Goal: Transaction & Acquisition: Purchase product/service

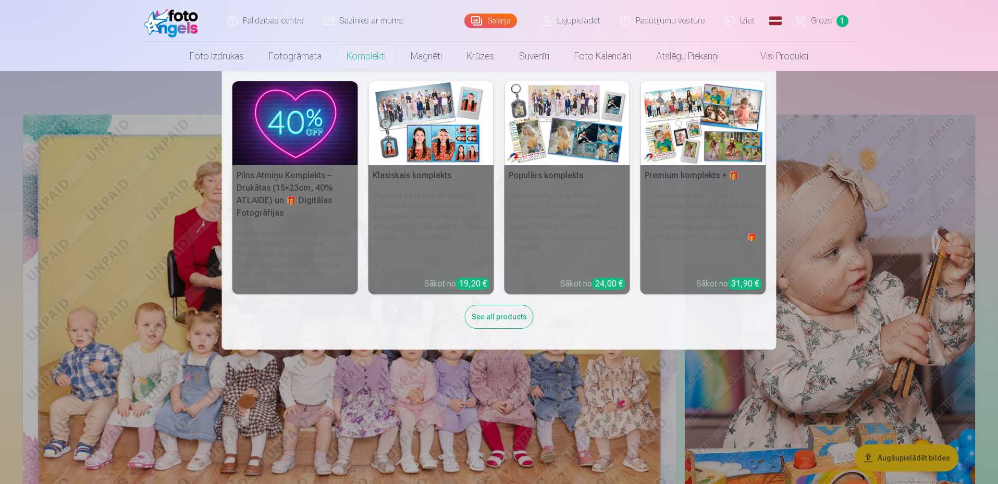
click at [313, 98] on img at bounding box center [295, 123] width 126 height 84
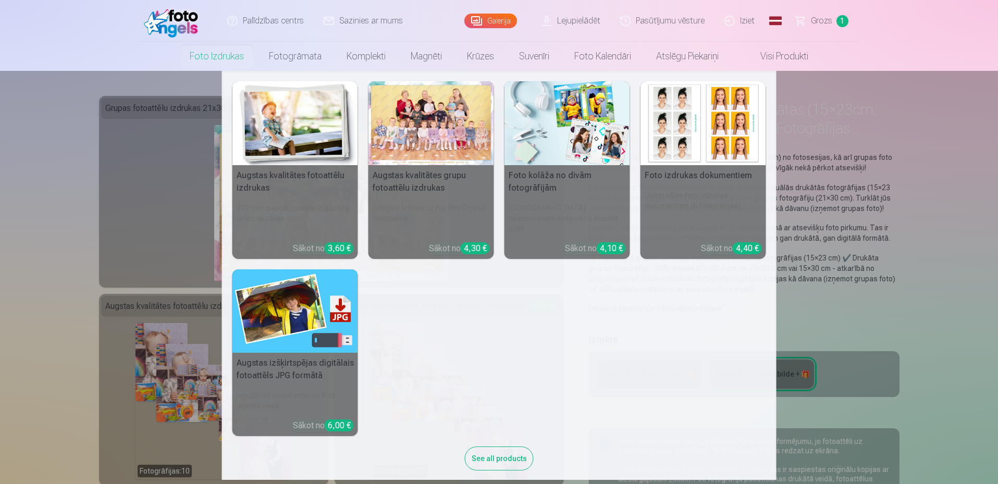
click at [306, 152] on img at bounding box center [295, 123] width 126 height 84
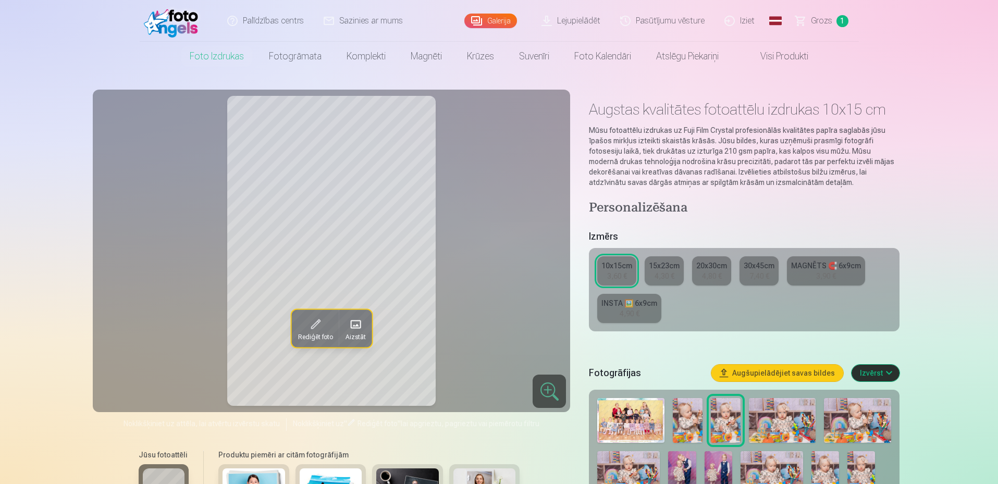
click at [818, 24] on span "Grozs" at bounding box center [821, 21] width 21 height 13
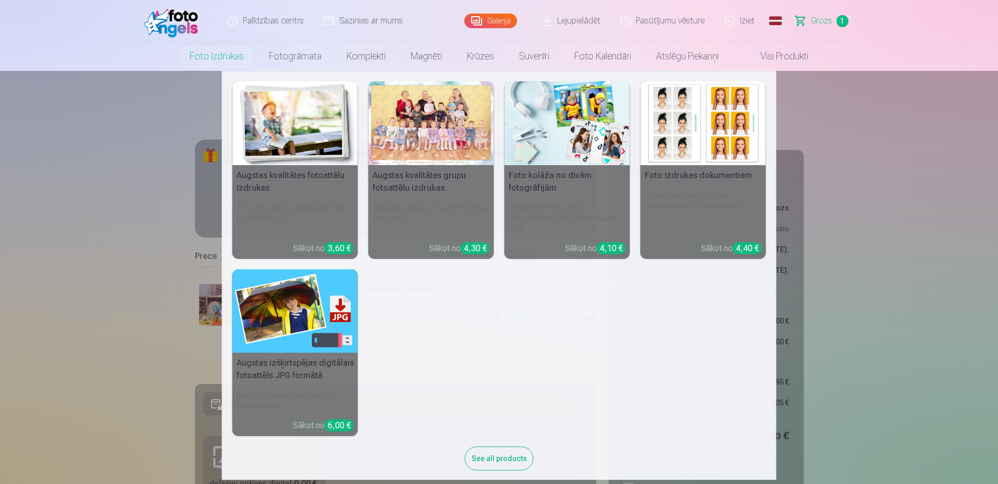
click at [225, 58] on link "Foto izdrukas" at bounding box center [216, 56] width 79 height 29
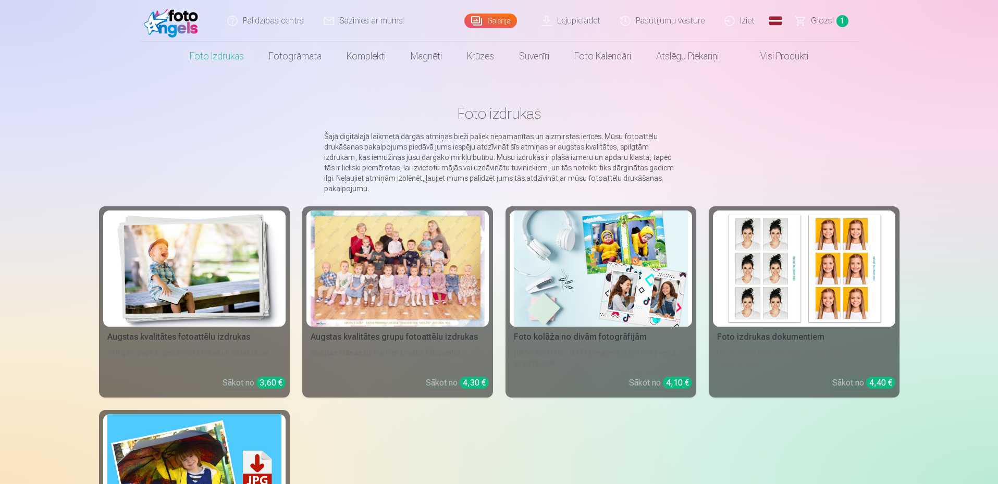
click at [231, 293] on img at bounding box center [194, 268] width 174 height 116
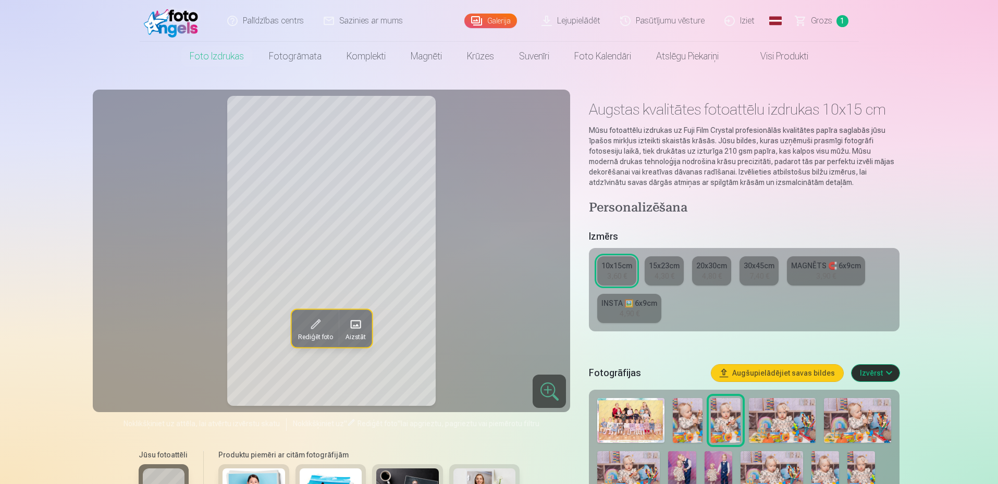
click at [173, 15] on img at bounding box center [174, 20] width 60 height 33
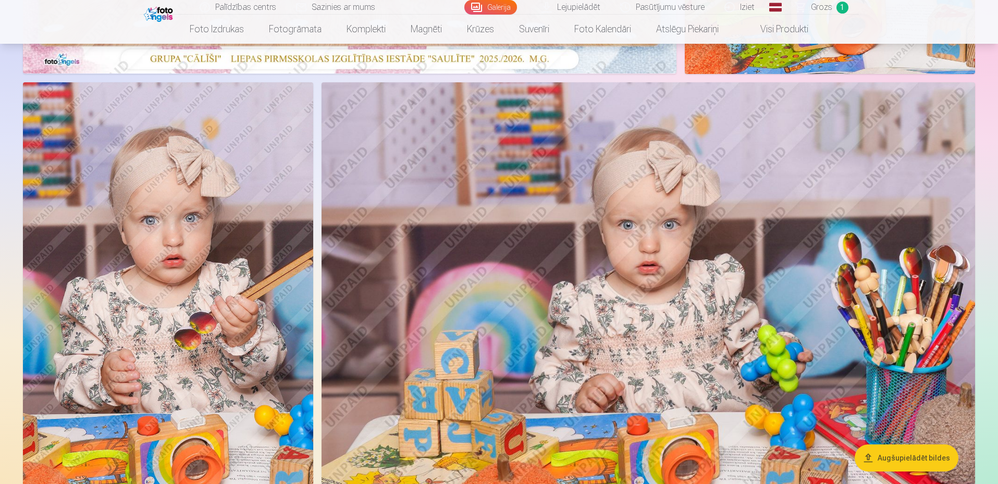
scroll to position [573, 0]
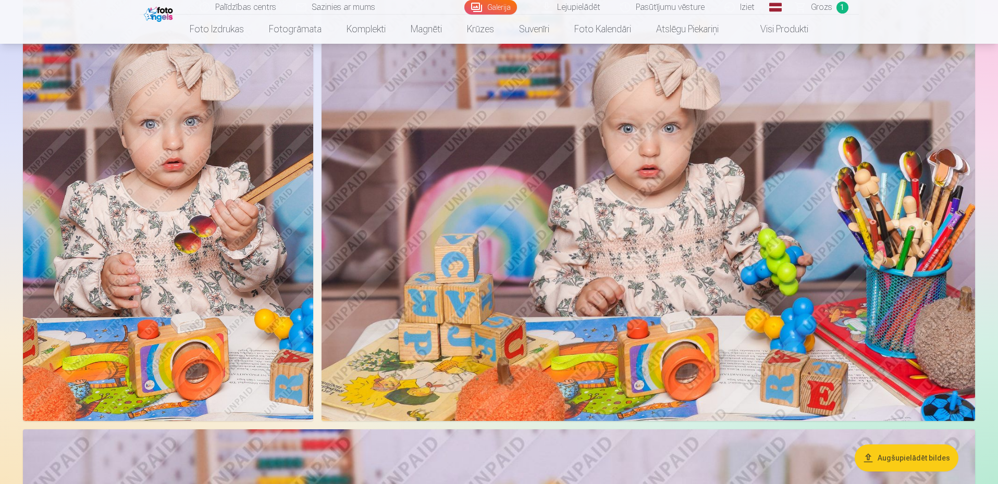
click at [591, 184] on img at bounding box center [647, 204] width 653 height 436
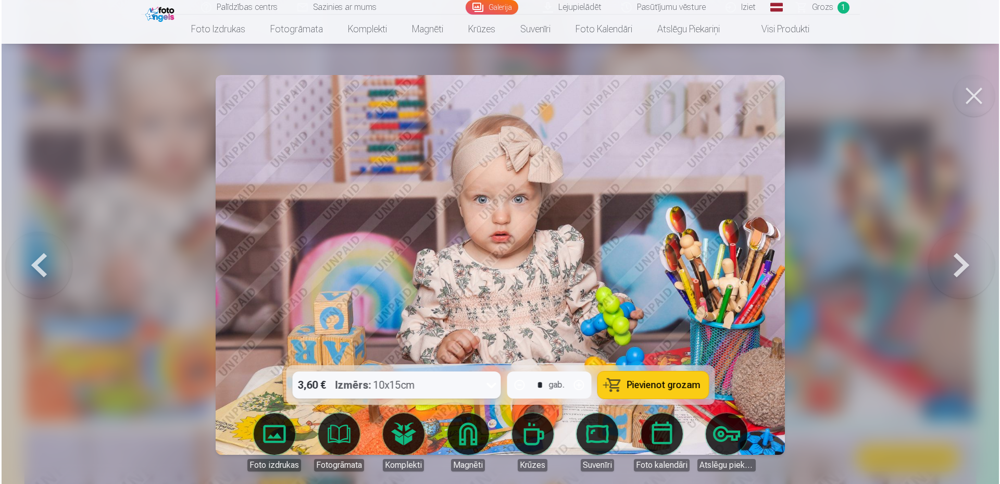
scroll to position [574, 0]
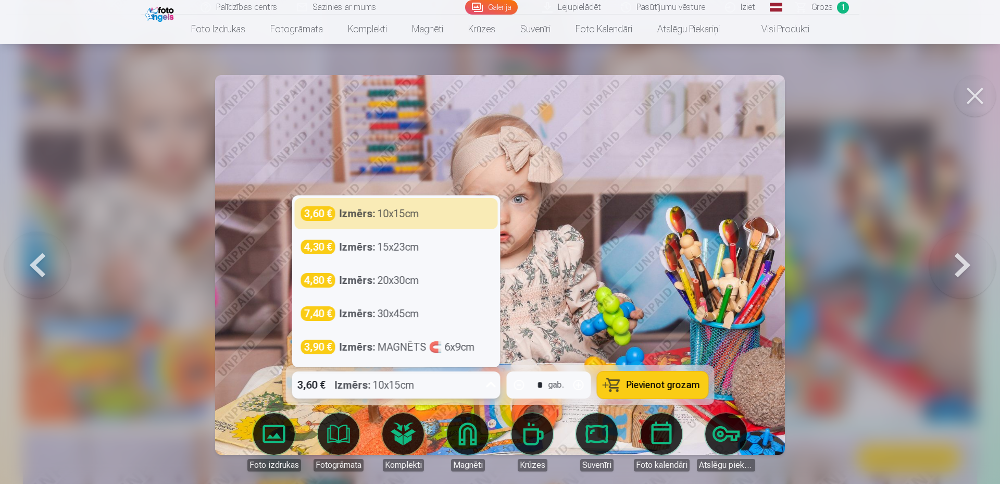
click at [445, 383] on div "3,60 € Izmērs : 10x15cm" at bounding box center [386, 384] width 189 height 27
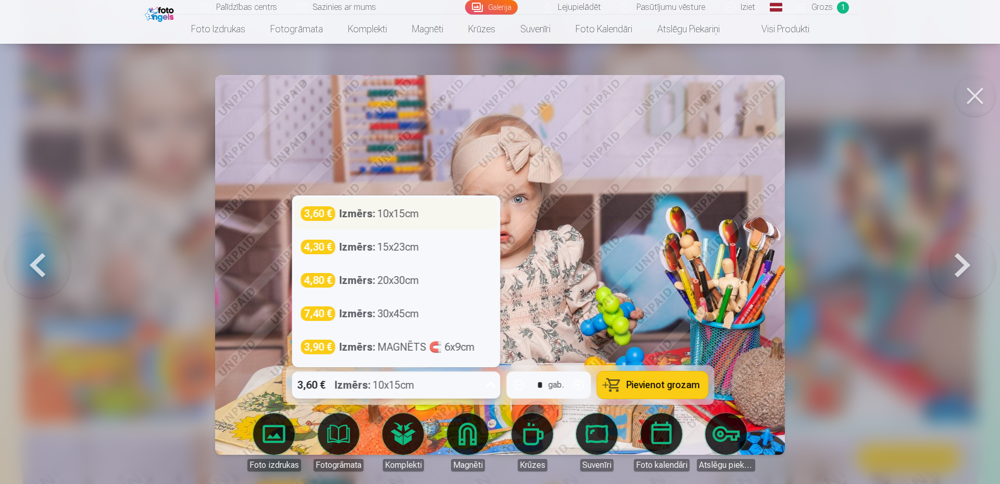
click at [403, 217] on div "Izmērs : 10x15cm" at bounding box center [380, 213] width 80 height 15
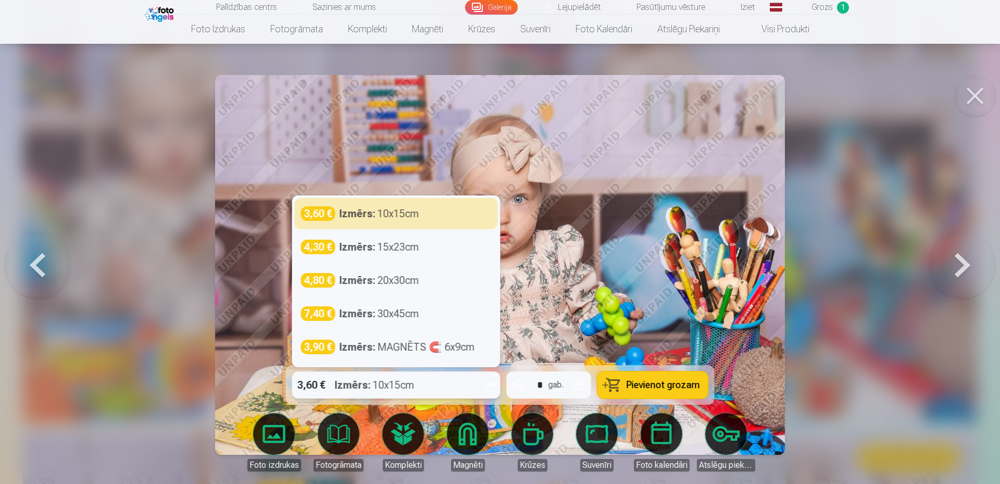
click at [375, 374] on div "Izmērs : 10x15cm" at bounding box center [375, 384] width 80 height 27
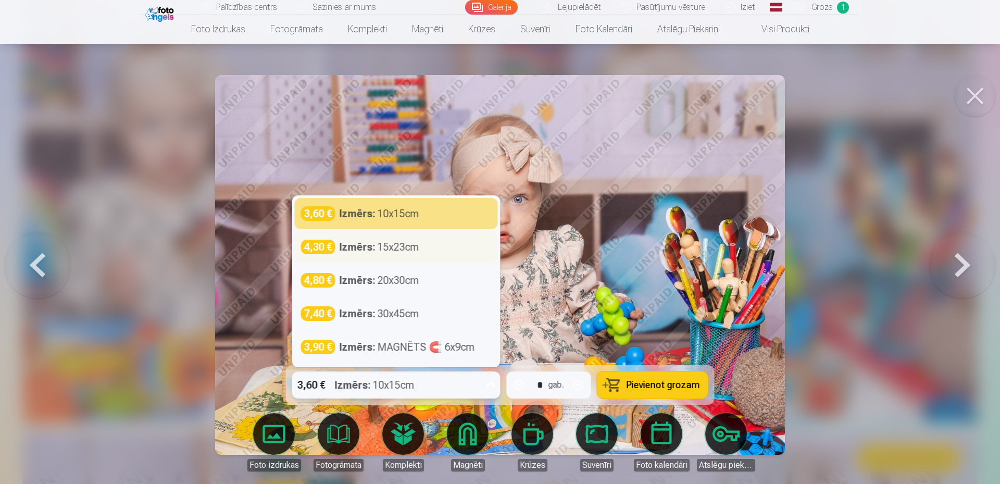
click at [399, 236] on div "4,30 € Izmērs : 15x23cm" at bounding box center [396, 246] width 203 height 31
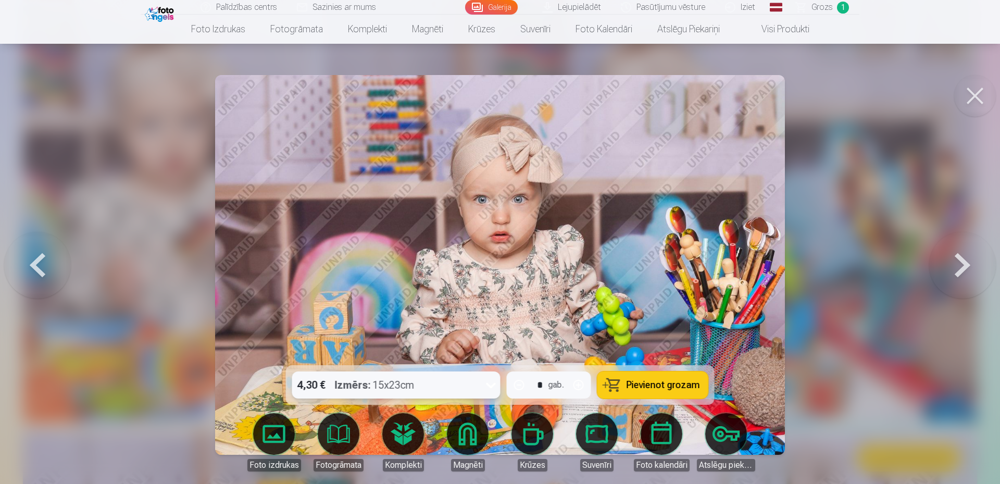
click at [427, 384] on div "4,30 € Izmērs : 15x23cm" at bounding box center [386, 384] width 189 height 27
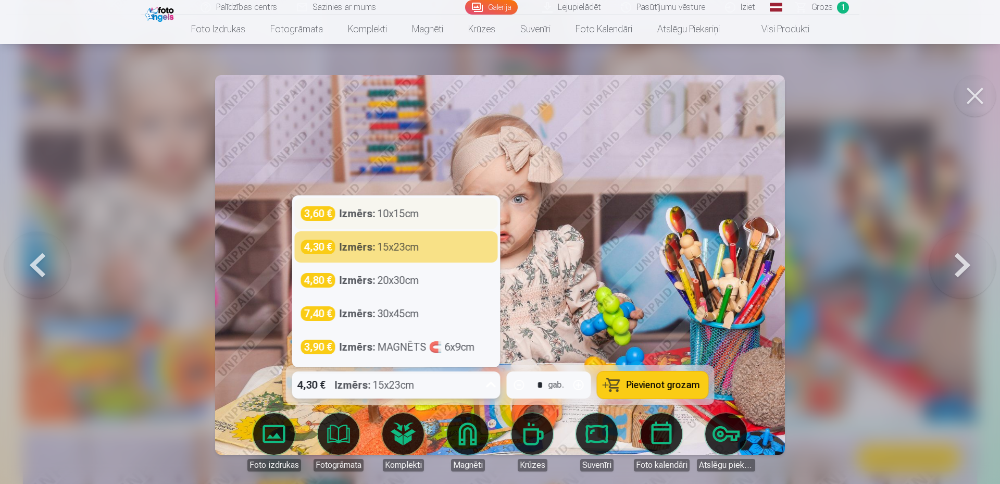
click at [407, 210] on div "Izmērs : 10x15cm" at bounding box center [380, 213] width 80 height 15
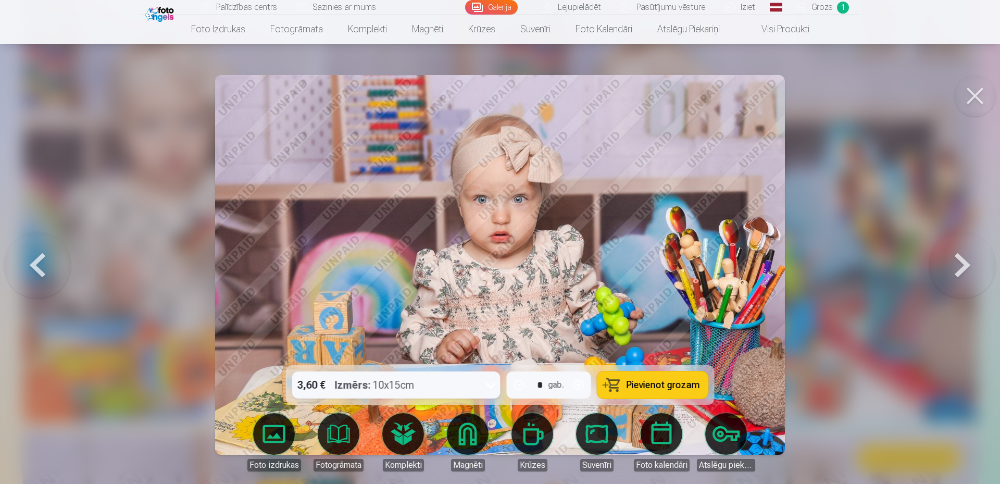
click at [672, 391] on button "Pievienot grozam" at bounding box center [653, 384] width 111 height 27
click at [976, 88] on button at bounding box center [975, 96] width 42 height 42
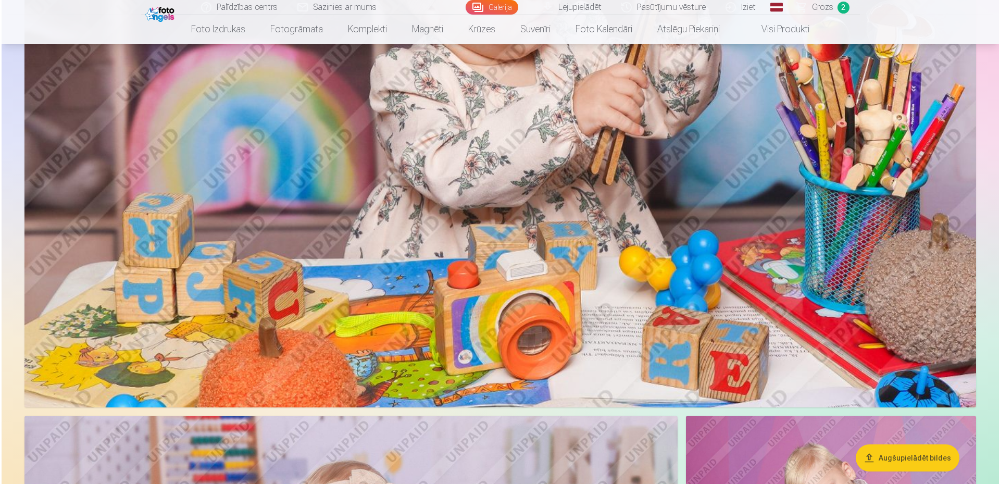
scroll to position [1094, 0]
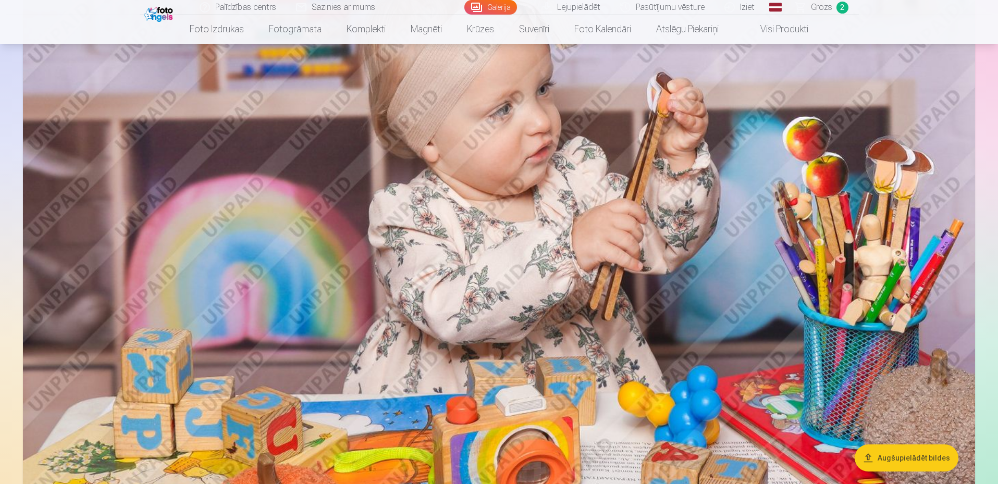
click at [569, 243] on img at bounding box center [499, 225] width 952 height 635
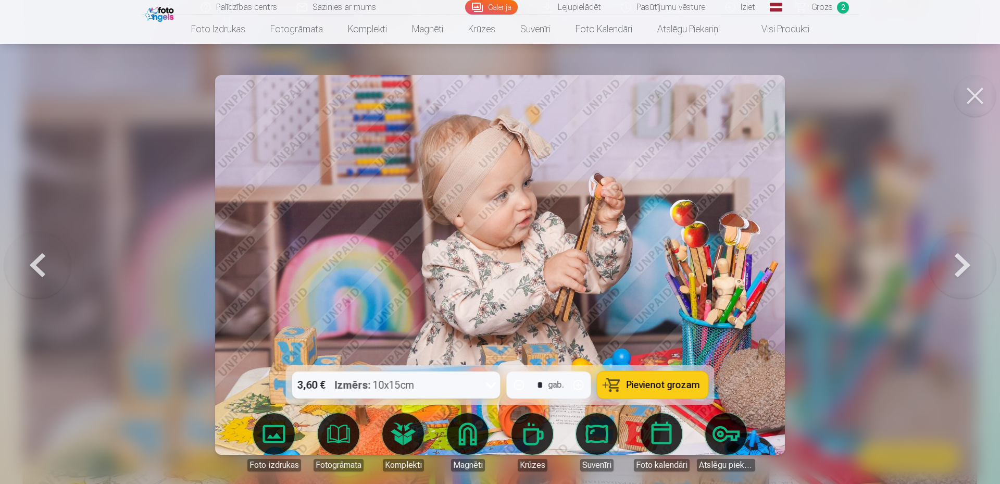
click at [642, 386] on span "Pievienot grozam" at bounding box center [663, 384] width 73 height 9
drag, startPoint x: 990, startPoint y: 103, endPoint x: 993, endPoint y: 108, distance: 6.5
click at [982, 105] on div "3,60 € Izmērs : 10x15cm * gab. Pievienot grozam Foto izdrukas Fotogrāmata Kompl…" at bounding box center [500, 399] width 963 height 2767
click at [978, 92] on button at bounding box center [975, 96] width 42 height 42
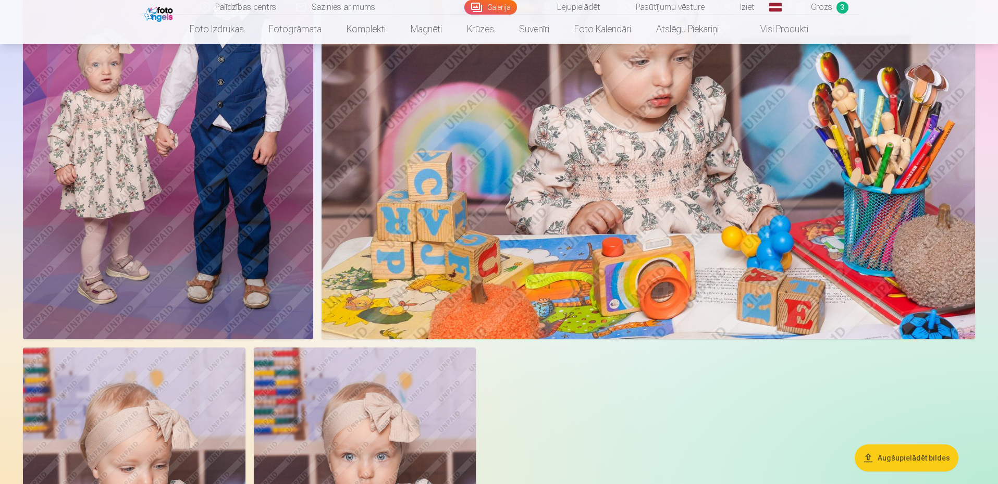
scroll to position [2394, 0]
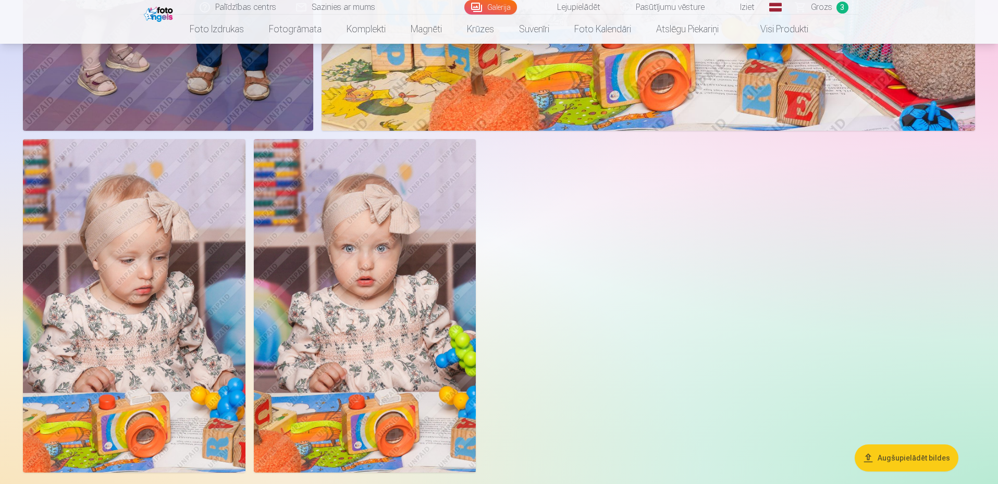
click at [395, 291] on img at bounding box center [365, 305] width 222 height 333
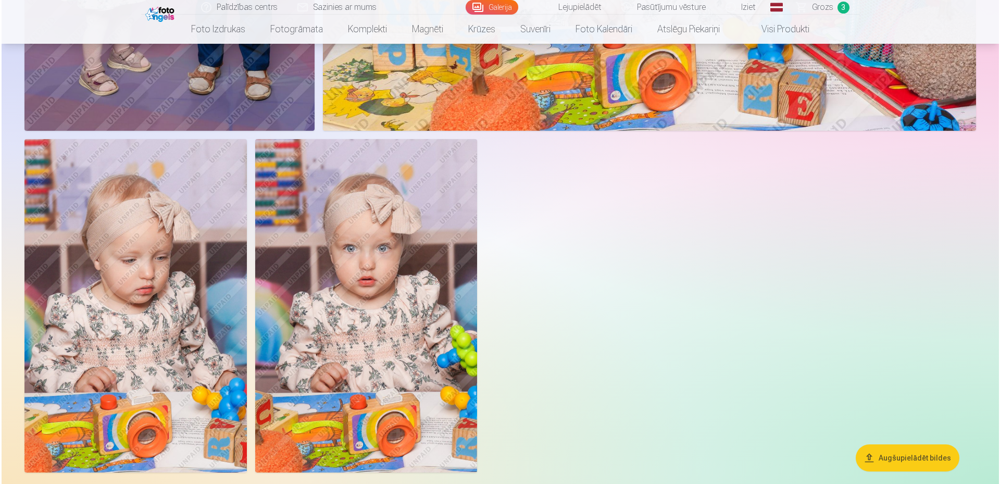
scroll to position [2399, 0]
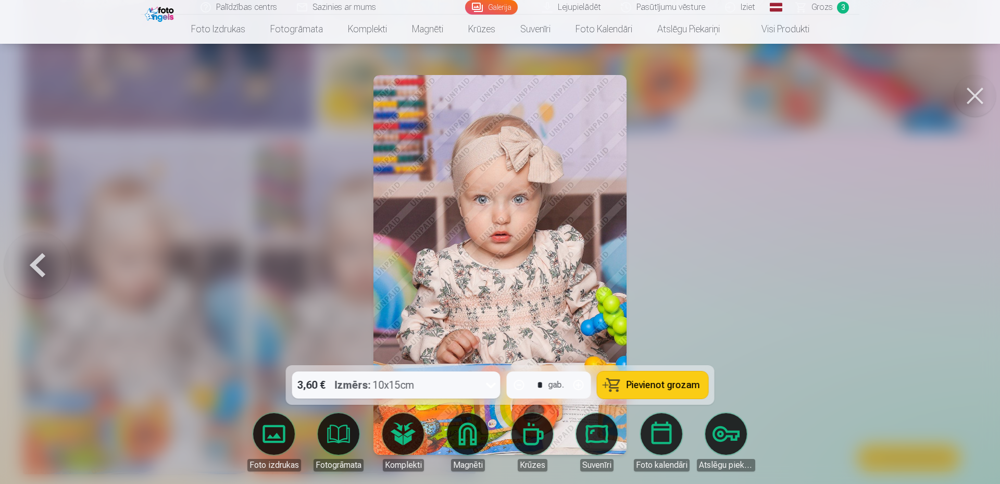
click at [658, 387] on span "Pievienot grozam" at bounding box center [663, 384] width 73 height 9
click at [832, 1] on link "Grozs 4" at bounding box center [823, 7] width 73 height 15
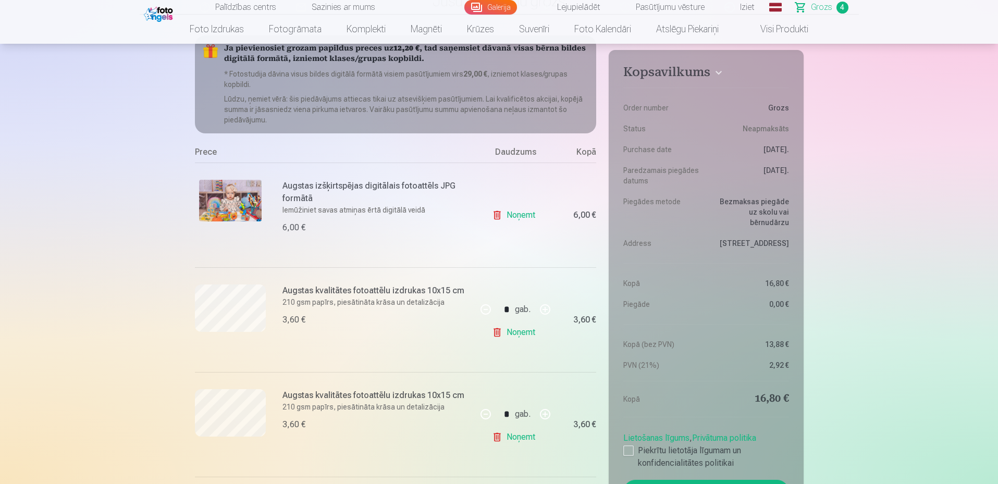
scroll to position [208, 0]
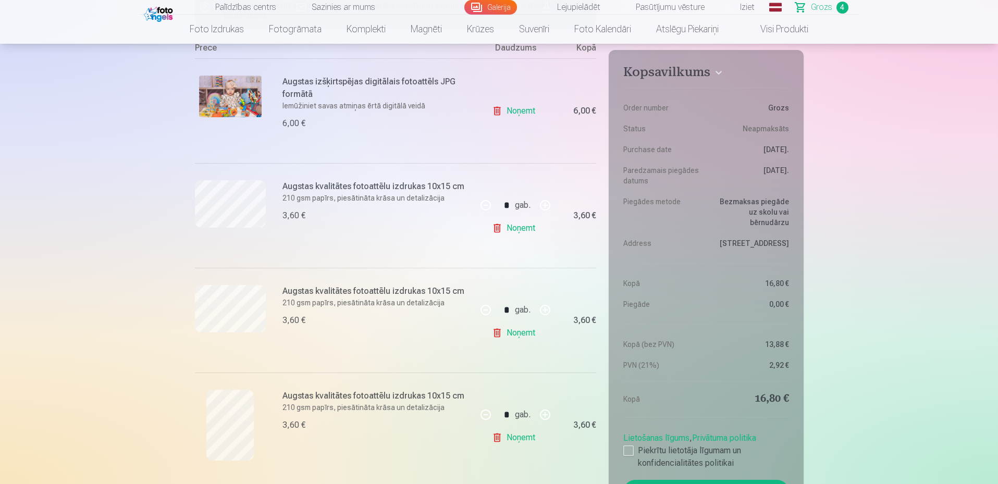
click at [517, 227] on link "Noņemt" at bounding box center [515, 228] width 47 height 21
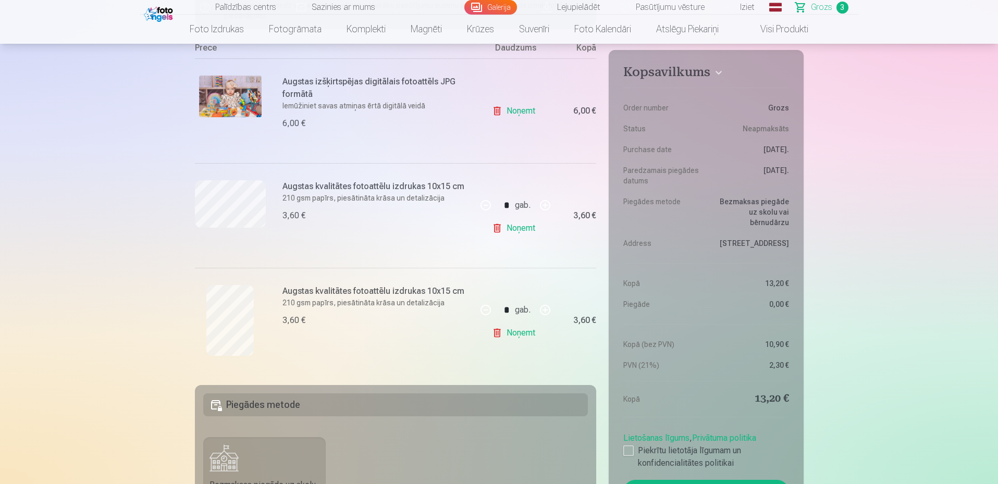
scroll to position [156, 0]
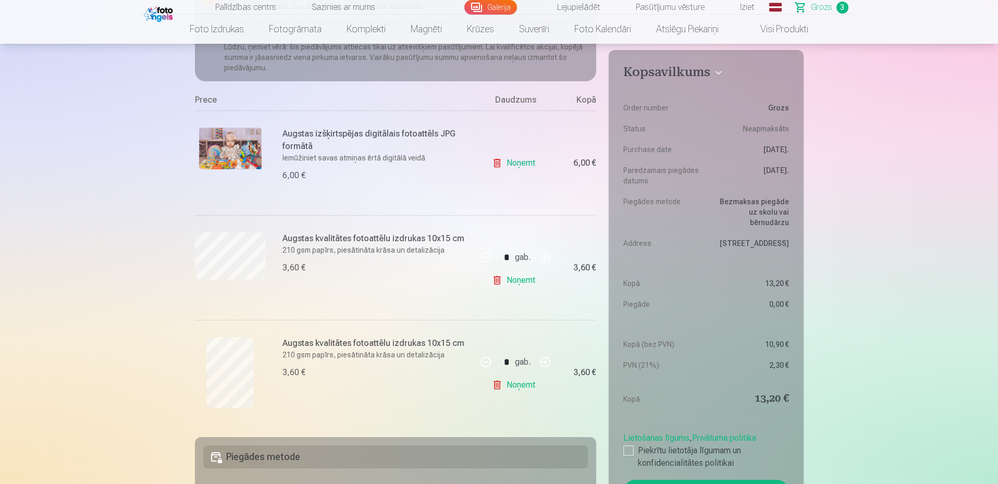
click at [530, 163] on link "Noņemt" at bounding box center [515, 163] width 47 height 21
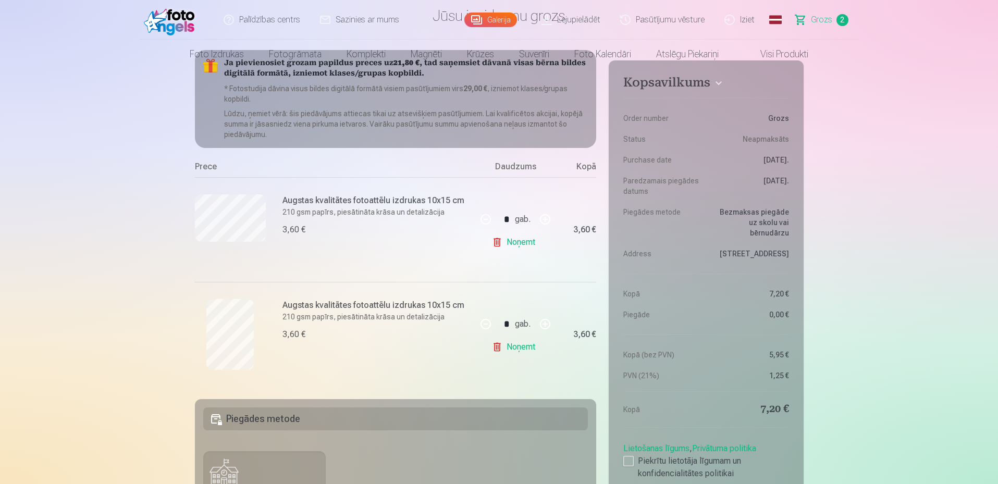
scroll to position [0, 0]
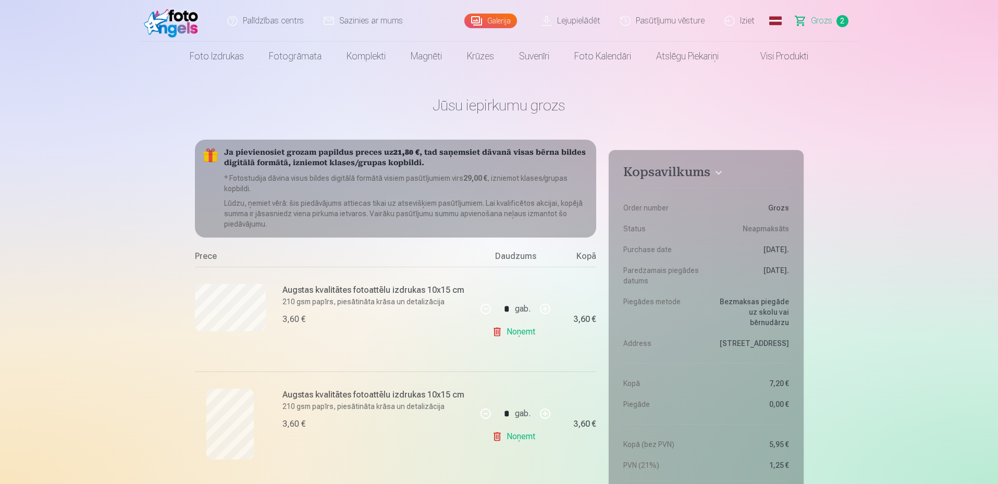
click at [183, 23] on img at bounding box center [174, 20] width 60 height 33
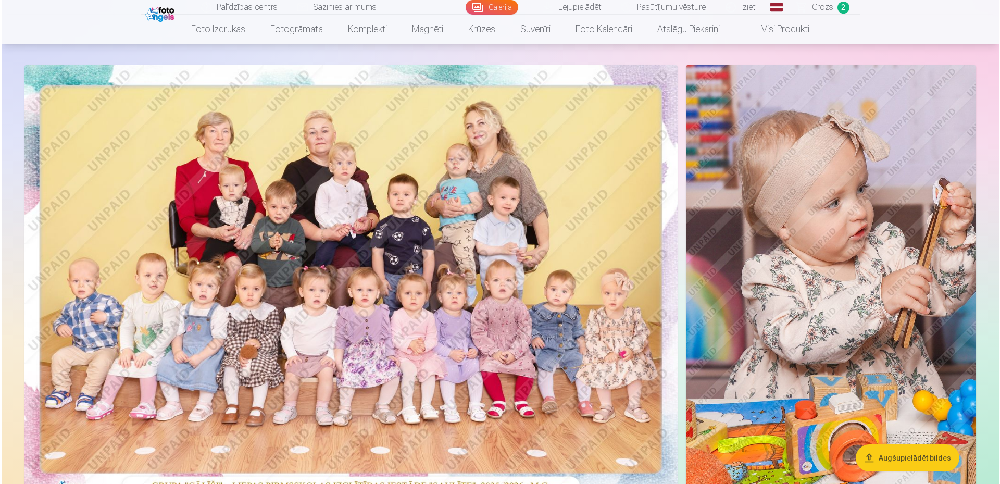
scroll to position [52, 0]
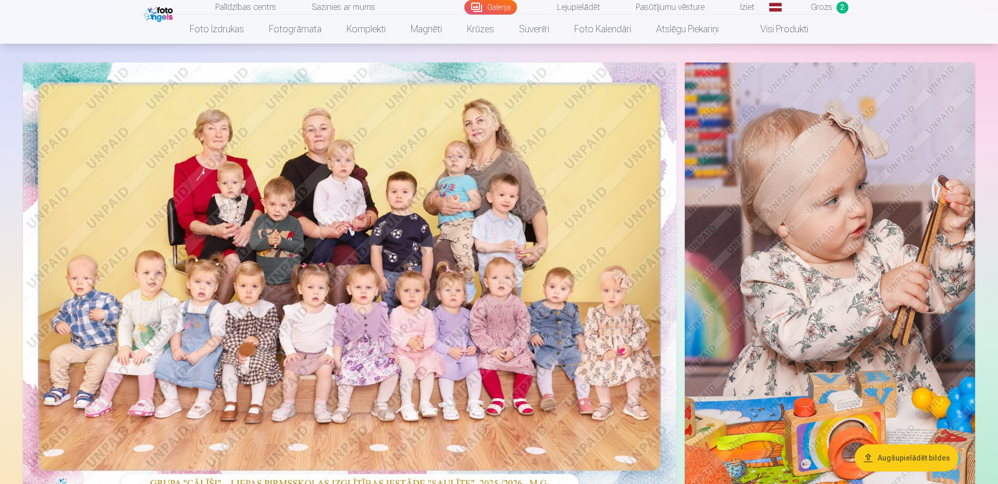
click at [486, 272] on img at bounding box center [349, 281] width 653 height 436
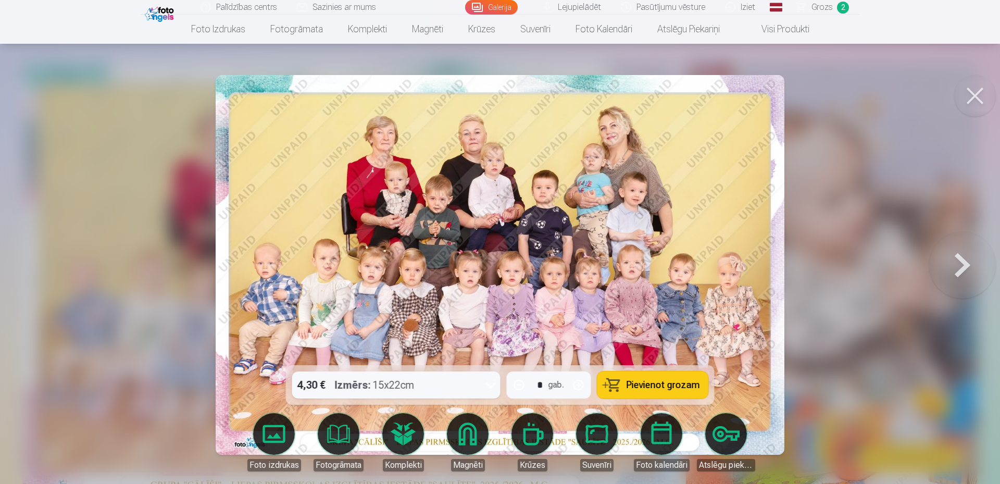
click at [668, 384] on span "Pievienot grozam" at bounding box center [663, 384] width 73 height 9
click at [173, 17] on img at bounding box center [161, 13] width 32 height 18
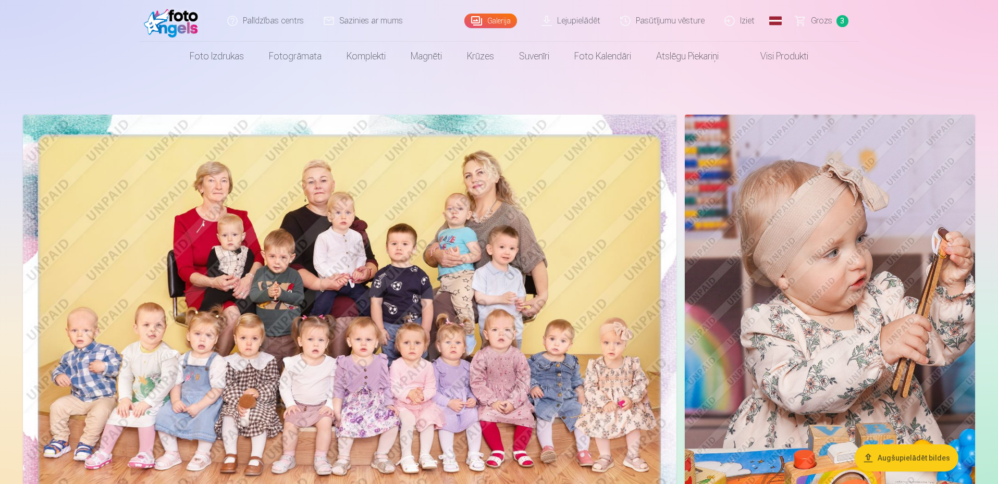
click at [171, 19] on img at bounding box center [174, 20] width 60 height 33
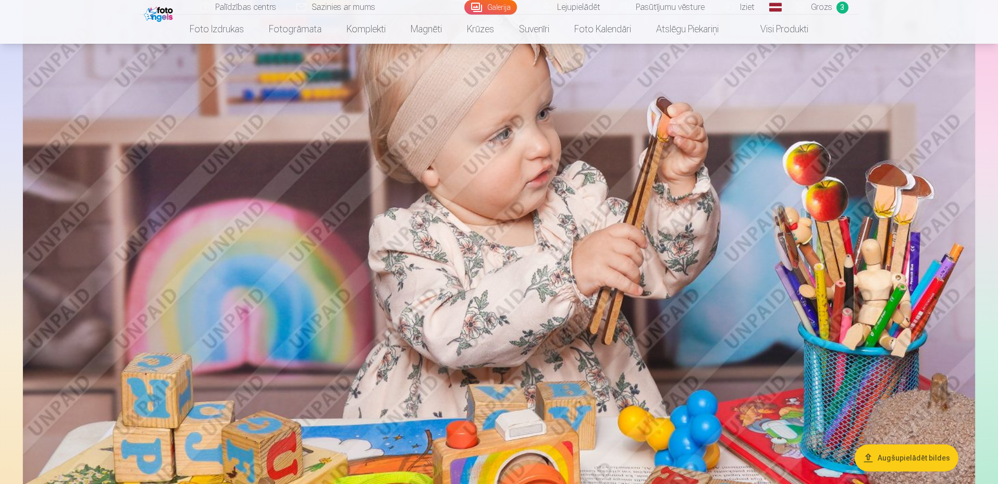
scroll to position [1198, 0]
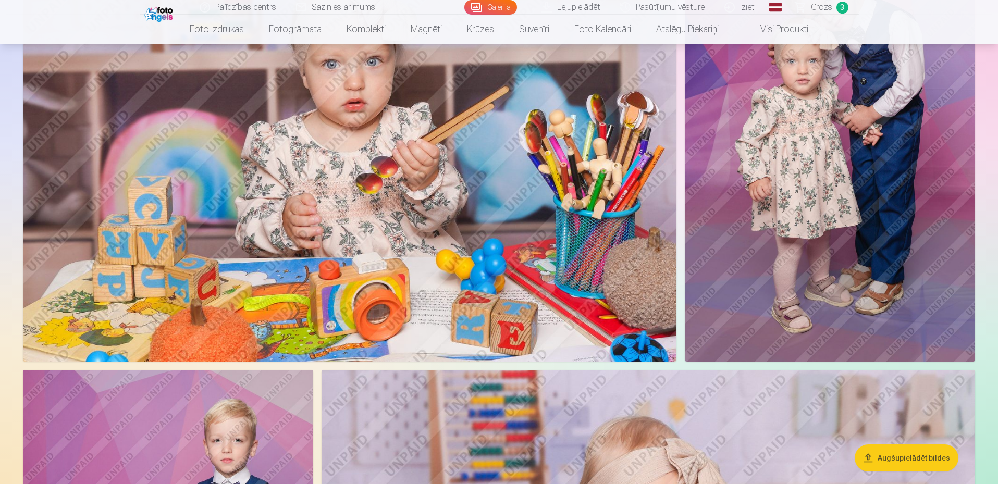
click at [827, 183] on img at bounding box center [830, 144] width 290 height 436
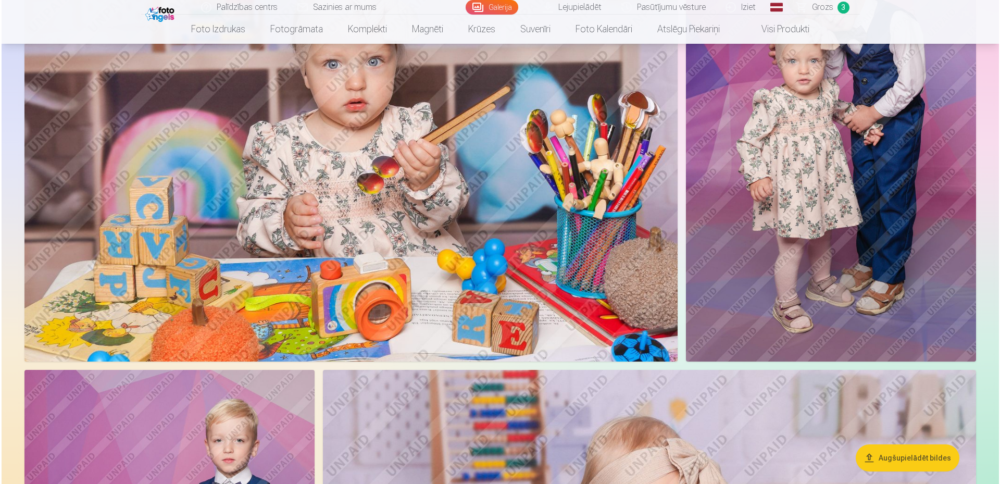
scroll to position [1723, 0]
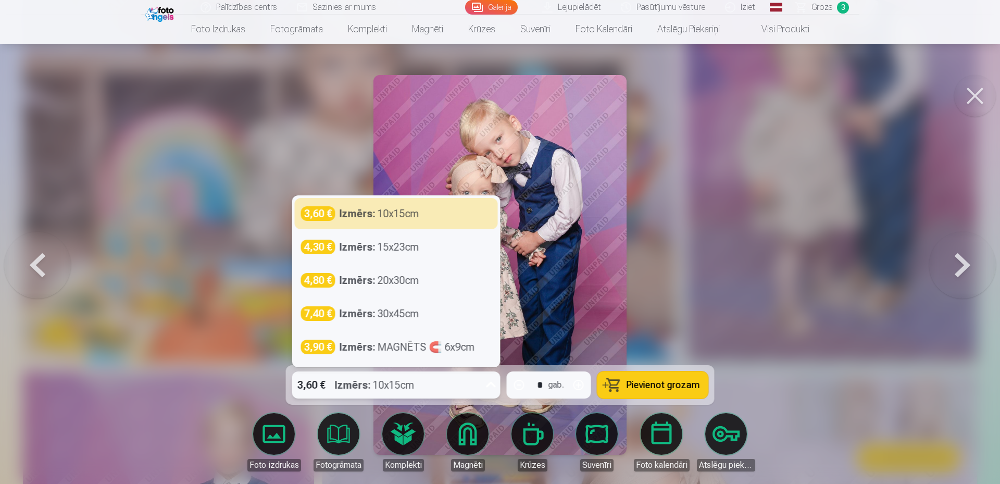
click at [471, 390] on div "3,60 € Izmērs : 10x15cm" at bounding box center [386, 384] width 189 height 27
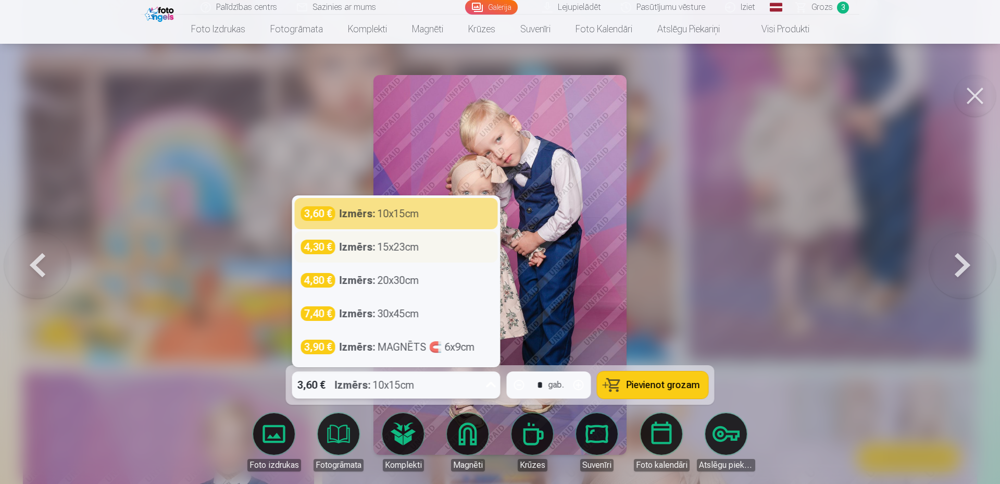
click at [379, 250] on div "Izmērs : 15x23cm" at bounding box center [380, 247] width 80 height 15
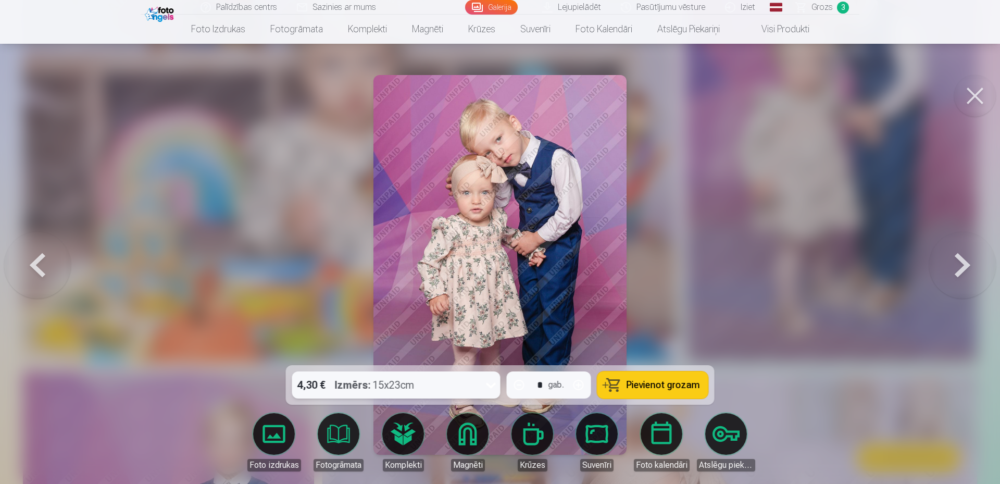
click at [643, 390] on span "Pievienot grozam" at bounding box center [663, 384] width 73 height 9
click at [975, 91] on button at bounding box center [975, 96] width 42 height 42
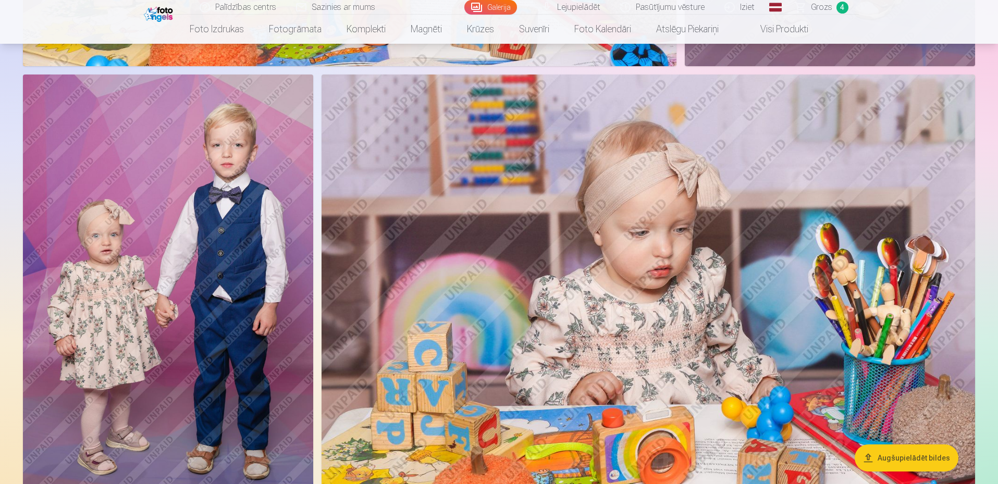
scroll to position [2032, 0]
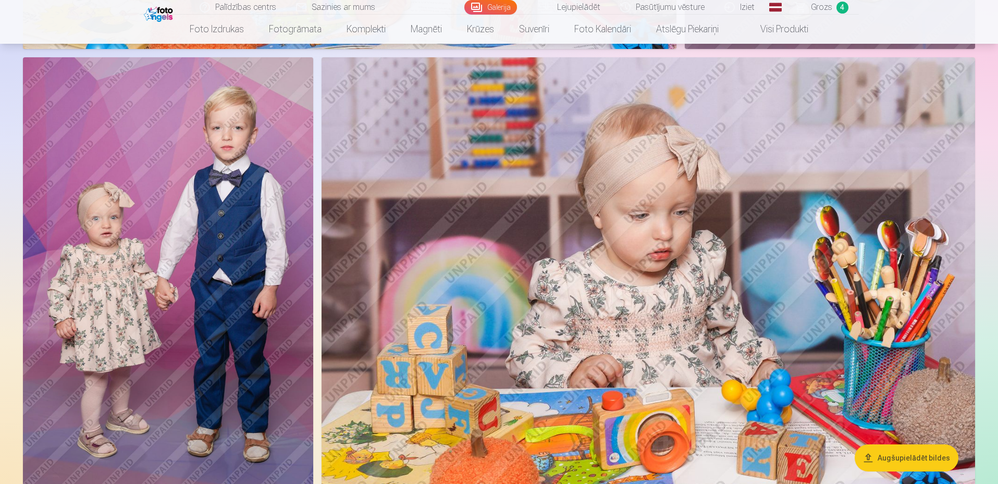
click at [241, 234] on img at bounding box center [168, 275] width 290 height 436
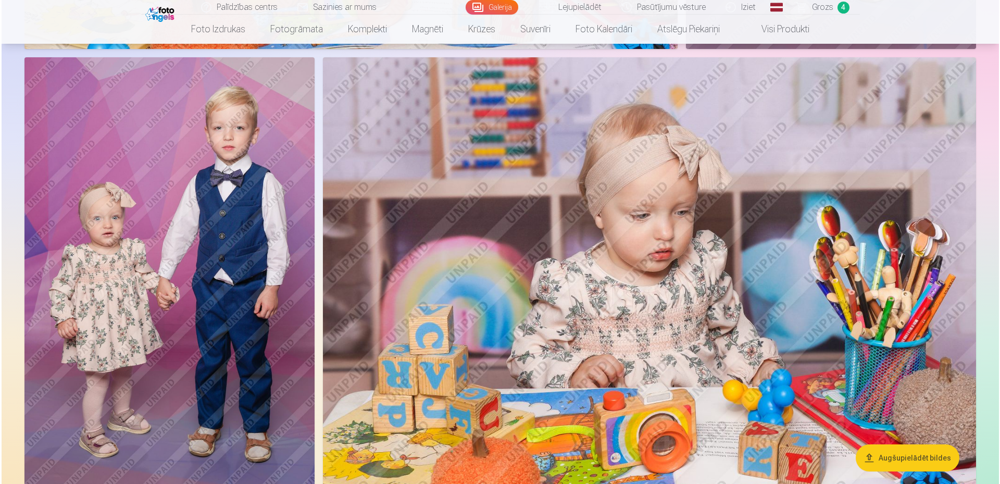
scroll to position [2036, 0]
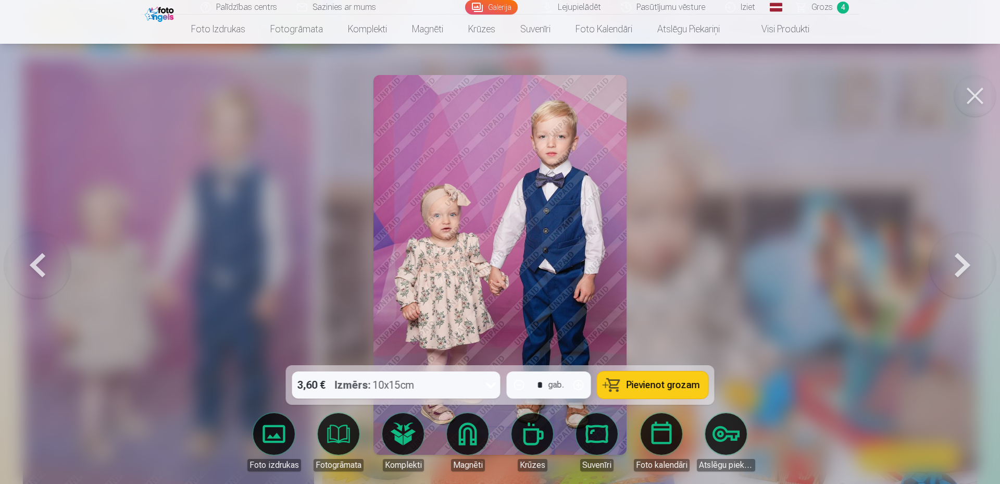
click at [457, 381] on div "3,60 € Izmērs : 10x15cm" at bounding box center [386, 384] width 189 height 27
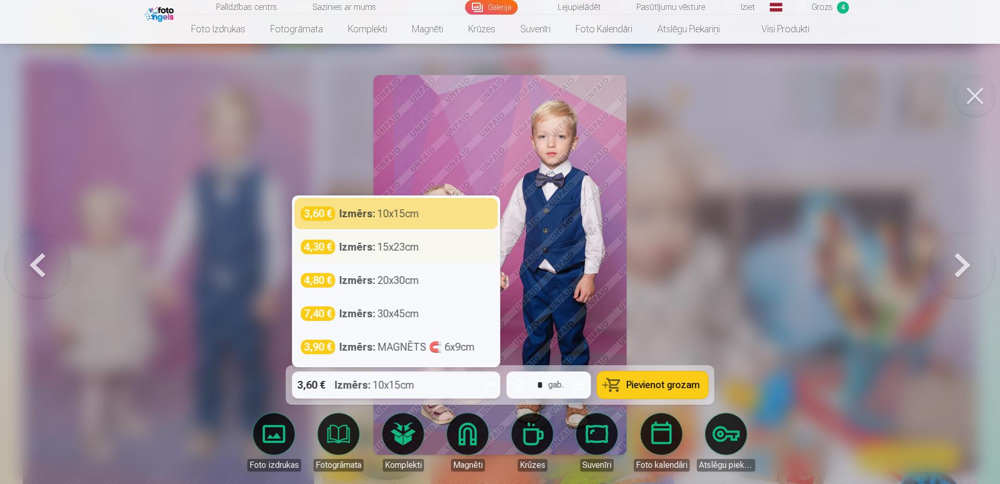
click at [438, 252] on div "4,30 € Izmērs : 15x23cm" at bounding box center [396, 247] width 191 height 15
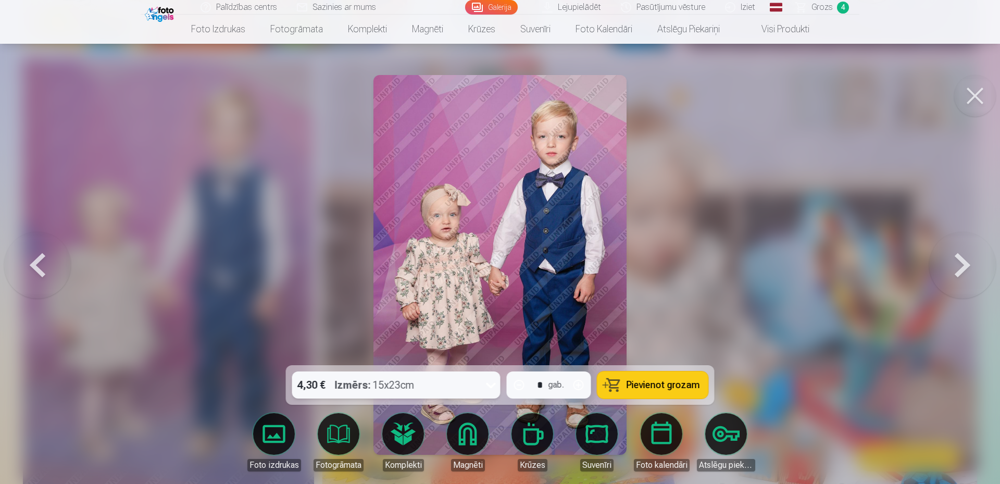
click at [456, 377] on div "4,30 € Izmērs : 15x23cm" at bounding box center [386, 384] width 189 height 27
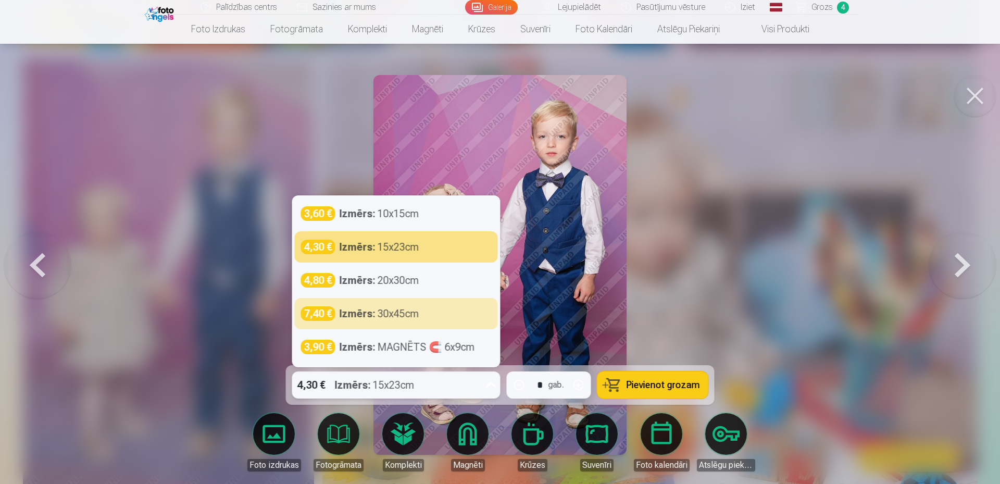
click at [675, 389] on span "Pievienot grozam" at bounding box center [663, 384] width 73 height 9
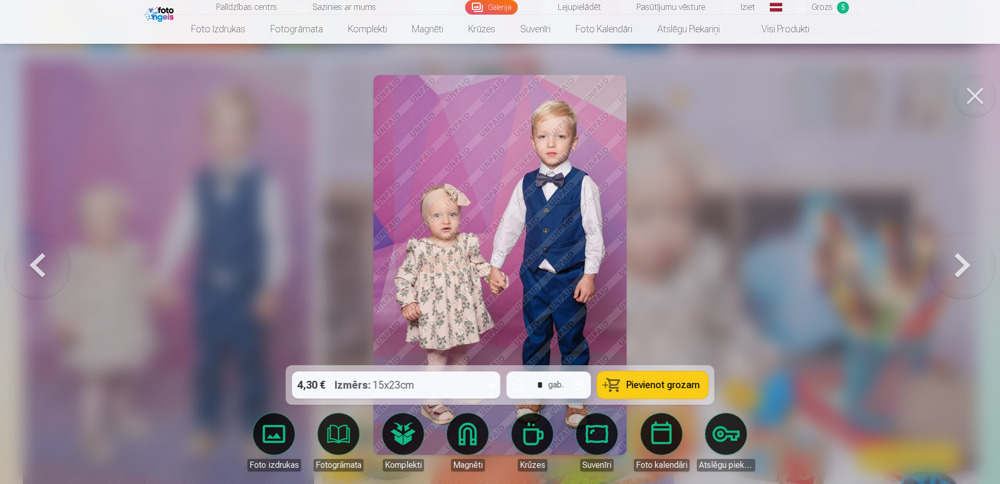
click at [827, 6] on span "Grozs" at bounding box center [822, 7] width 21 height 13
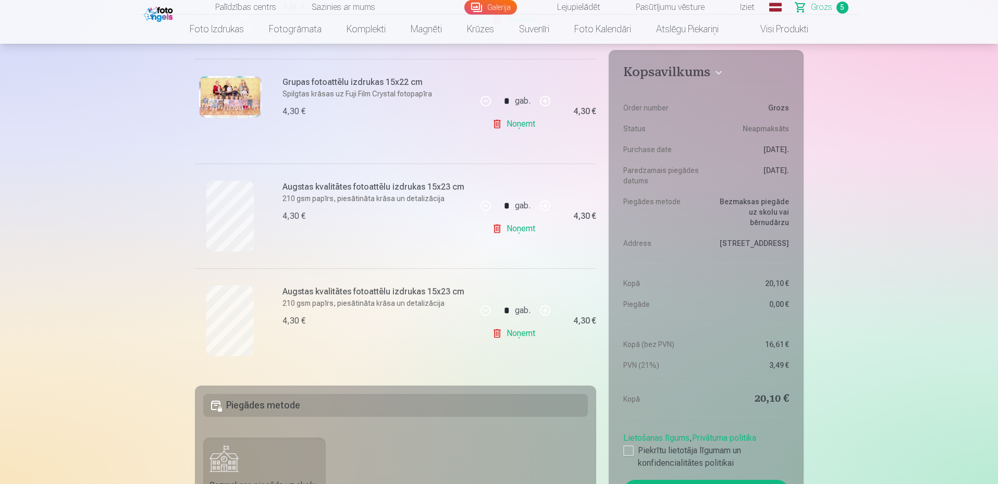
scroll to position [417, 0]
click at [149, 7] on img at bounding box center [160, 13] width 32 height 18
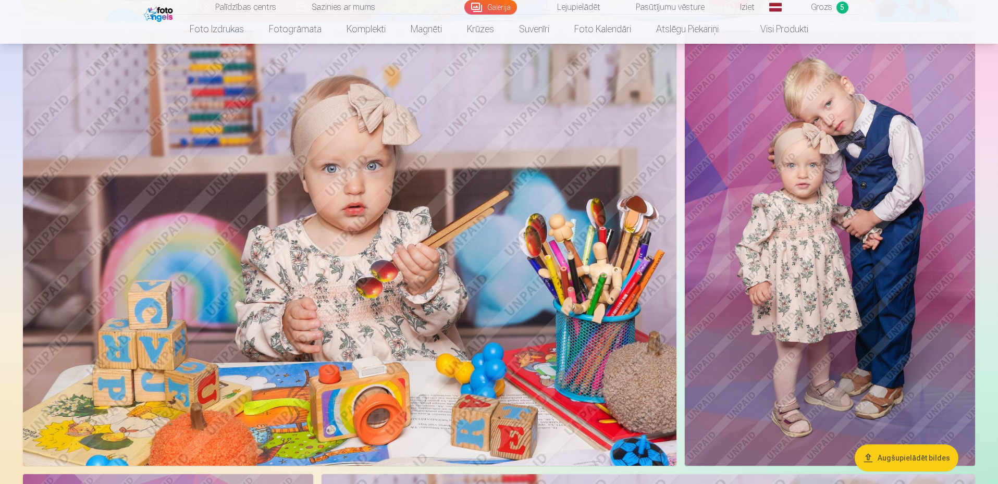
click at [844, 166] on img at bounding box center [830, 248] width 290 height 436
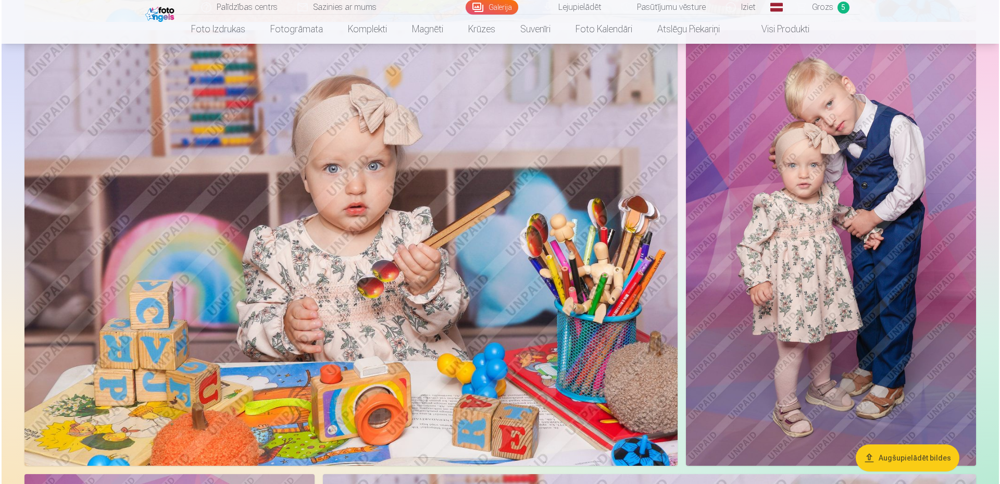
scroll to position [1618, 0]
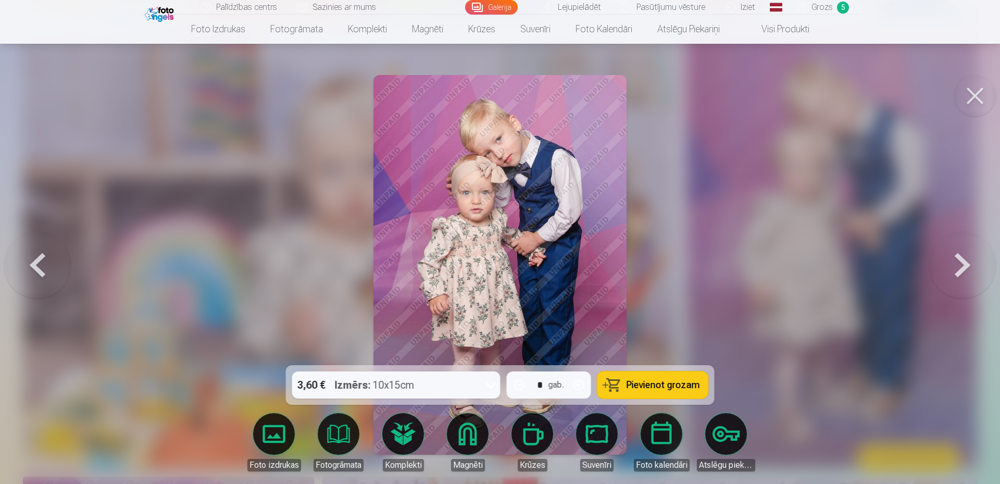
click at [959, 255] on button at bounding box center [962, 265] width 67 height 180
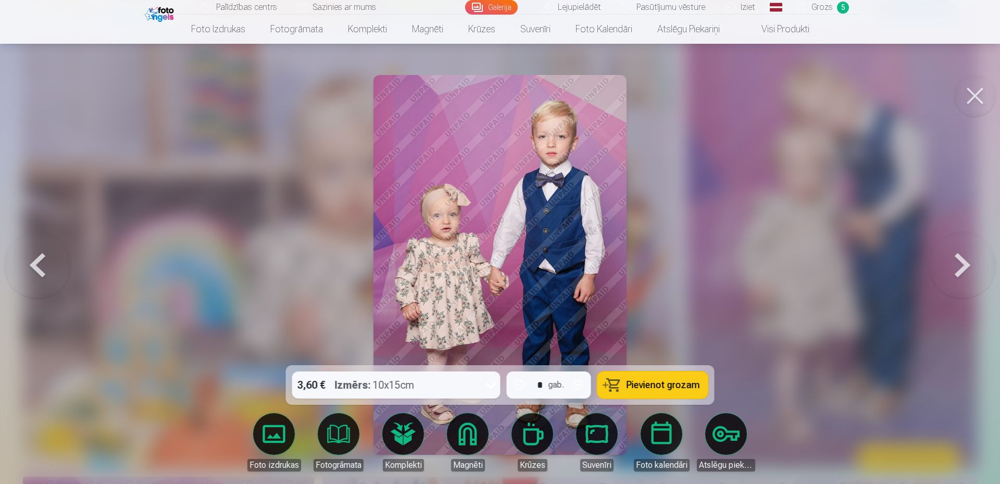
click at [967, 98] on button at bounding box center [975, 96] width 42 height 42
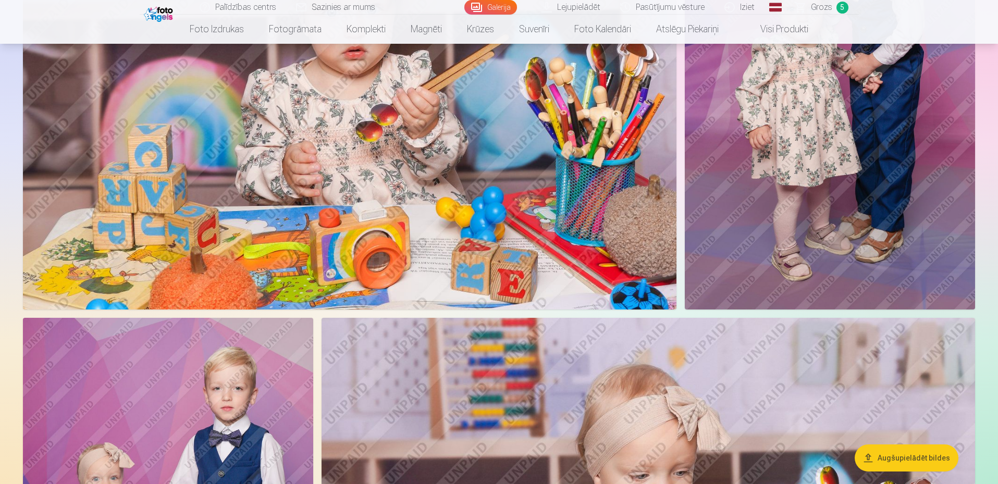
click at [734, 211] on img at bounding box center [830, 92] width 290 height 436
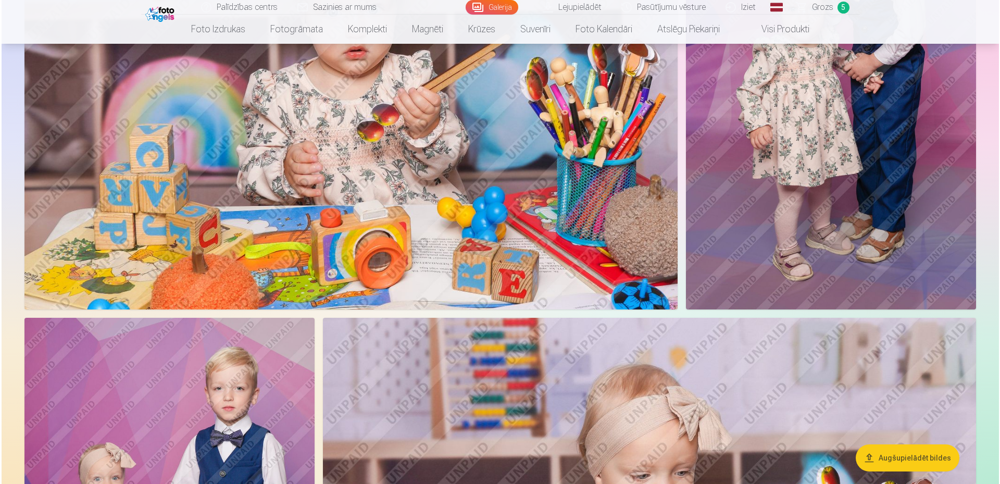
scroll to position [1775, 0]
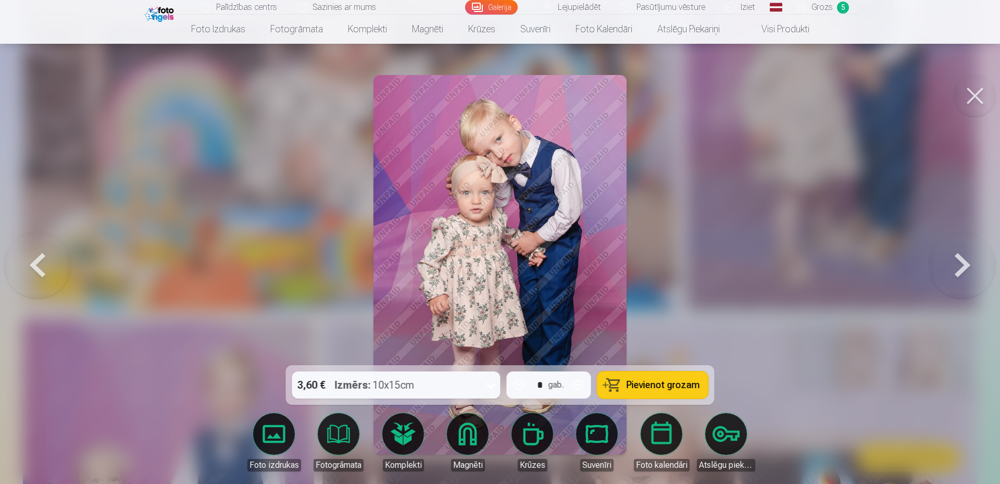
click at [381, 389] on div "Izmērs : 10x15cm" at bounding box center [375, 384] width 80 height 27
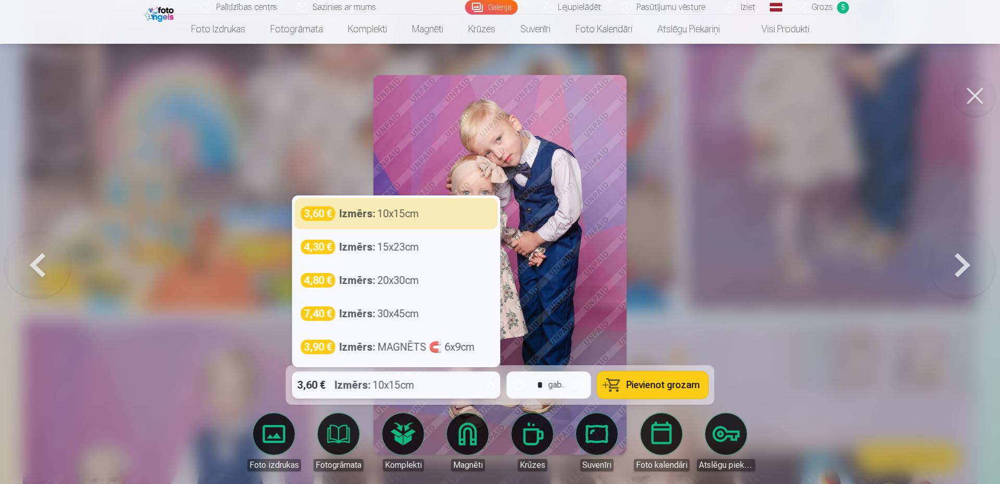
click at [973, 126] on div at bounding box center [500, 242] width 1000 height 484
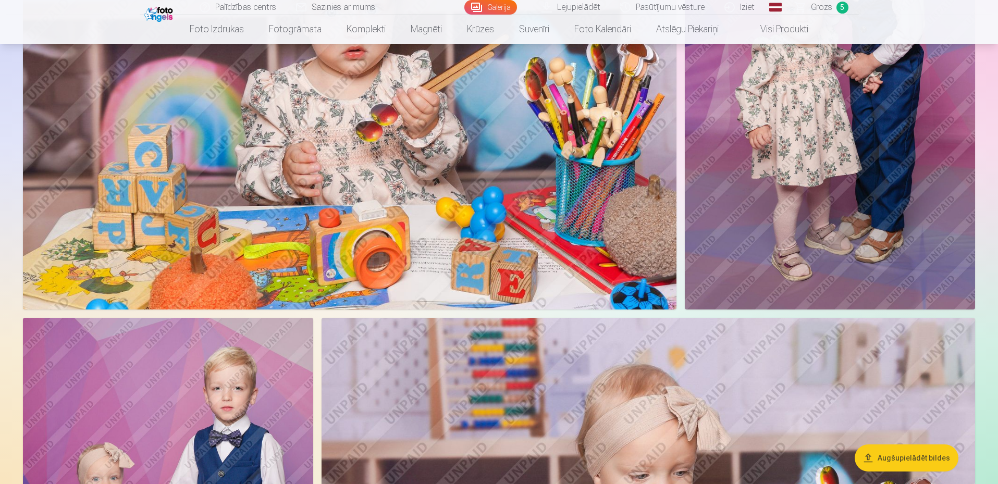
click at [858, 185] on img at bounding box center [830, 92] width 290 height 436
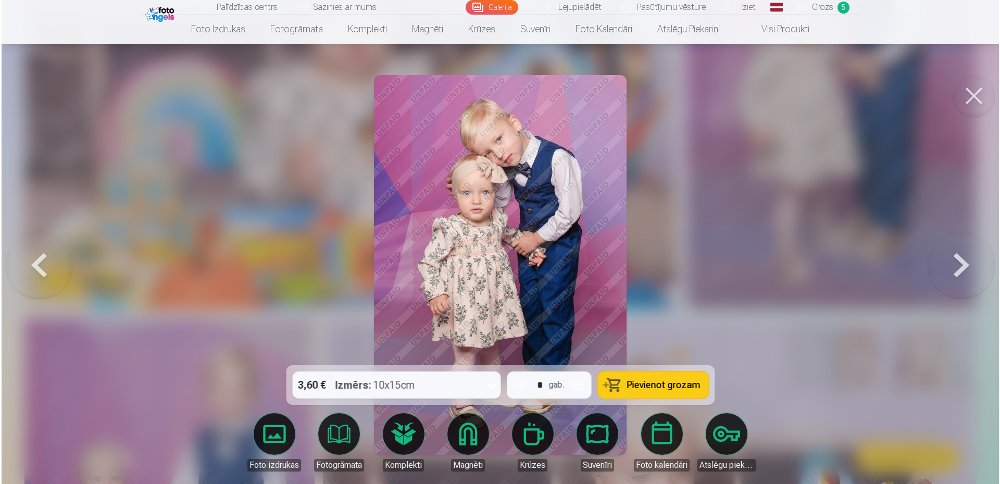
scroll to position [1775, 0]
click at [977, 281] on button at bounding box center [962, 265] width 67 height 180
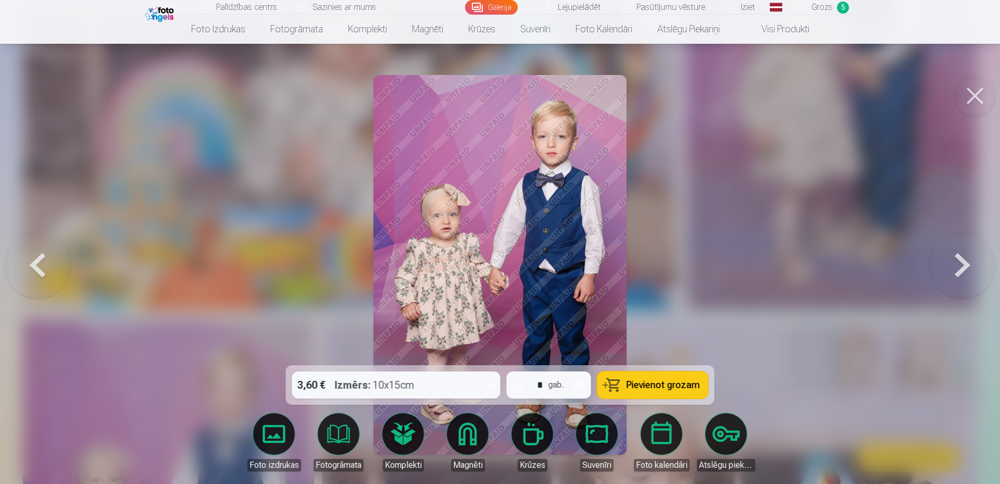
click at [21, 259] on button at bounding box center [37, 265] width 67 height 180
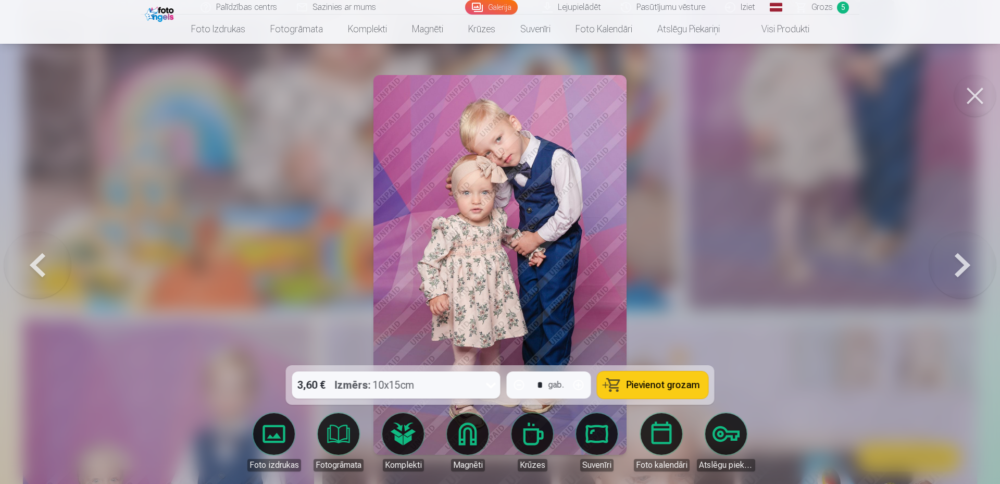
click at [960, 260] on button at bounding box center [962, 265] width 67 height 180
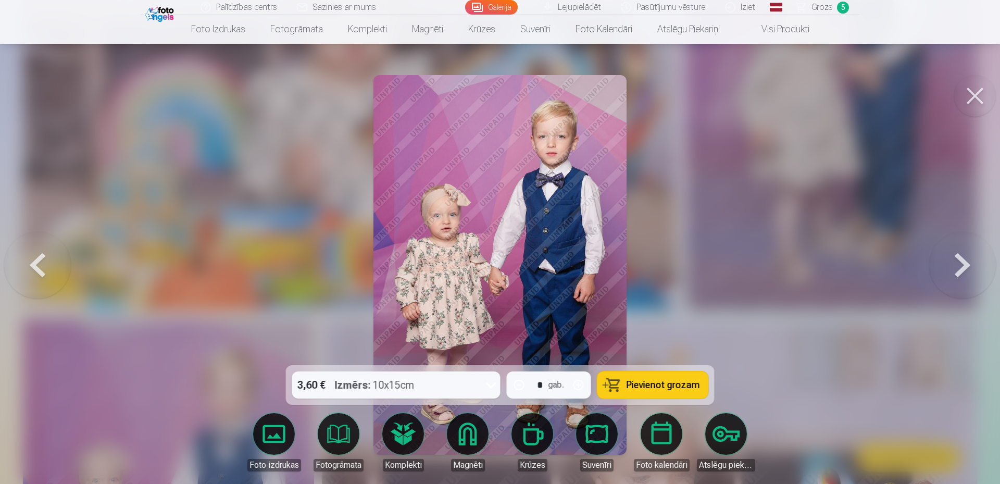
click at [54, 262] on button at bounding box center [37, 265] width 67 height 180
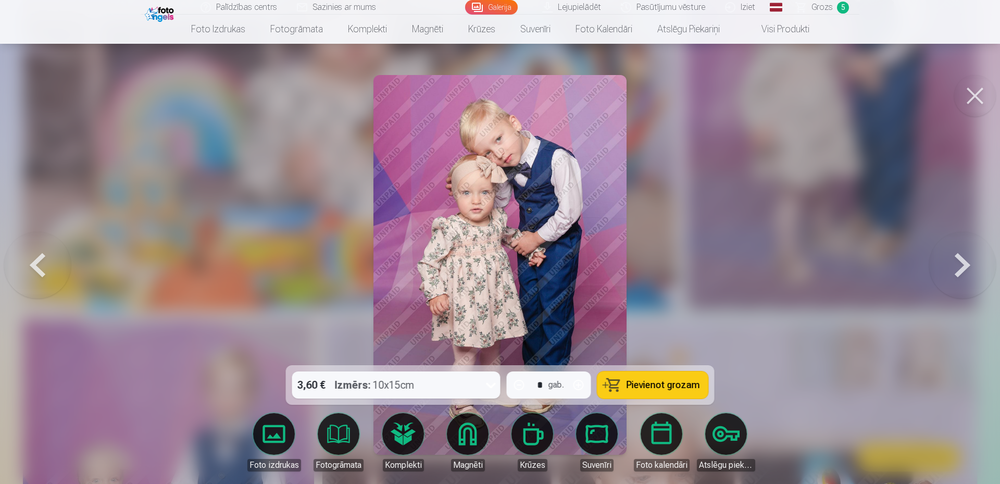
click at [461, 436] on link "Magnēti" at bounding box center [468, 442] width 58 height 58
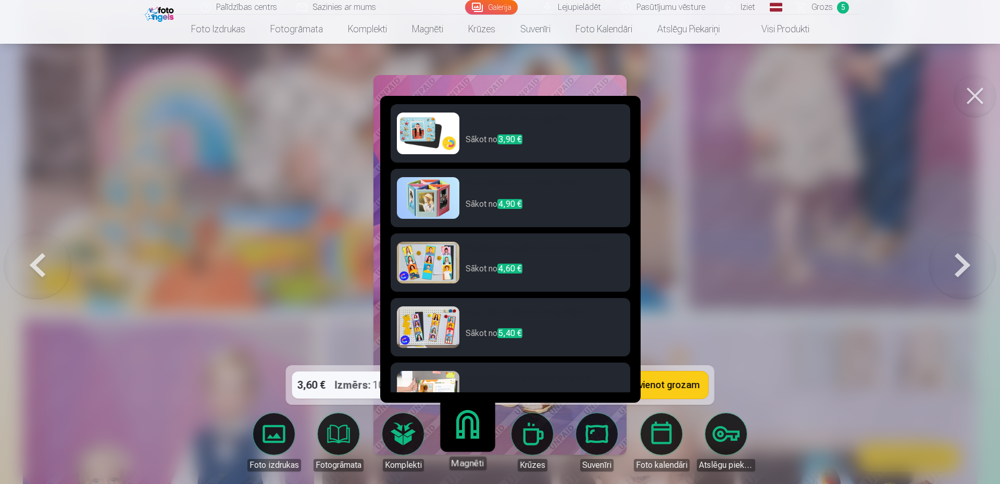
click at [482, 141] on p "Sākot no 3,90 €" at bounding box center [545, 143] width 158 height 21
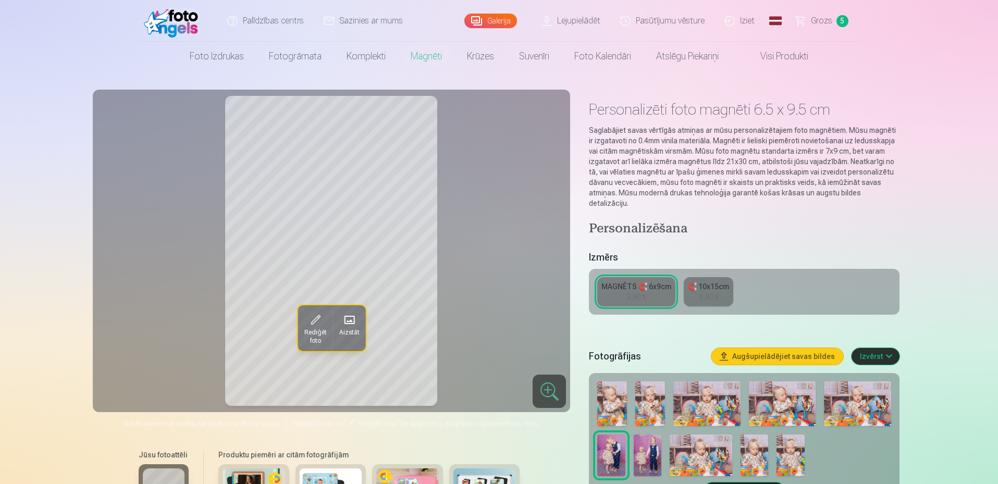
click at [649, 445] on img at bounding box center [647, 455] width 28 height 42
click at [716, 281] on div "🧲 10x15cm" at bounding box center [708, 286] width 41 height 10
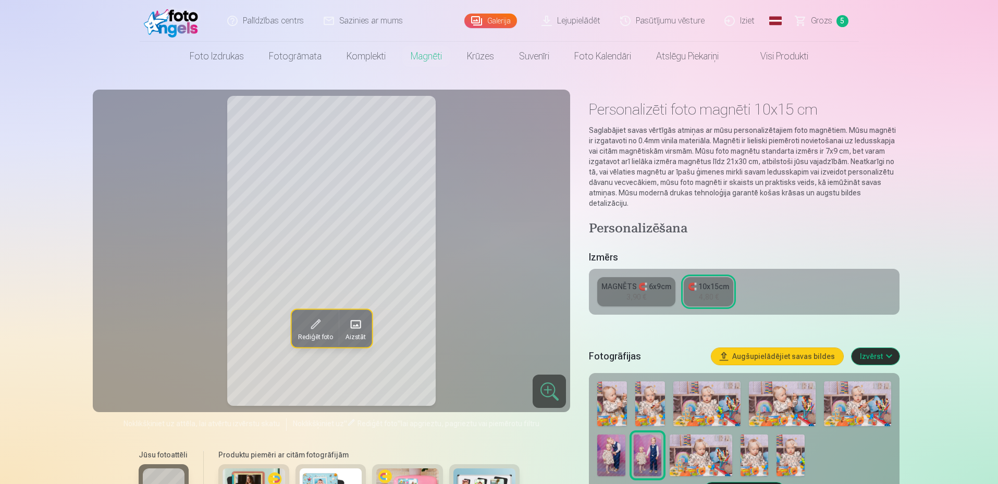
click at [650, 281] on div "MAGNĒTS 🧲 6x9cm" at bounding box center [636, 286] width 70 height 10
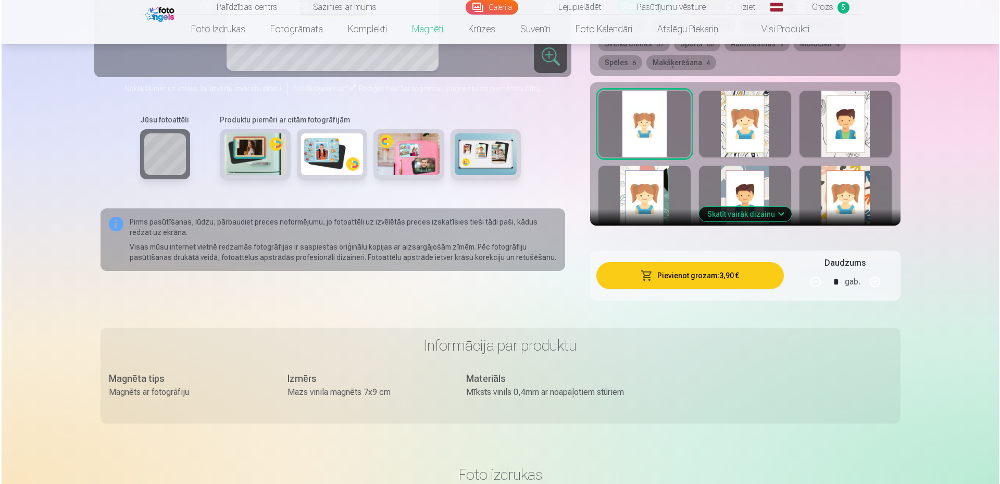
scroll to position [573, 0]
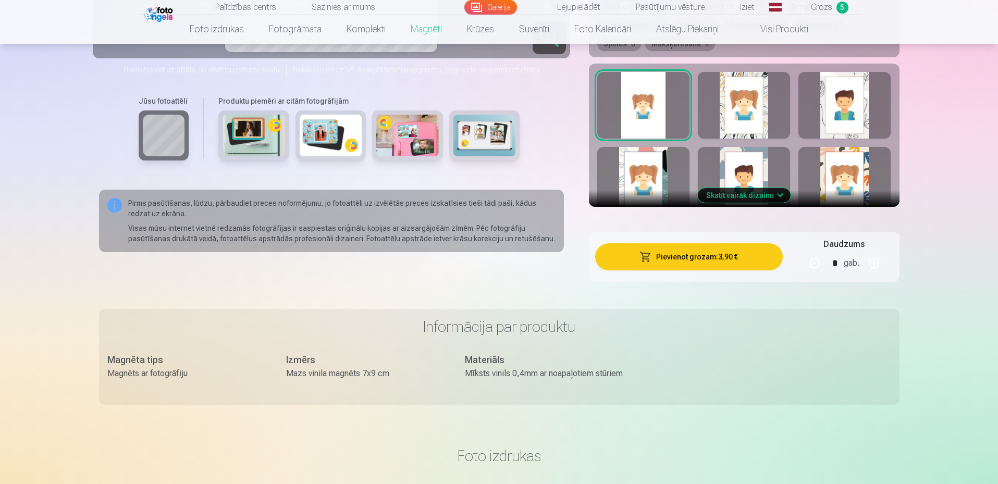
click at [681, 255] on button "Pievienot grozam : 3,90 €" at bounding box center [688, 256] width 187 height 27
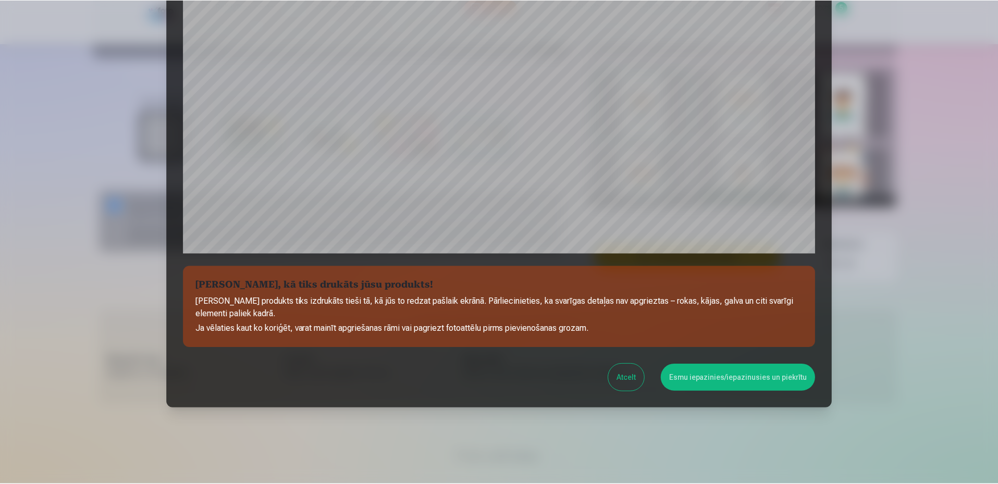
scroll to position [260, 0]
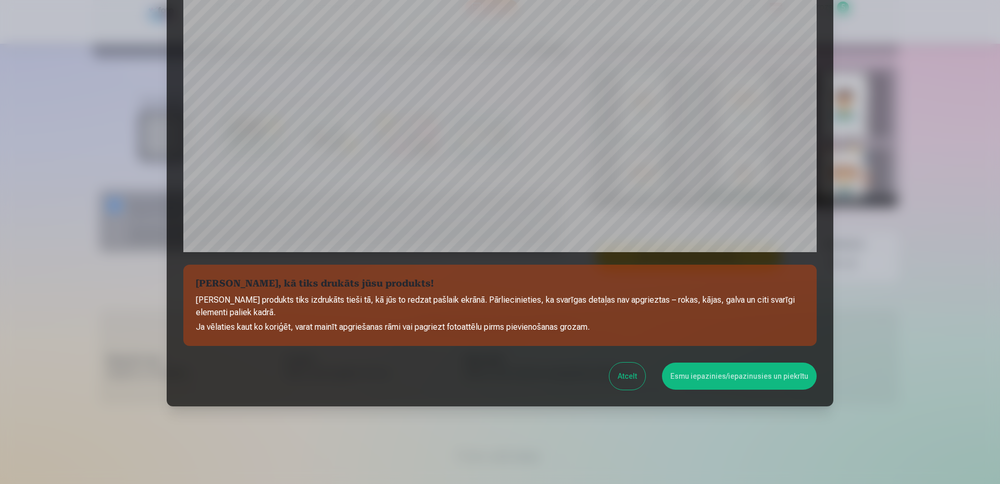
click at [616, 368] on div "Atcelt Esmu iepazinies/iepazinusies un piekrītu" at bounding box center [499, 376] width 633 height 27
click at [645, 376] on button "Atcelt" at bounding box center [628, 376] width 36 height 27
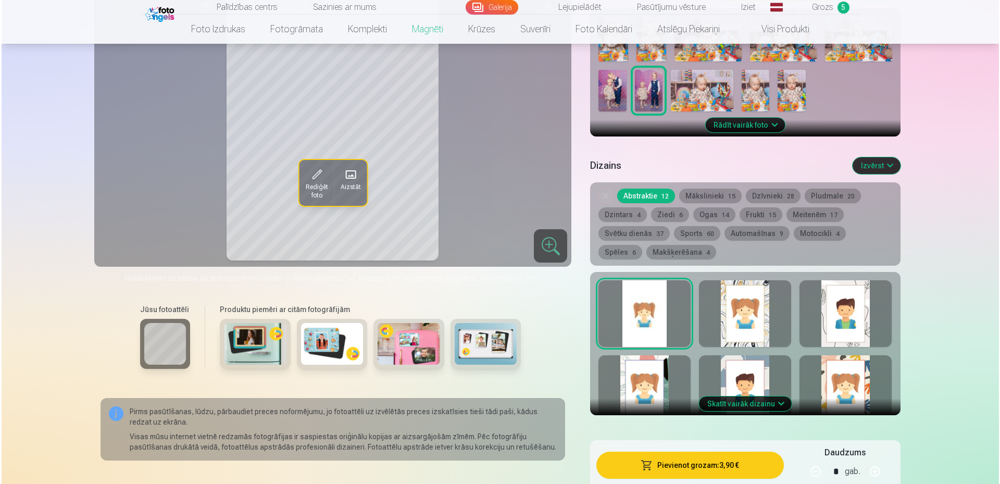
scroll to position [104, 0]
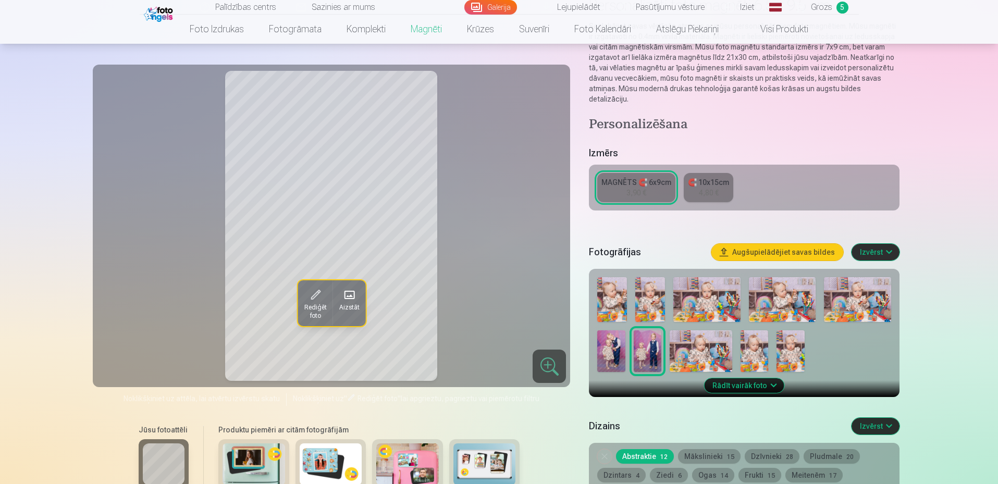
click at [311, 308] on span "Rediģēt foto" at bounding box center [315, 311] width 22 height 17
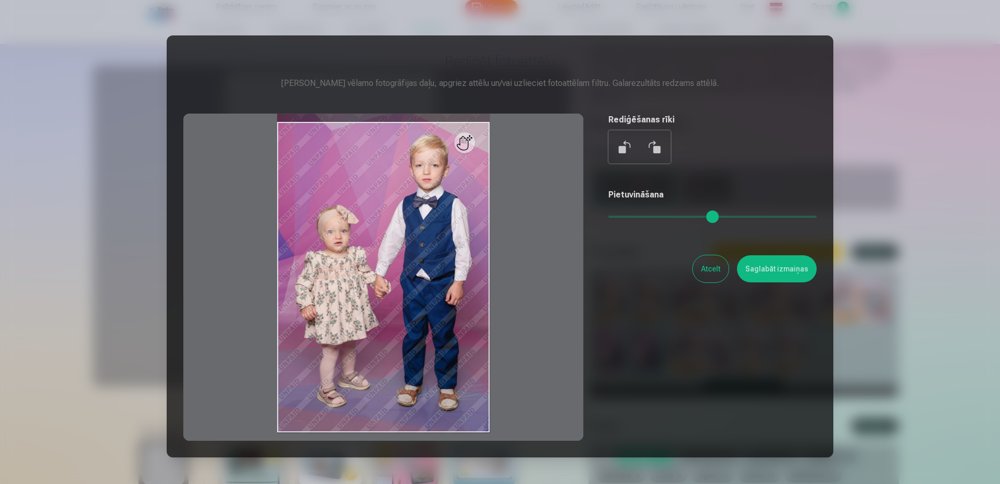
click at [654, 145] on button at bounding box center [654, 146] width 25 height 25
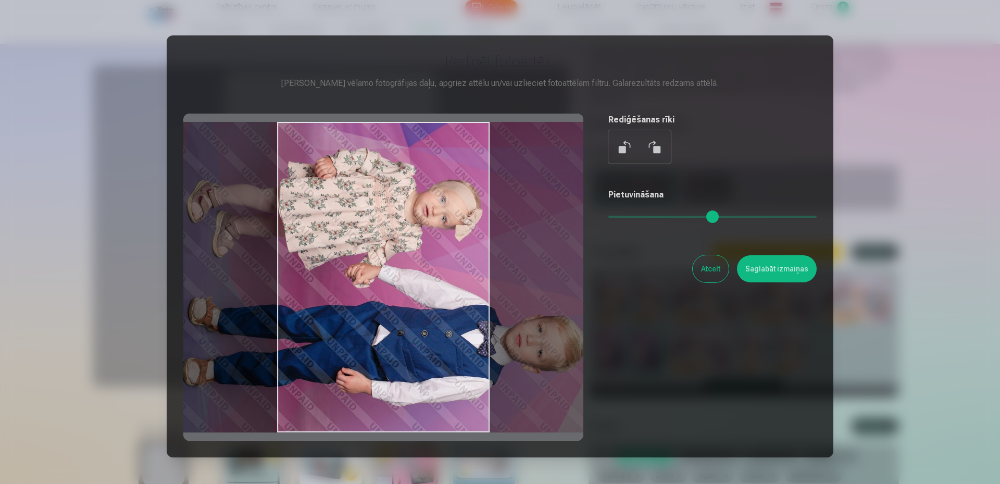
click at [490, 243] on div at bounding box center [383, 277] width 400 height 327
click at [618, 142] on button at bounding box center [625, 146] width 25 height 25
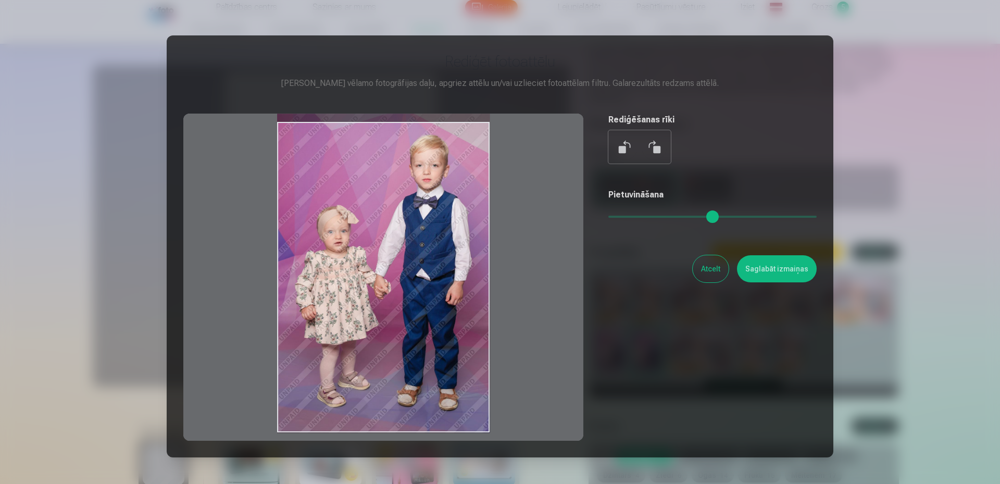
drag, startPoint x: 421, startPoint y: 123, endPoint x: 423, endPoint y: 107, distance: 16.7
click at [423, 107] on div "Rediģēt fotoattēlu Pietuvini vēlamo fotogrāfijas daļu, apgriez attēlu un/vai uz…" at bounding box center [499, 246] width 633 height 389
drag, startPoint x: 418, startPoint y: 126, endPoint x: 459, endPoint y: 114, distance: 42.5
click at [423, 93] on div "Rediģēt fotoattēlu Pietuvini vēlamo fotogrāfijas daļu, apgriez attēlu un/vai uz…" at bounding box center [499, 246] width 633 height 389
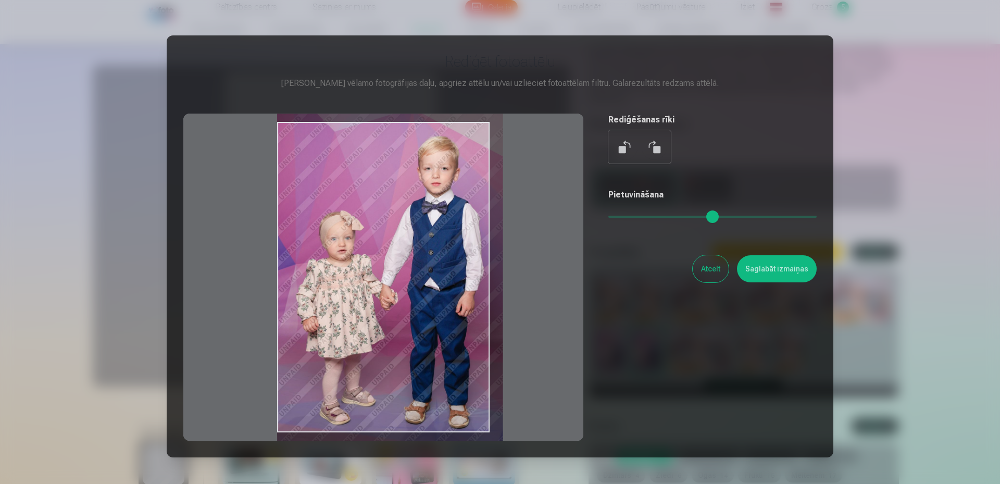
click at [617, 216] on input "range" at bounding box center [712, 217] width 208 height 2
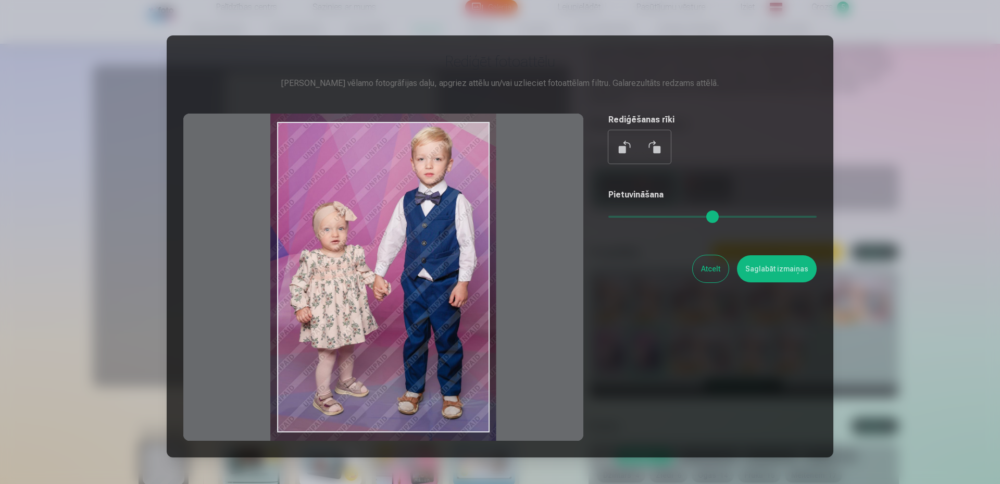
drag, startPoint x: 437, startPoint y: 281, endPoint x: 429, endPoint y: 272, distance: 11.8
click at [429, 272] on div at bounding box center [383, 277] width 400 height 327
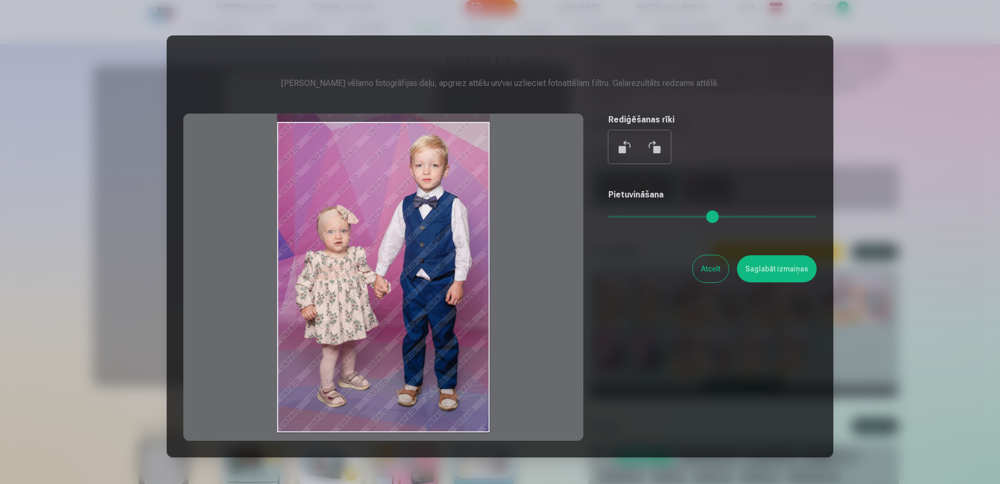
drag, startPoint x: 623, startPoint y: 216, endPoint x: 388, endPoint y: 242, distance: 235.9
type input "*"
click at [608, 216] on input "range" at bounding box center [712, 217] width 208 height 2
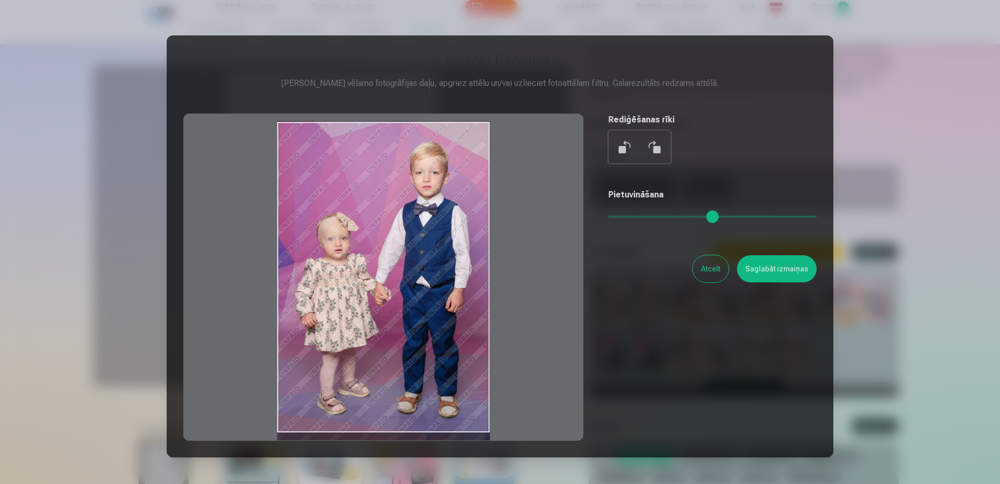
drag, startPoint x: 361, startPoint y: 243, endPoint x: 363, endPoint y: 251, distance: 7.7
click at [363, 251] on div at bounding box center [383, 277] width 400 height 327
click at [712, 262] on button "Atcelt" at bounding box center [711, 268] width 36 height 27
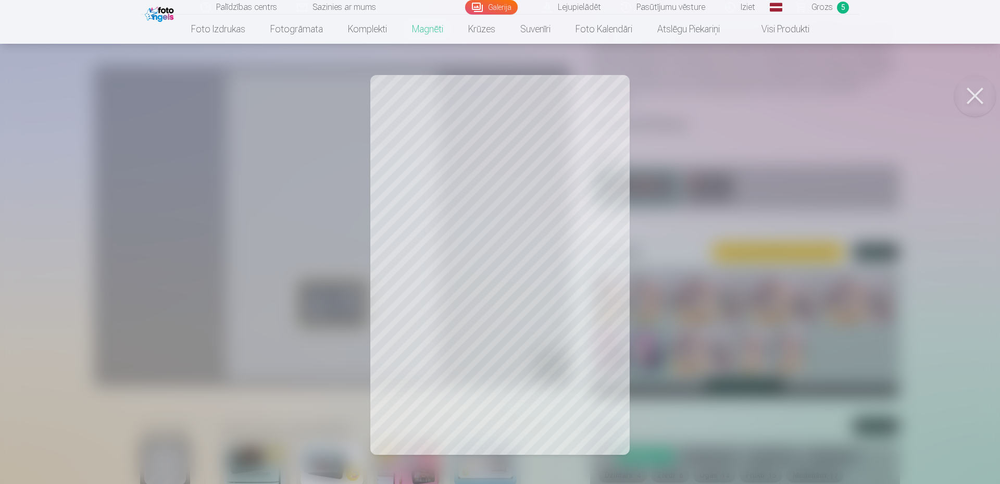
click at [588, 279] on div at bounding box center [500, 242] width 1000 height 484
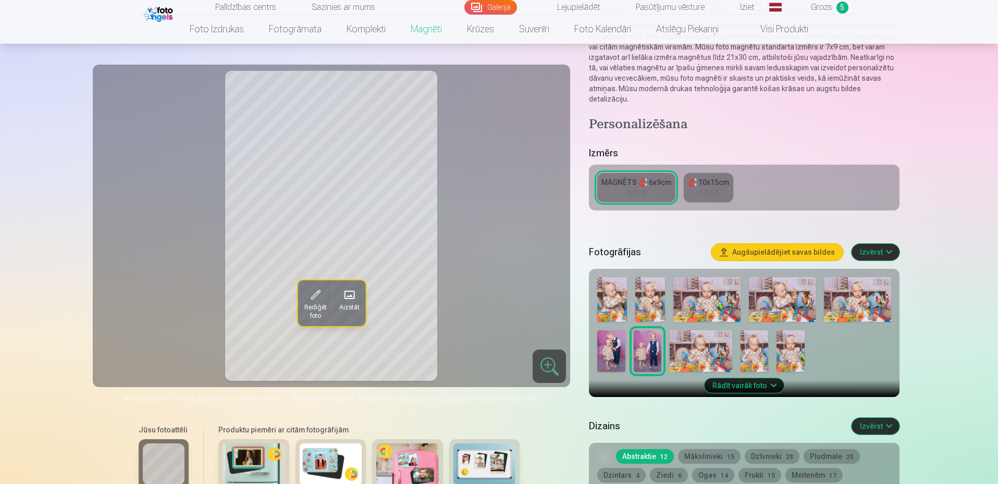
click at [315, 306] on span "Rediģēt foto" at bounding box center [315, 311] width 22 height 17
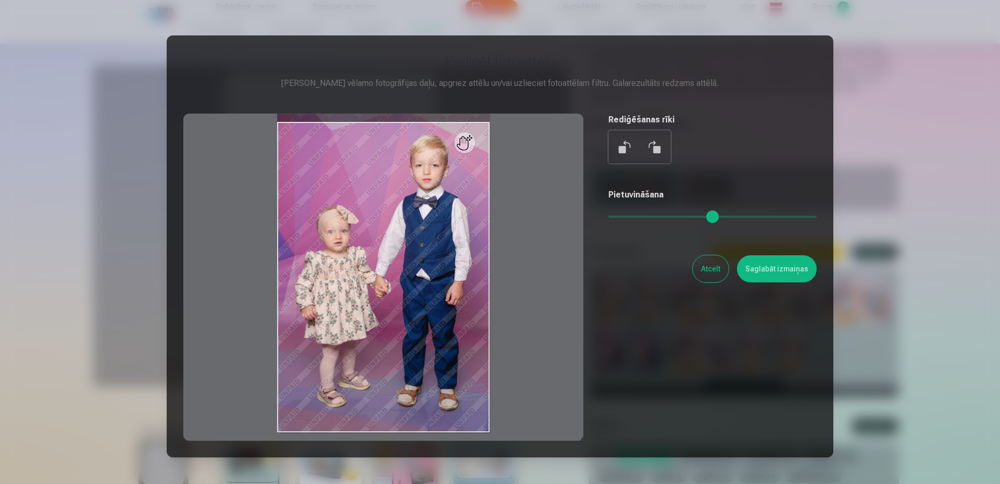
click at [398, 219] on div at bounding box center [383, 277] width 400 height 327
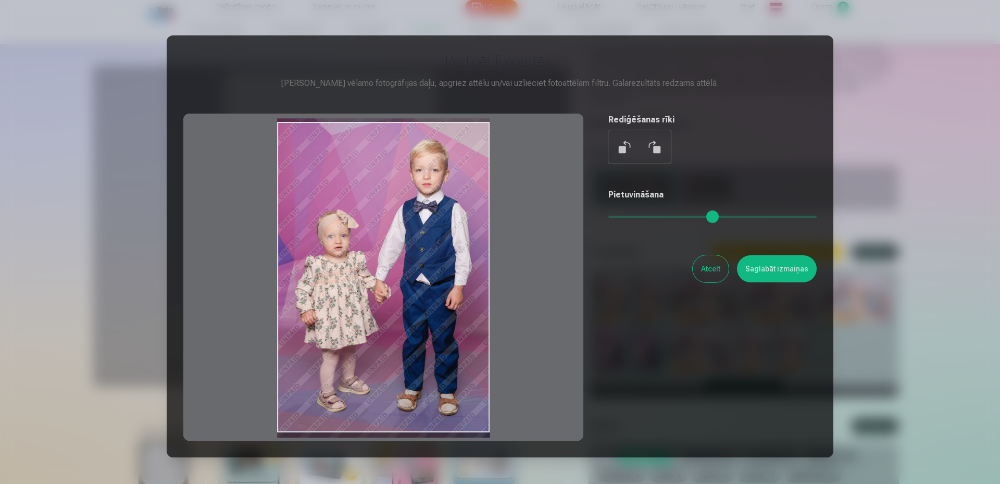
drag, startPoint x: 415, startPoint y: 215, endPoint x: 426, endPoint y: 219, distance: 11.9
click at [426, 219] on div at bounding box center [383, 277] width 400 height 327
click at [765, 272] on button "Saglabāt izmaiņas" at bounding box center [777, 268] width 80 height 27
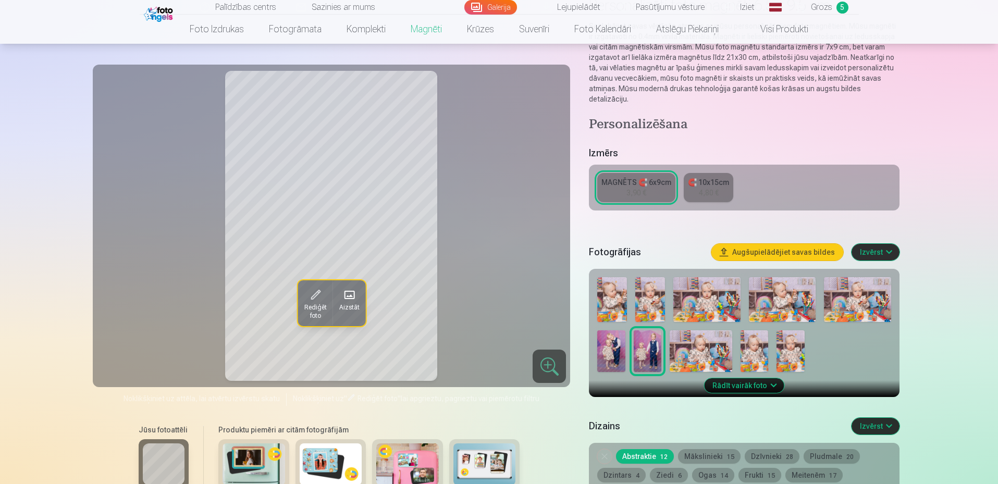
click at [717, 177] on div "🧲 10x15cm" at bounding box center [708, 182] width 41 height 10
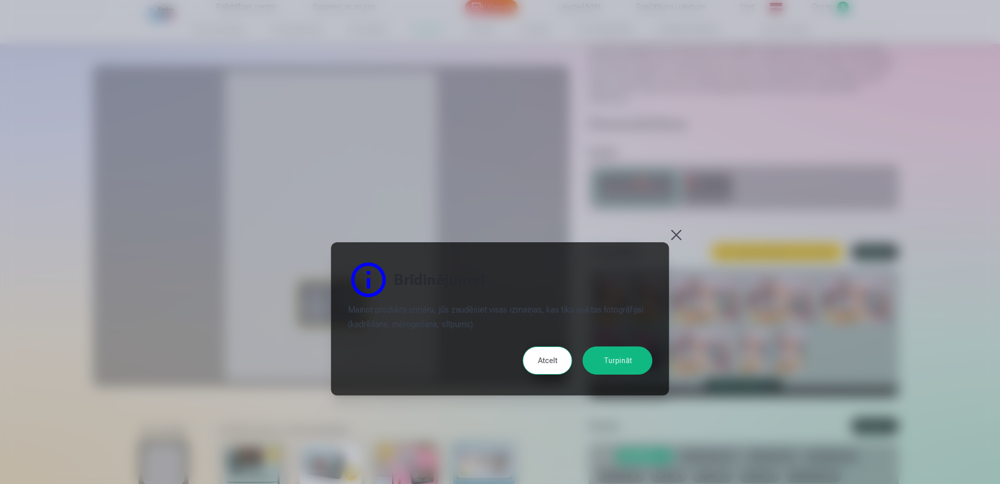
click at [652, 367] on div "Brīdinājums! Mainot produkta izmēru, jūs zaudēsiet visas izmaiņas, kas tika vei…" at bounding box center [500, 318] width 338 height 153
click at [638, 367] on button "Turpināt" at bounding box center [618, 360] width 70 height 28
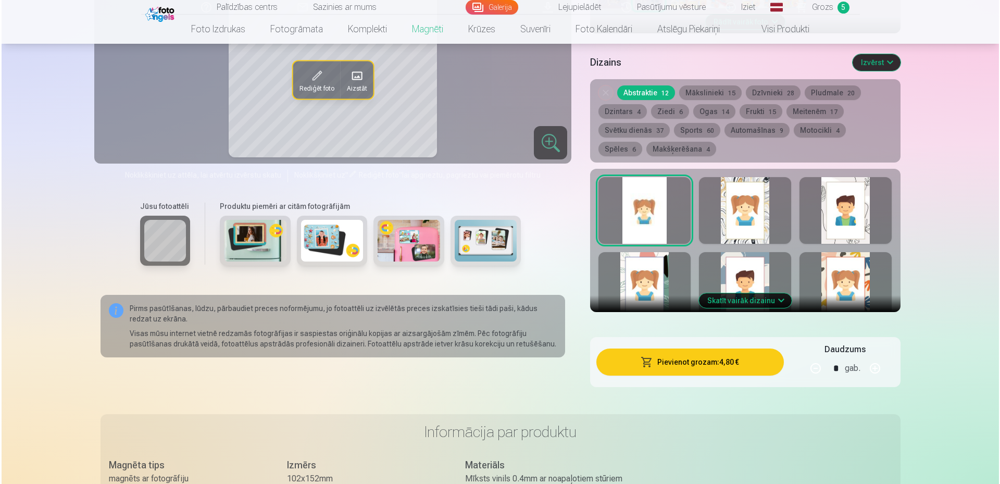
scroll to position [469, 0]
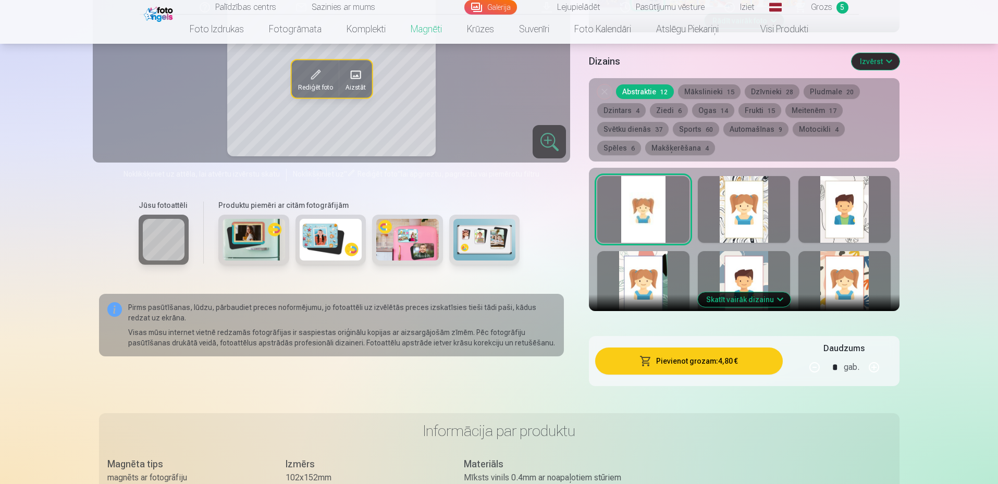
click at [722, 355] on button "Pievienot grozam : 4,80 €" at bounding box center [688, 360] width 187 height 27
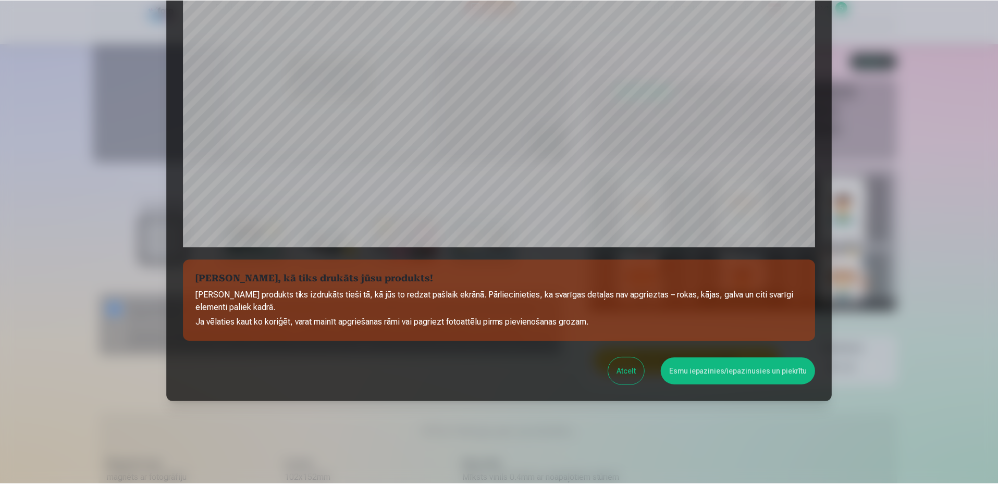
scroll to position [266, 0]
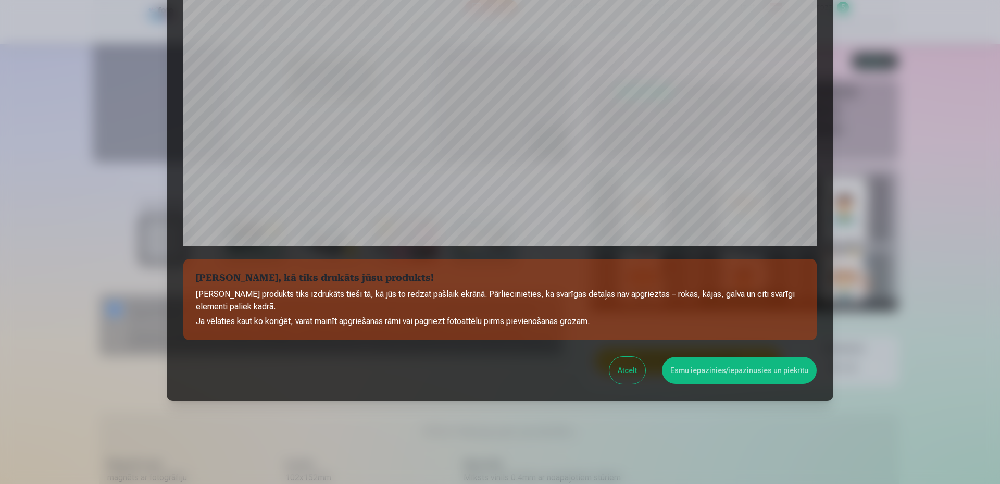
click at [691, 371] on button "Esmu iepazinies/iepazinusies un piekrītu" at bounding box center [739, 370] width 155 height 27
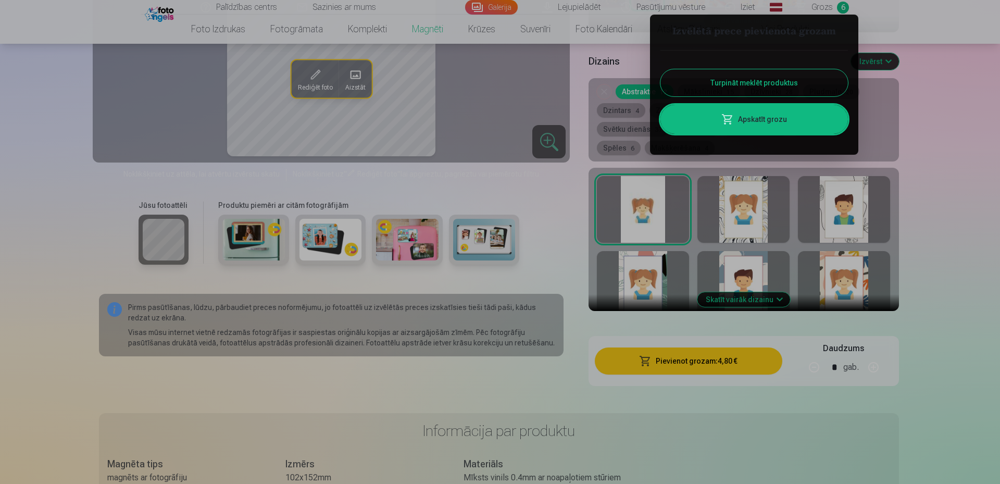
click at [828, 8] on div at bounding box center [500, 242] width 1000 height 484
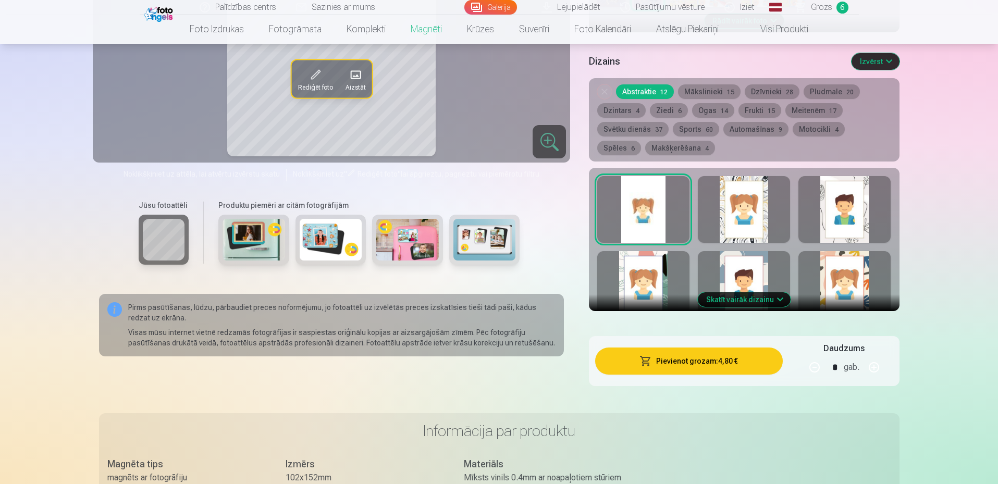
click at [817, 0] on link "Grozs 6" at bounding box center [822, 7] width 73 height 15
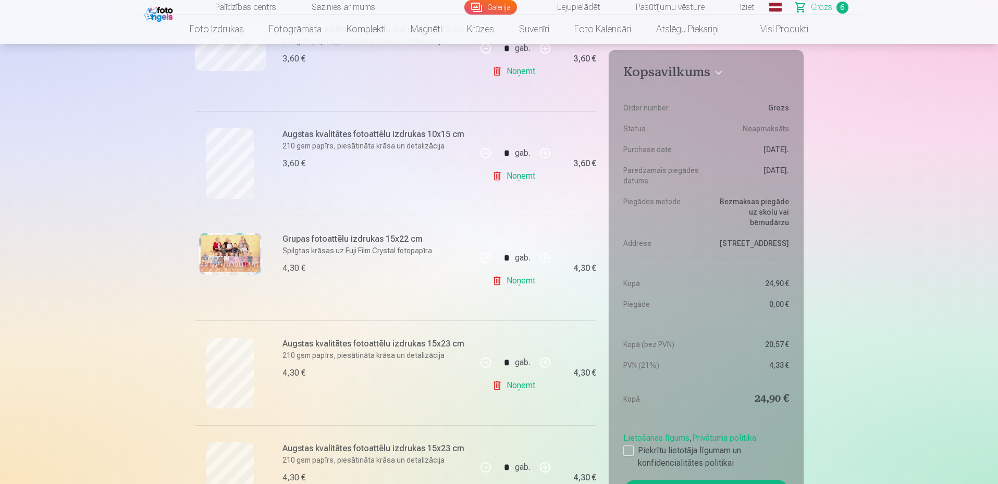
scroll to position [156, 0]
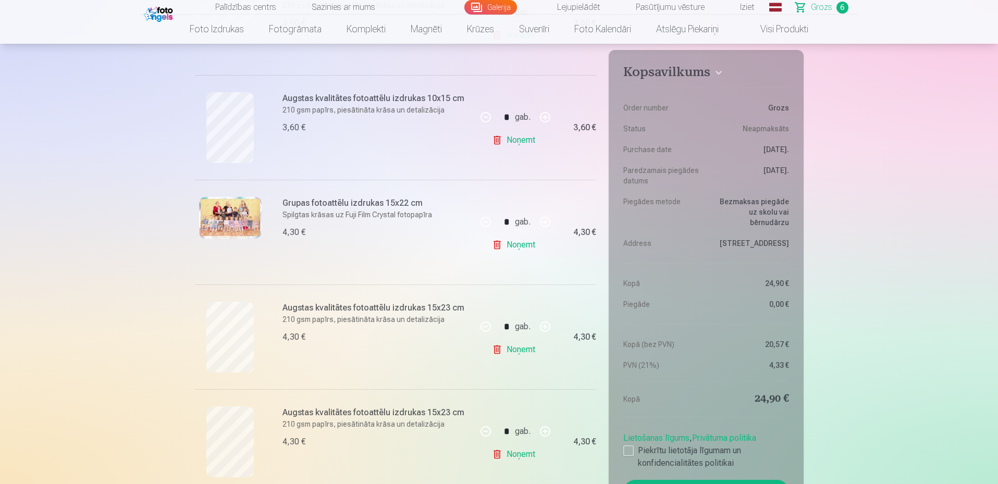
drag, startPoint x: 361, startPoint y: 227, endPoint x: 371, endPoint y: 221, distance: 11.7
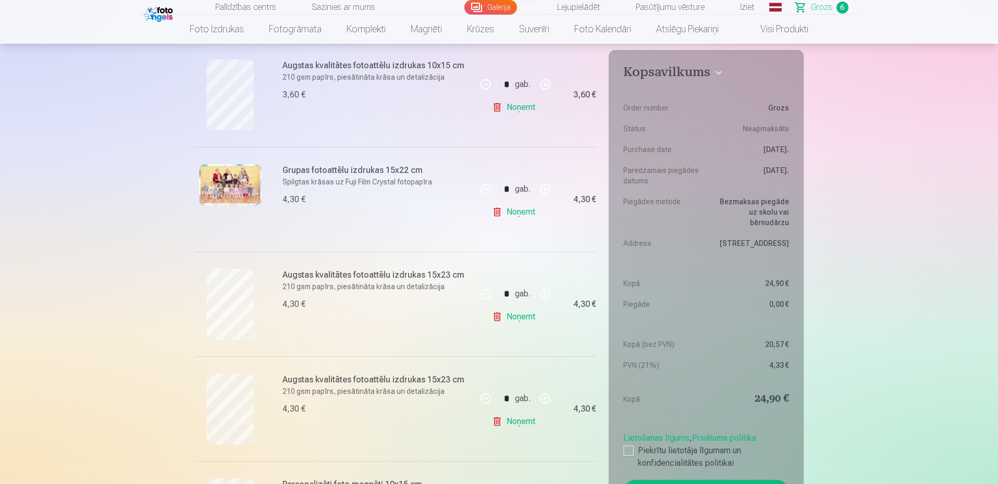
scroll to position [365, 0]
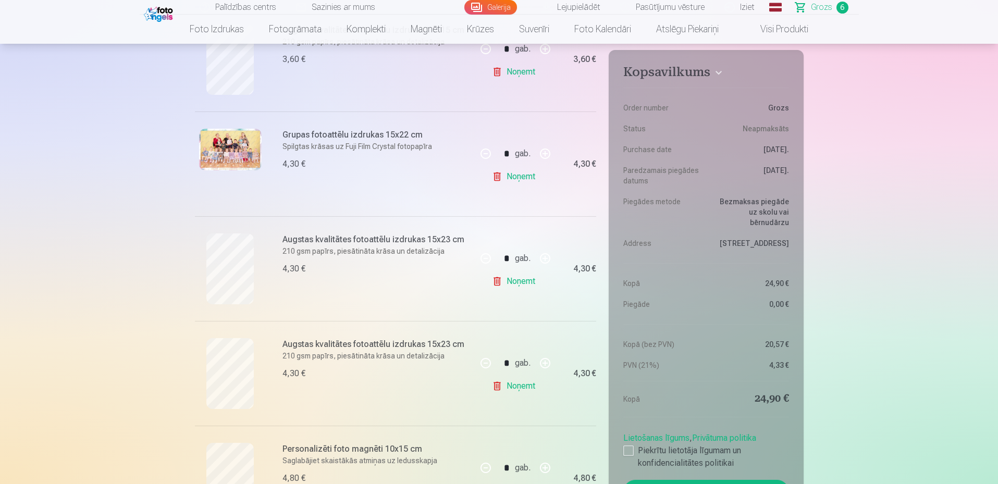
drag, startPoint x: 371, startPoint y: 221, endPoint x: 968, endPoint y: 326, distance: 606.7
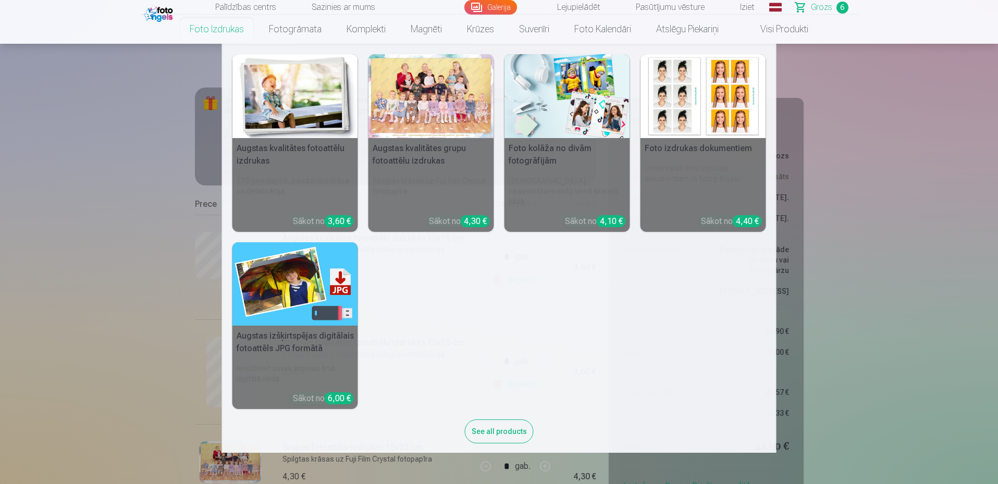
scroll to position [1, 0]
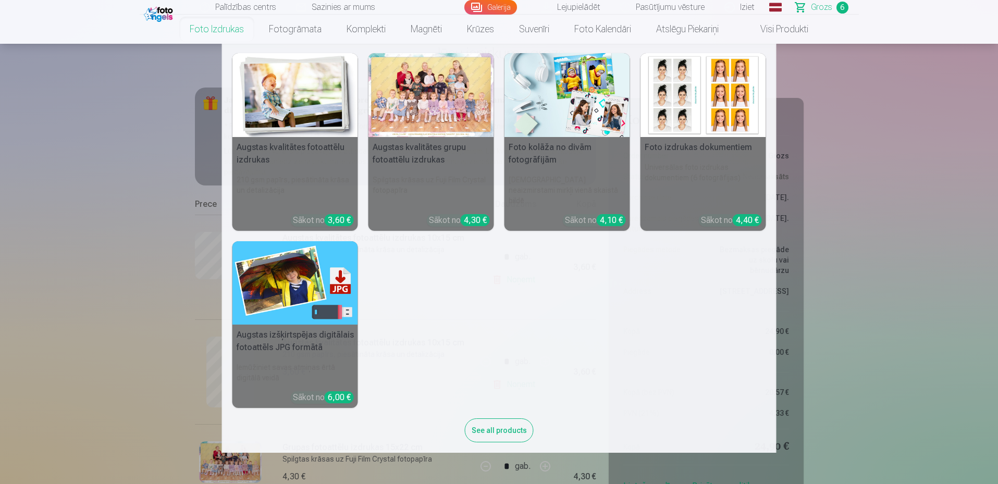
click at [885, 168] on nav "Augstas kvalitātes fotoattēlu izdrukas 210 gsm papīrs, piesātināta krāsa un det…" at bounding box center [499, 248] width 998 height 409
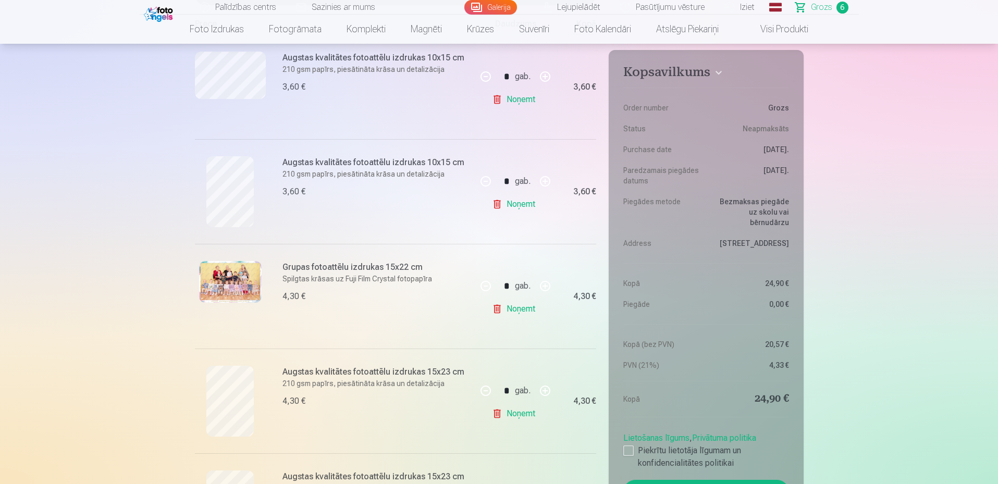
scroll to position [156, 0]
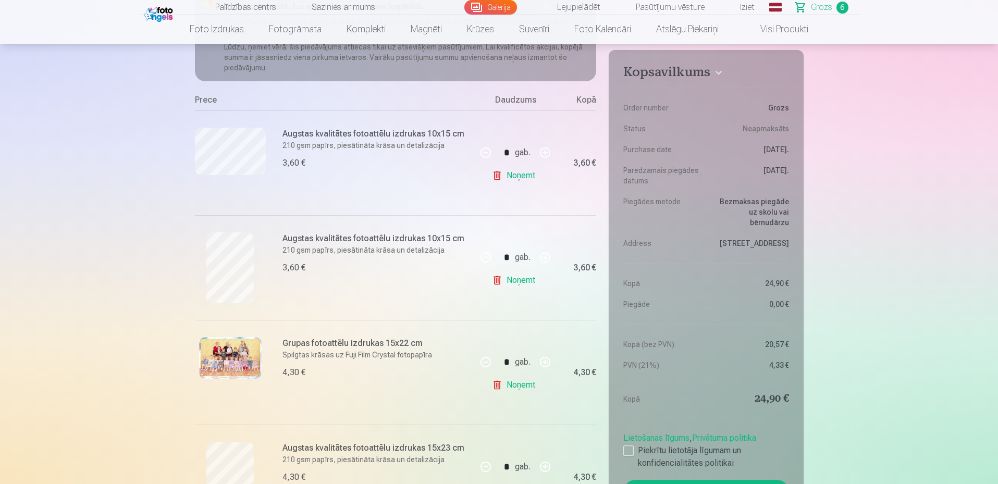
click at [160, 13] on img at bounding box center [160, 13] width 32 height 18
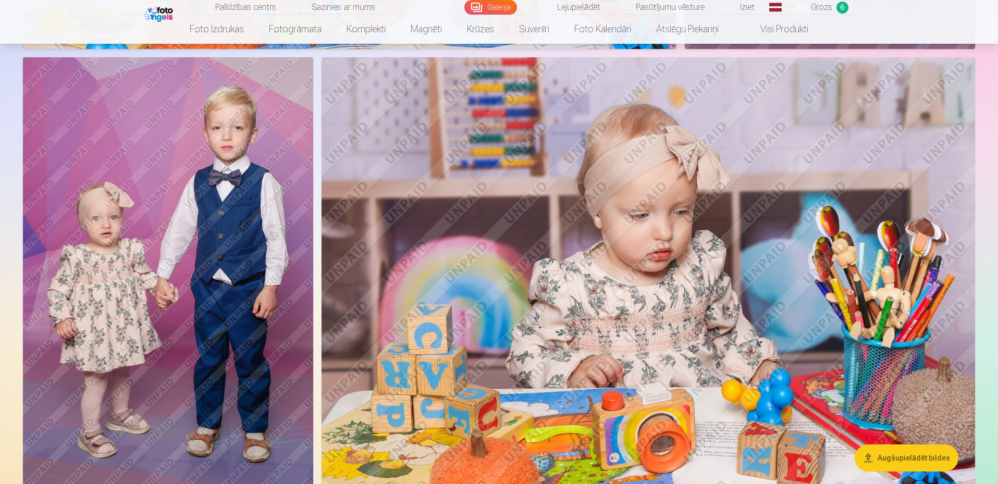
click at [236, 308] on img at bounding box center [168, 275] width 290 height 436
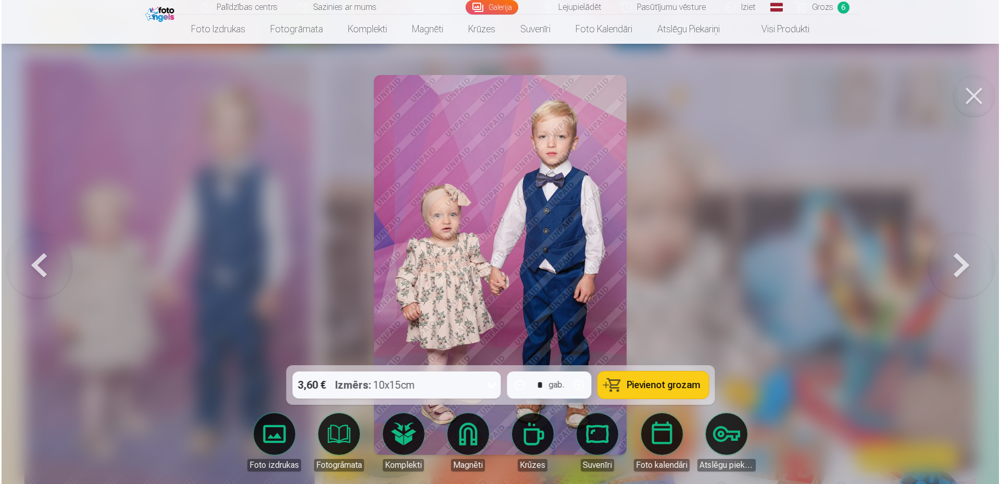
scroll to position [2036, 0]
click at [666, 387] on span "Pievienot grozam" at bounding box center [663, 384] width 73 height 9
click at [819, 13] on span "Grozs" at bounding box center [822, 7] width 21 height 13
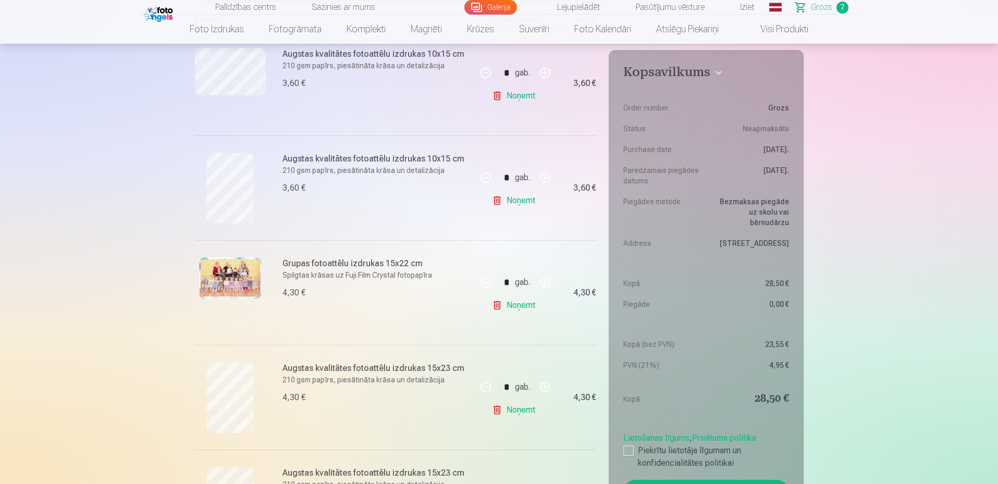
scroll to position [156, 0]
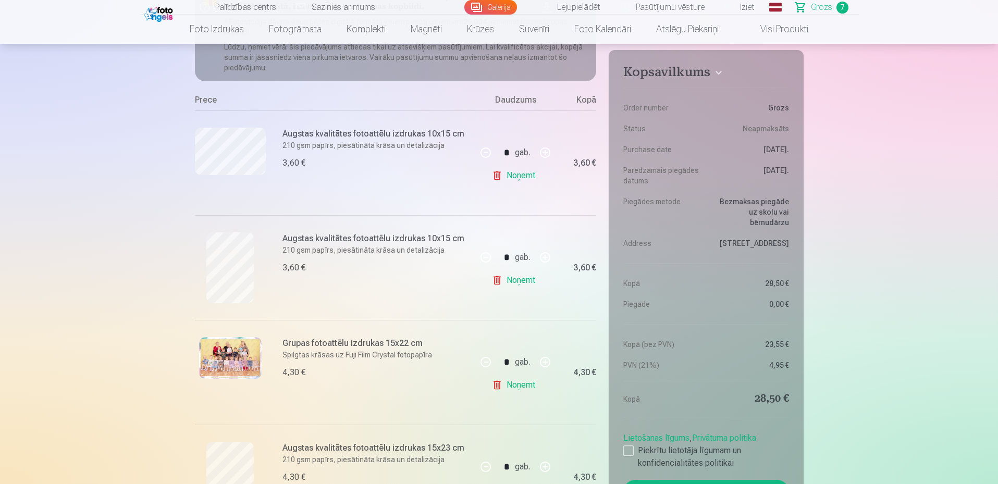
click at [151, 9] on img at bounding box center [160, 13] width 32 height 18
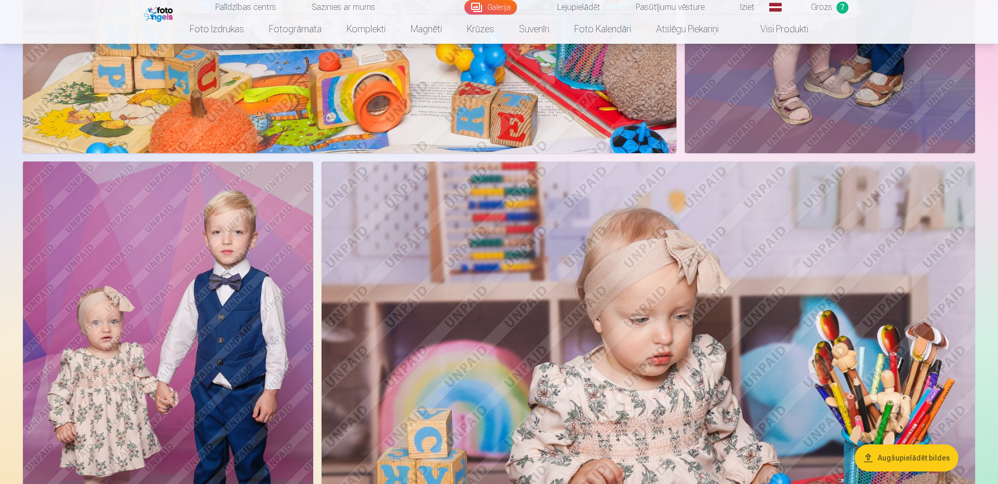
click at [187, 309] on img at bounding box center [168, 380] width 290 height 436
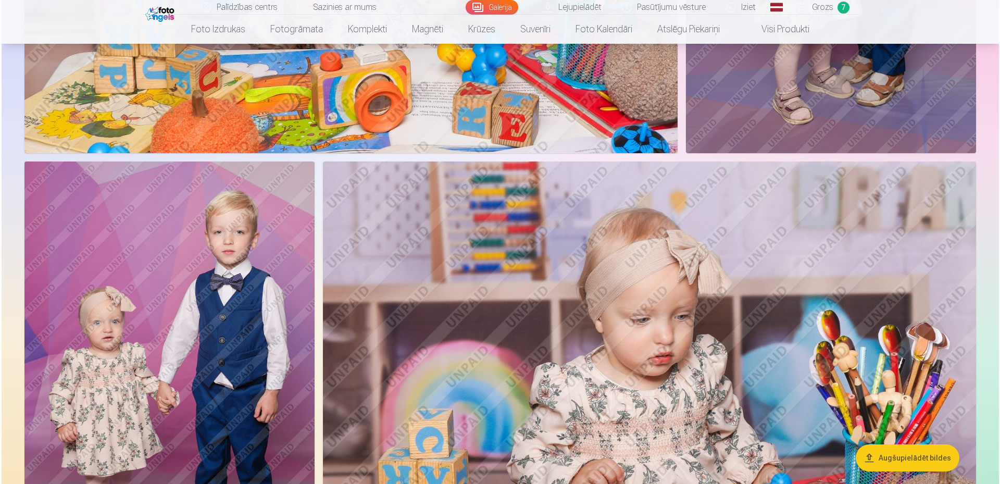
scroll to position [1932, 0]
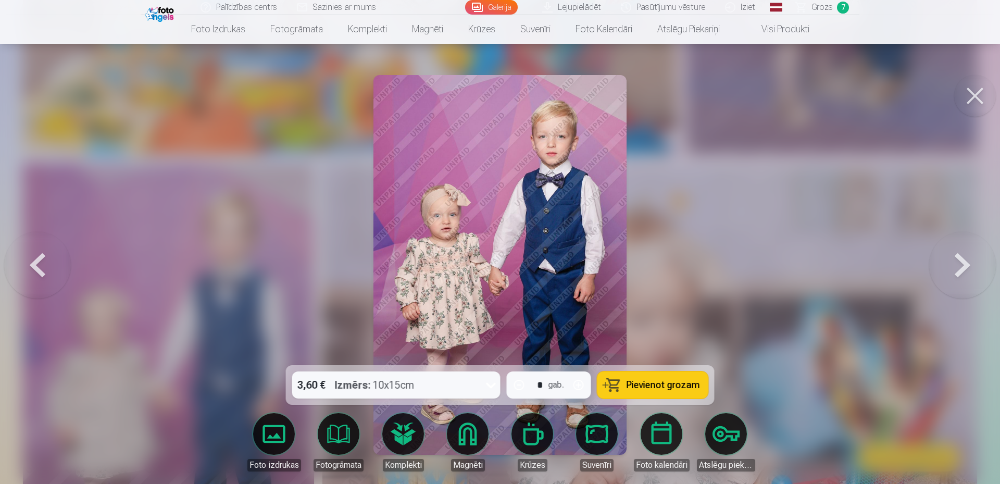
click at [457, 387] on div "3,60 € Izmērs : 10x15cm" at bounding box center [386, 384] width 189 height 27
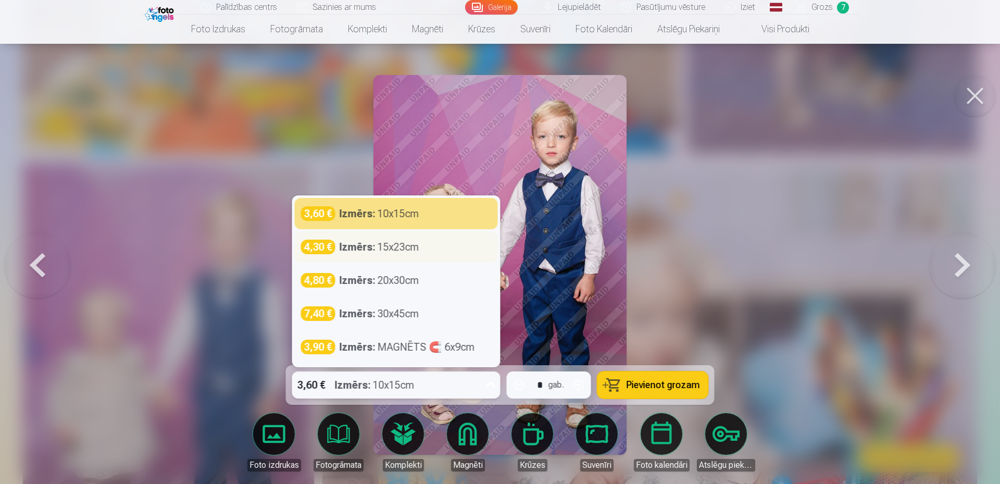
click at [418, 251] on div "Izmērs : 15x23cm" at bounding box center [380, 247] width 80 height 15
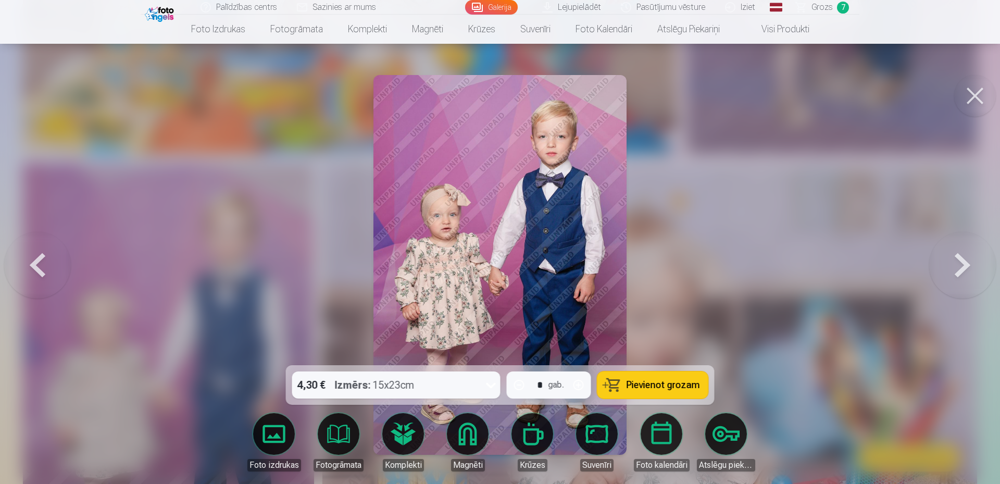
click at [635, 383] on span "Pievienot grozam" at bounding box center [663, 384] width 73 height 9
click at [817, 2] on span "Grozs" at bounding box center [822, 7] width 21 height 13
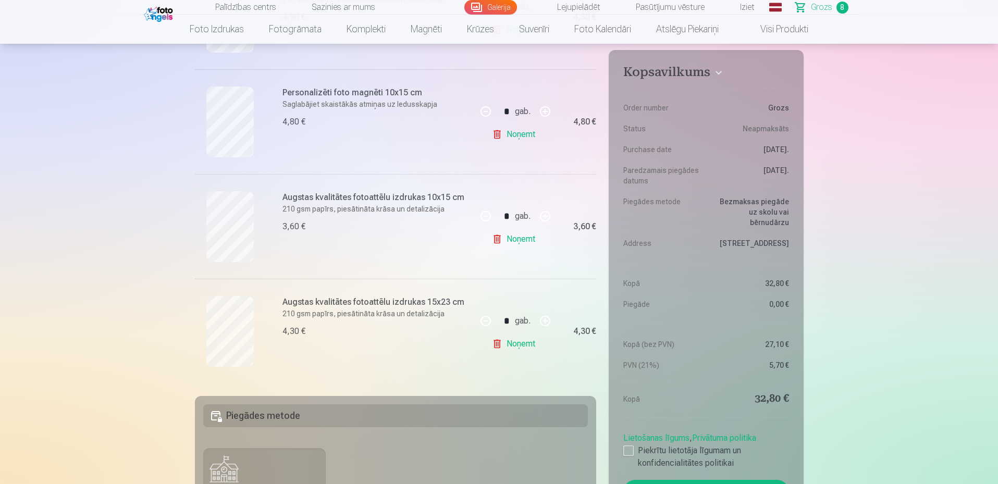
scroll to position [729, 0]
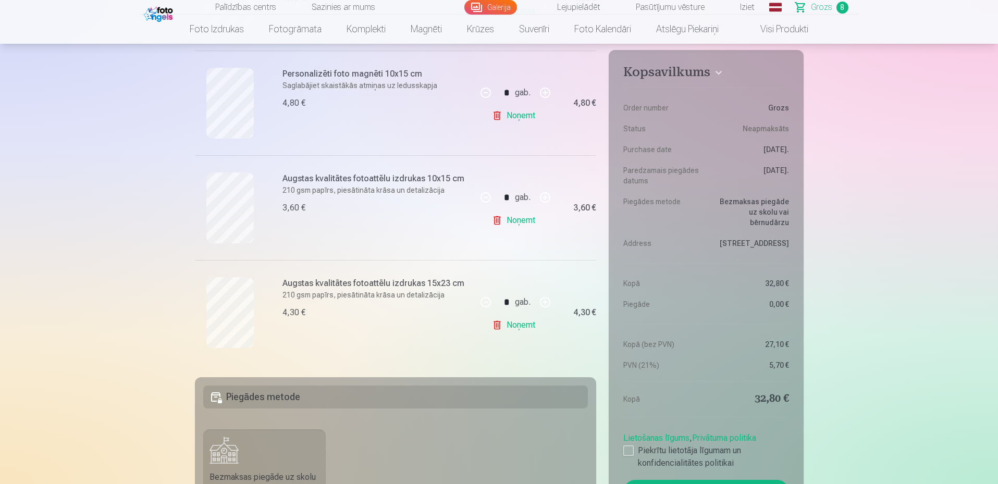
click at [510, 220] on link "Noņemt" at bounding box center [515, 220] width 47 height 21
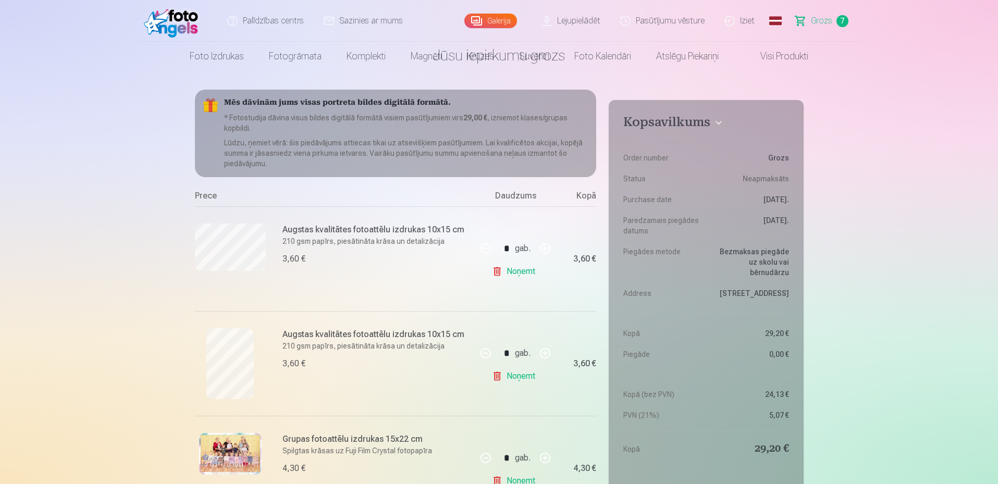
scroll to position [0, 0]
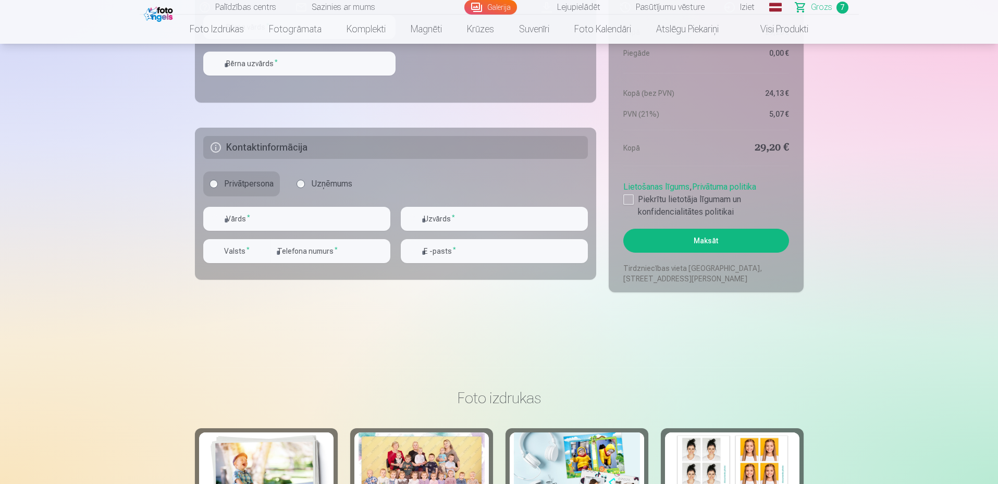
scroll to position [1198, 0]
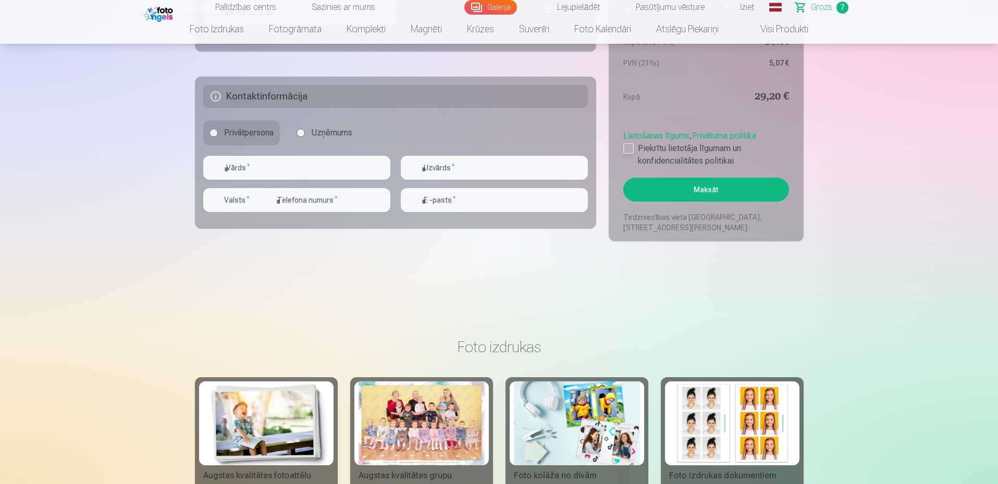
click at [629, 153] on div at bounding box center [628, 148] width 10 height 10
click at [277, 168] on input "text" at bounding box center [296, 168] width 187 height 24
type input "*****"
type input "******"
type input "********"
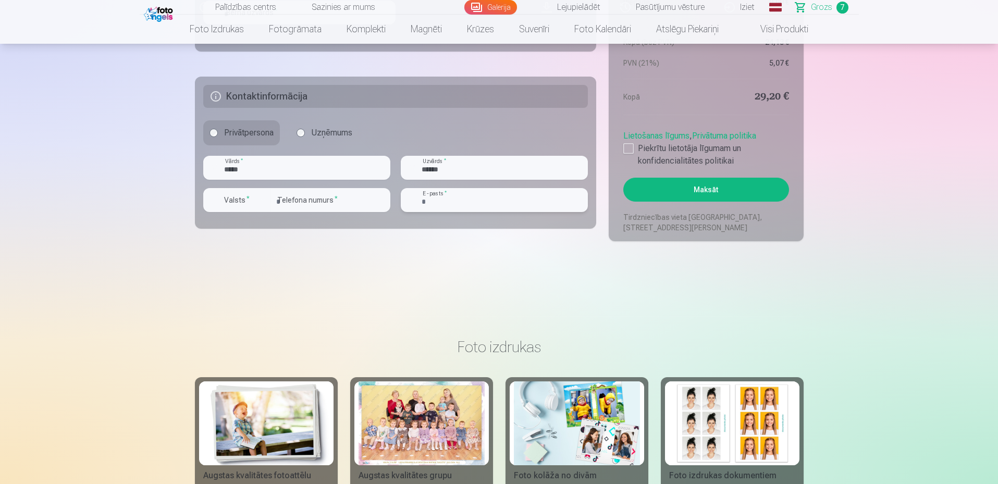
type input "**********"
drag, startPoint x: 485, startPoint y: 166, endPoint x: 402, endPoint y: 162, distance: 82.9
click at [399, 165] on div "**********" at bounding box center [395, 188] width 385 height 65
type input "*******"
drag, startPoint x: 461, startPoint y: 203, endPoint x: 440, endPoint y: 202, distance: 20.3
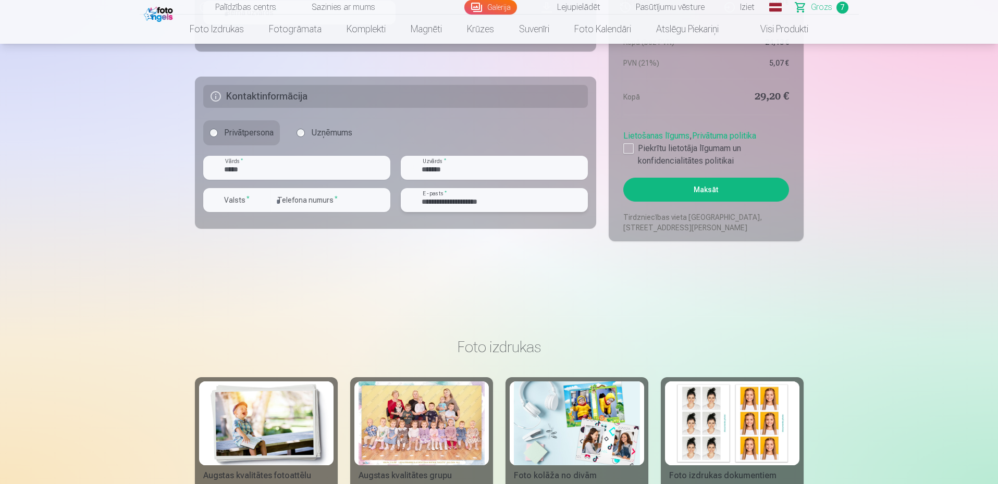
click at [440, 202] on input "**********" at bounding box center [494, 200] width 187 height 24
type input "**********"
click at [719, 184] on button "Maksāt" at bounding box center [705, 190] width 165 height 24
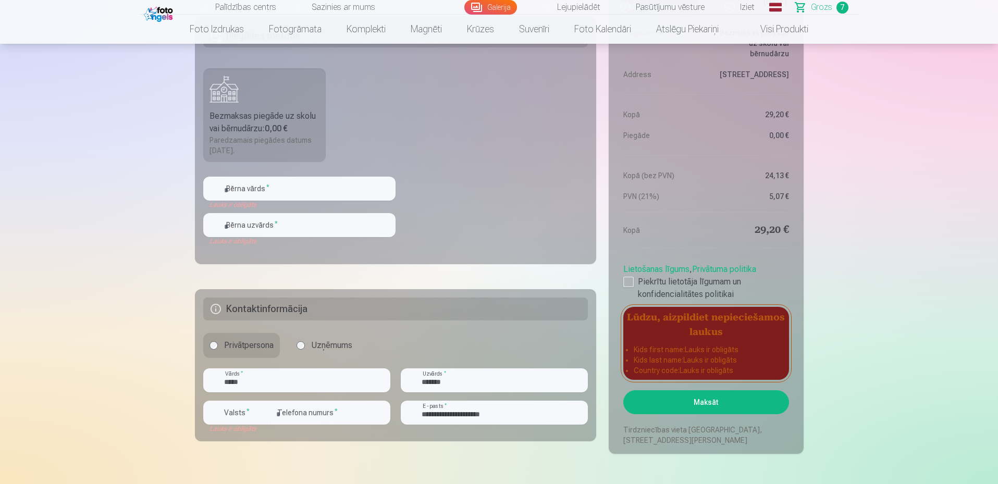
scroll to position [990, 0]
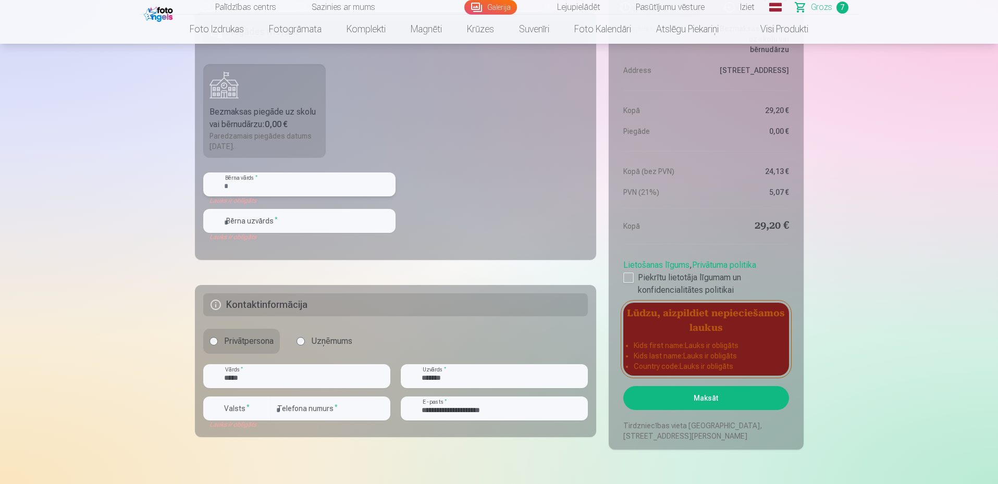
click at [270, 182] on input "text" at bounding box center [299, 184] width 192 height 24
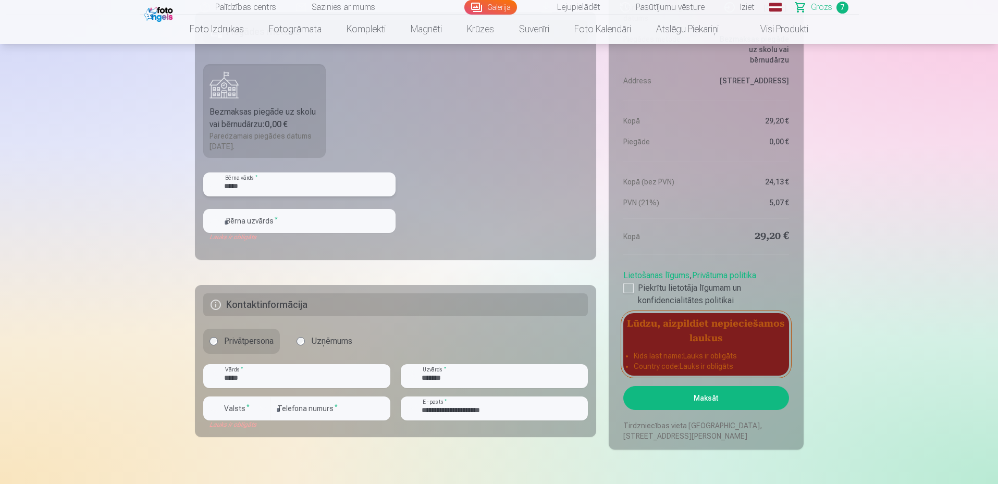
type input "*****"
click at [251, 217] on input "text" at bounding box center [299, 221] width 192 height 24
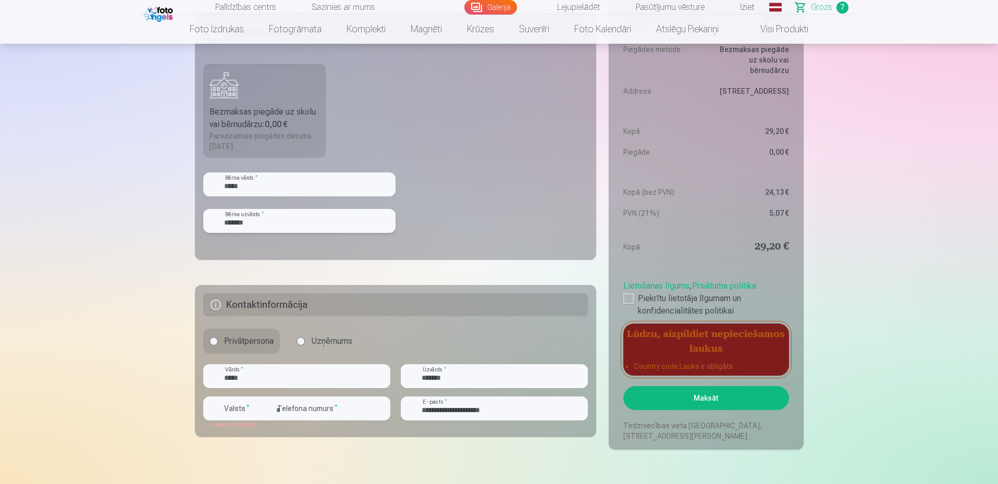
type input "*******"
click at [734, 394] on button "Maksāt" at bounding box center [705, 398] width 165 height 24
click at [630, 301] on div at bounding box center [628, 298] width 10 height 10
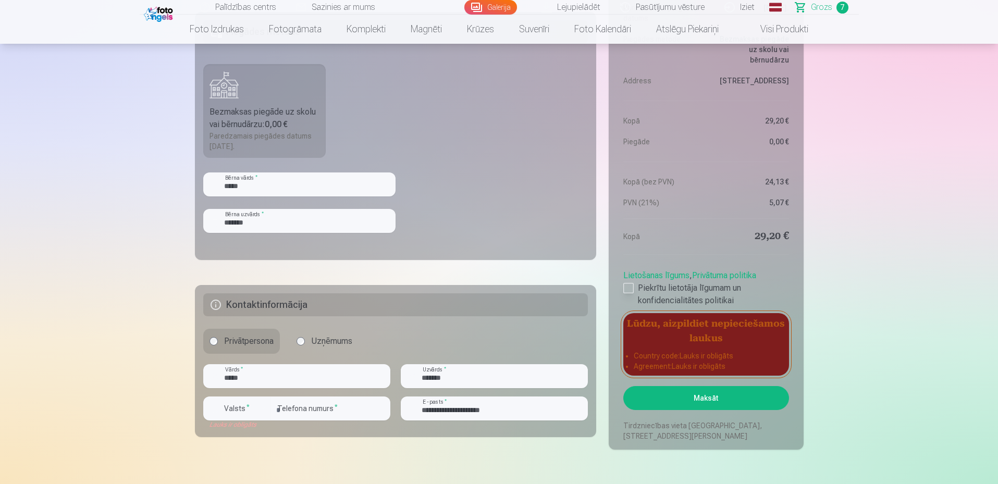
click at [634, 288] on label "Piekrītu lietotāja līgumam un konfidencialitātes politikai" at bounding box center [705, 294] width 165 height 25
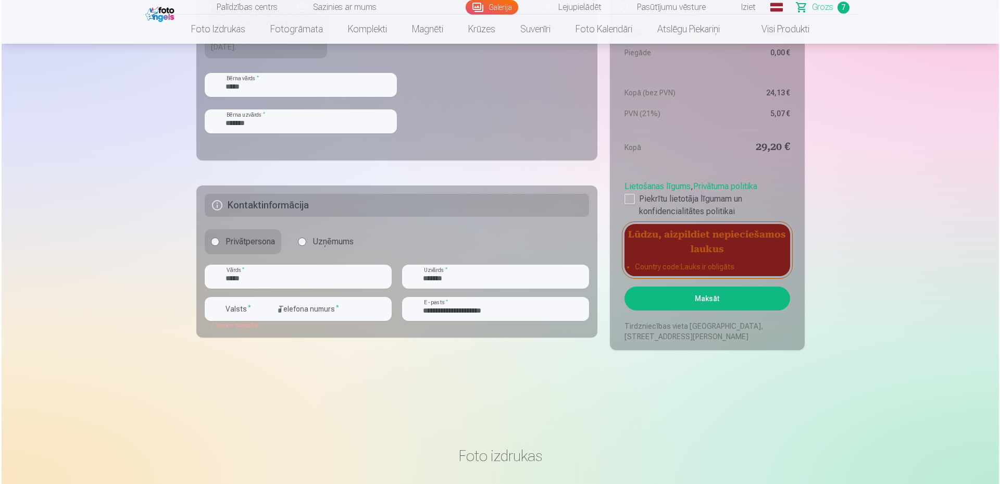
scroll to position [1094, 0]
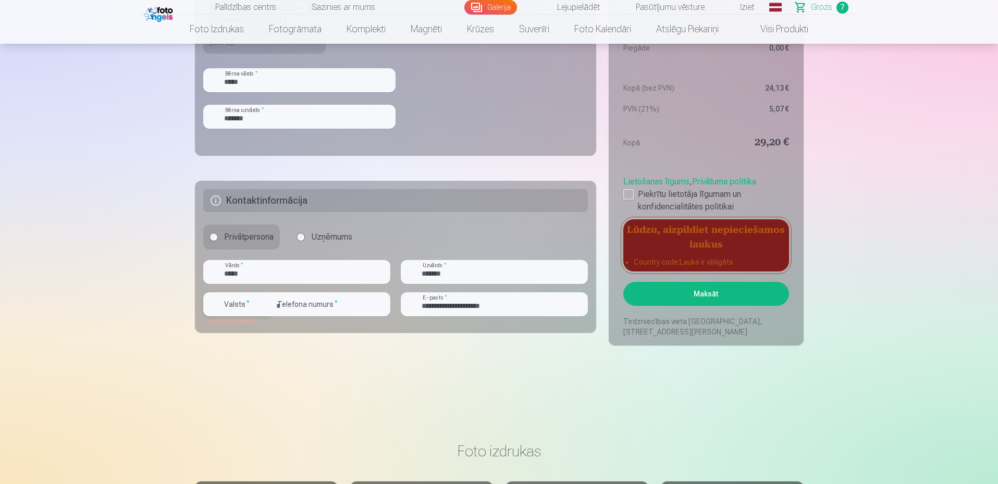
click at [243, 305] on label "Valsts *" at bounding box center [237, 304] width 34 height 10
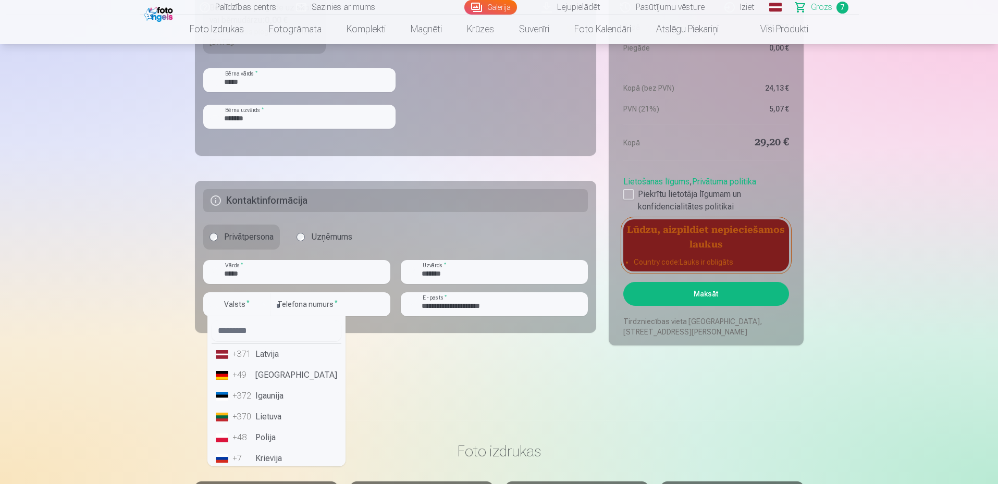
click at [247, 358] on div "+371" at bounding box center [242, 354] width 21 height 13
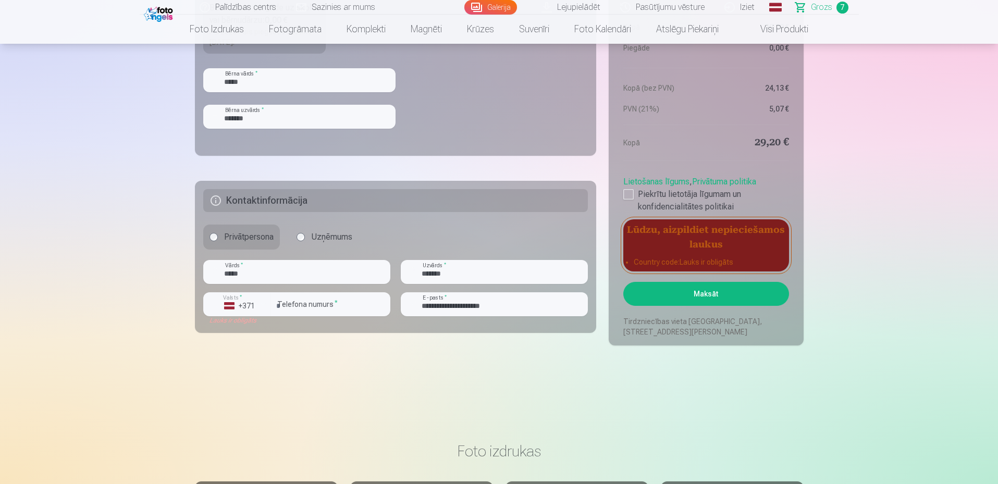
click at [737, 294] on button "Maksāt" at bounding box center [705, 294] width 165 height 24
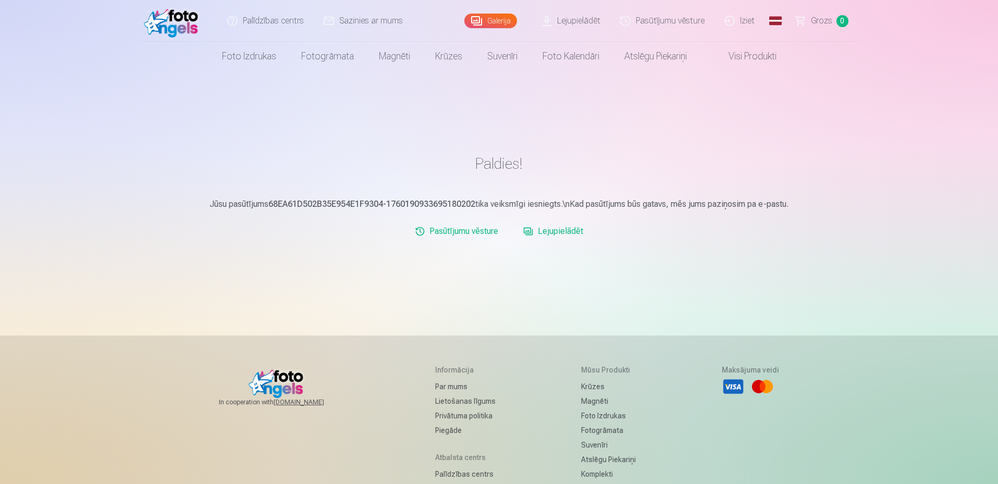
click at [547, 229] on link "Lejupielādēt" at bounding box center [553, 231] width 68 height 21
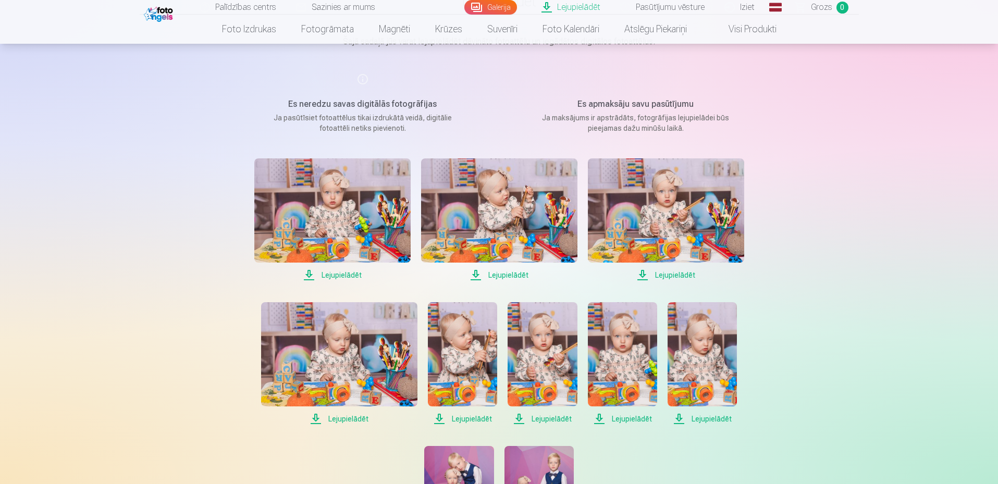
scroll to position [156, 0]
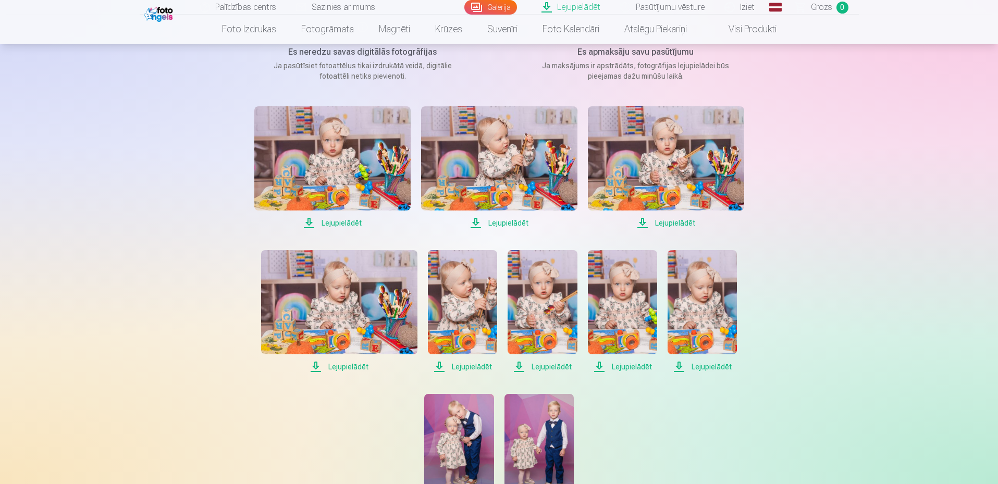
click at [332, 225] on span "Lejupielādēt" at bounding box center [332, 223] width 156 height 13
click at [506, 224] on span "Lejupielādēt" at bounding box center [499, 223] width 156 height 13
click at [683, 221] on span "Lejupielādēt" at bounding box center [666, 223] width 156 height 13
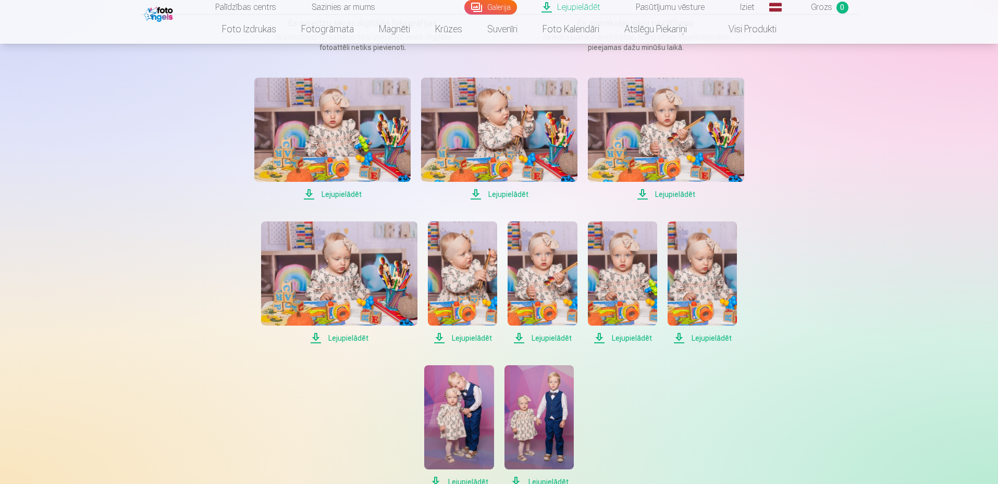
scroll to position [208, 0]
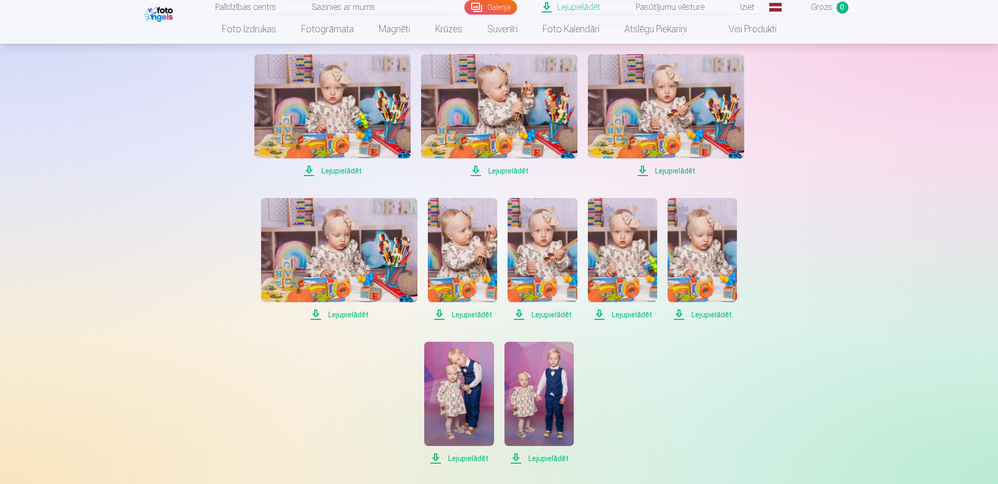
click at [339, 316] on span "Lejupielādēt" at bounding box center [339, 314] width 156 height 13
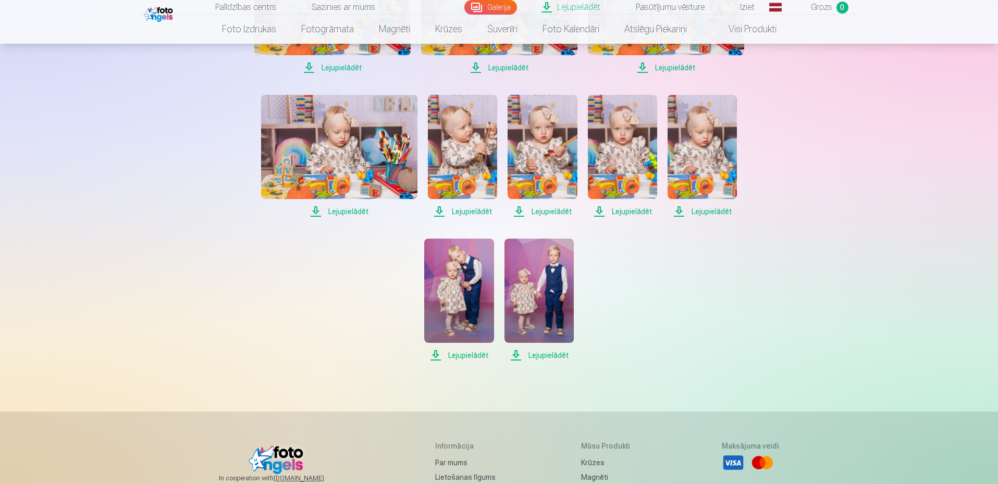
scroll to position [313, 0]
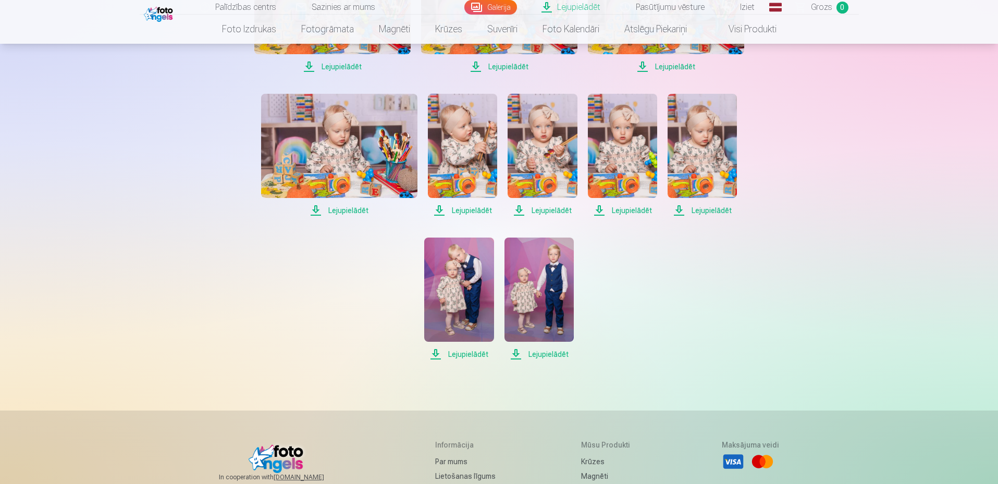
click at [475, 207] on span "Lejupielādēt" at bounding box center [462, 210] width 69 height 13
click at [554, 212] on span "Lejupielādēt" at bounding box center [541, 210] width 69 height 13
click at [630, 211] on span "Lejupielādēt" at bounding box center [622, 210] width 69 height 13
click at [722, 210] on span "Lejupielādēt" at bounding box center [701, 210] width 69 height 13
click at [465, 353] on span "Lejupielādēt" at bounding box center [458, 354] width 69 height 13
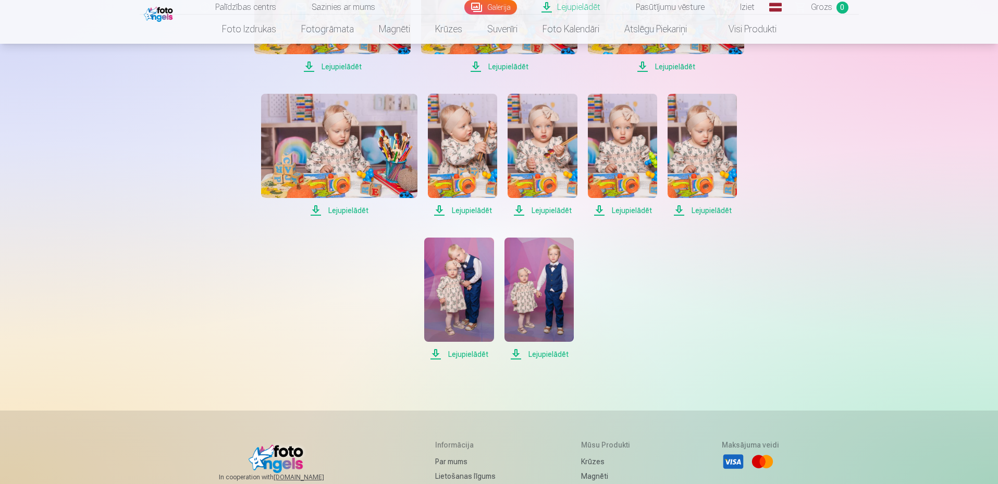
click at [544, 354] on span "Lejupielādēt" at bounding box center [538, 354] width 69 height 13
drag, startPoint x: 772, startPoint y: 327, endPoint x: 806, endPoint y: 224, distance: 108.9
click at [772, 327] on div "Lejupielādēt Šajā sadaļā jūs varat lejupielādēt dāvināto fotoattēlu un iegādāto…" at bounding box center [499, 192] width 625 height 1010
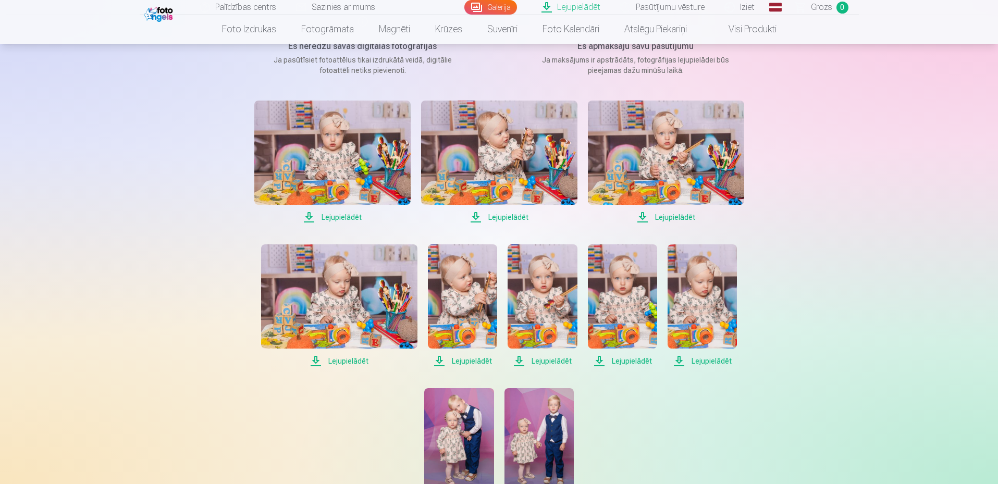
scroll to position [0, 0]
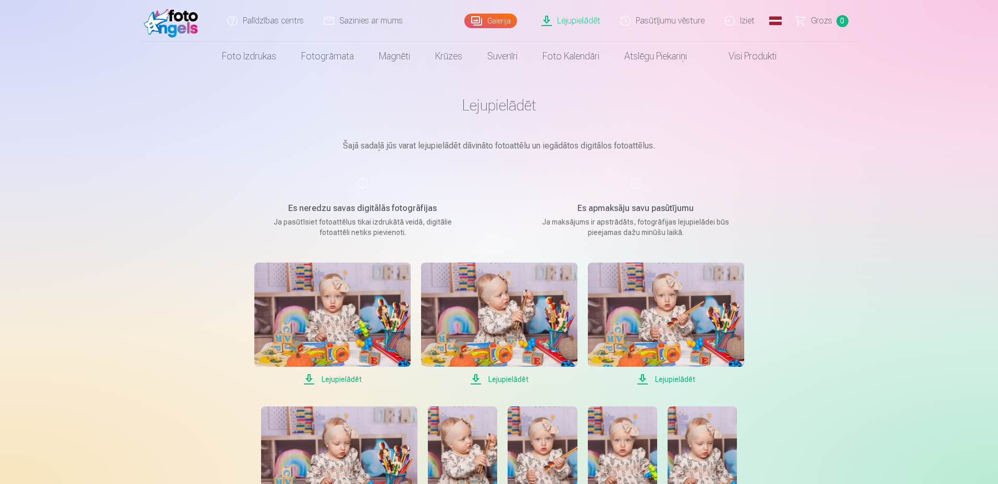
click at [739, 19] on link "Iziet" at bounding box center [740, 21] width 50 height 42
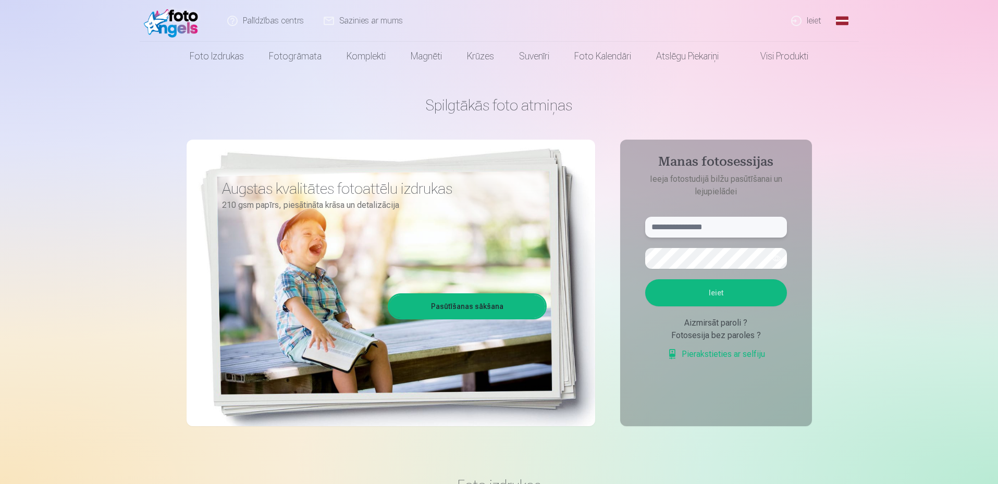
click at [700, 228] on input "text" at bounding box center [716, 227] width 142 height 21
type input "*"
click at [731, 234] on input "**********" at bounding box center [716, 227] width 142 height 21
type input "**********"
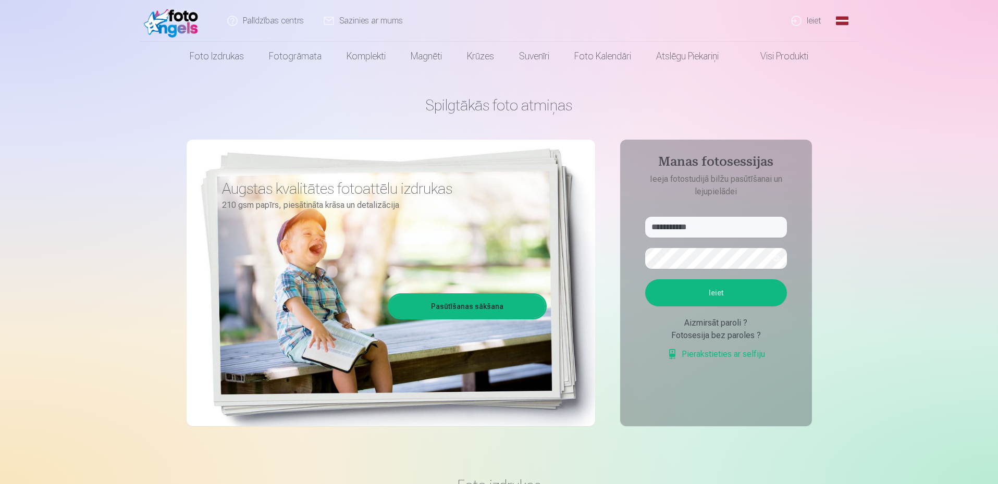
click at [709, 299] on button "Ieiet" at bounding box center [716, 292] width 142 height 27
